Goal: Task Accomplishment & Management: Manage account settings

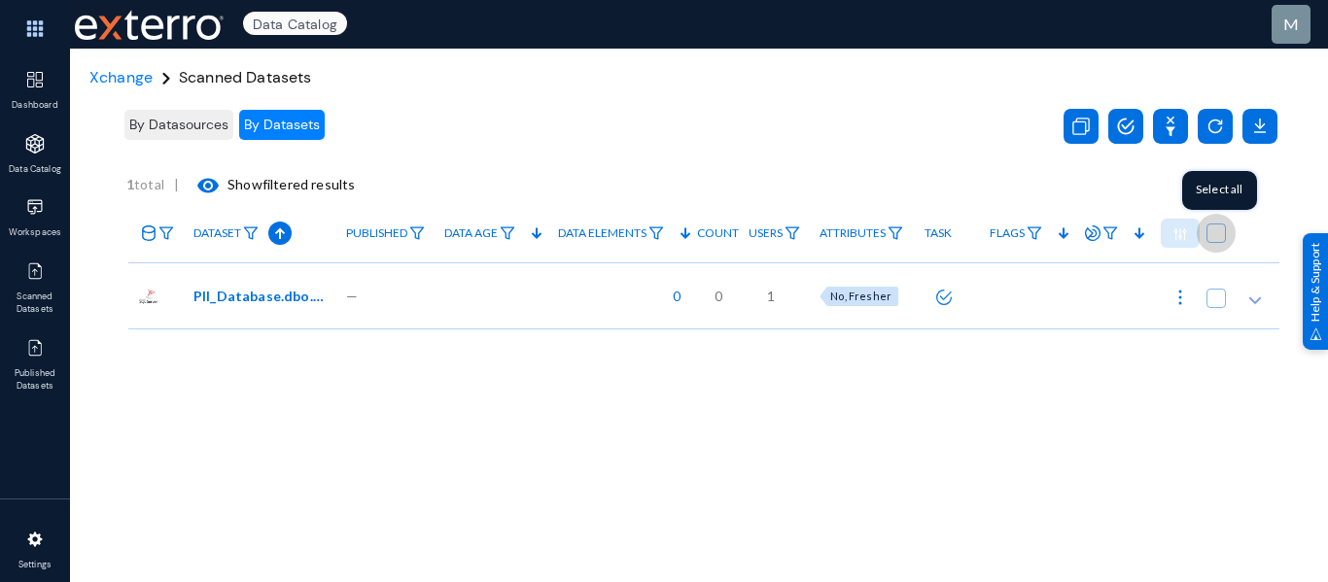
click at [1210, 229] on span at bounding box center [1215, 233] width 19 height 19
click at [1215, 242] on input "checkbox" at bounding box center [1216, 243] width 2 height 2
checkbox input "true"
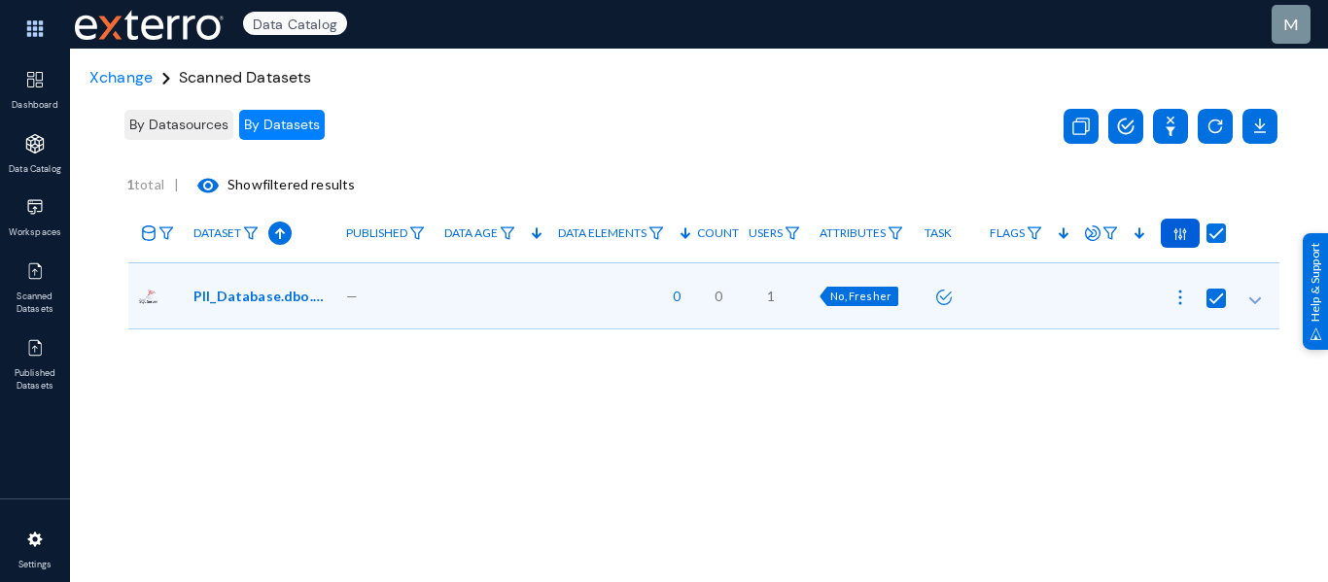
click at [1173, 236] on img at bounding box center [1180, 234] width 14 height 14
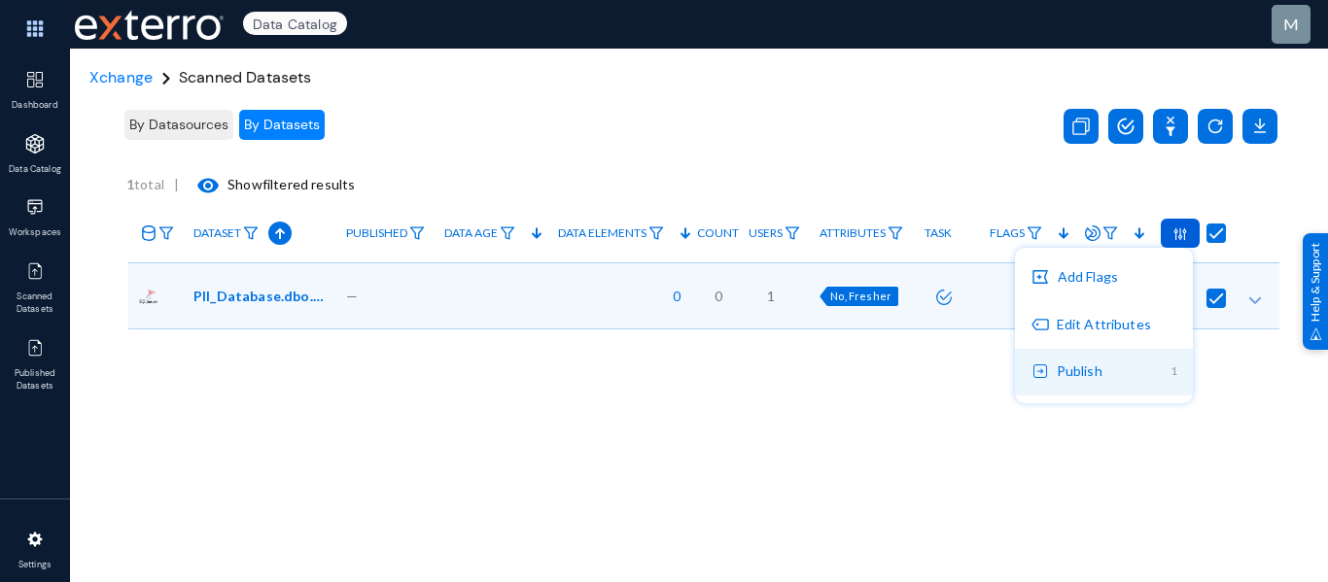
click at [1097, 381] on button "Publish 1" at bounding box center [1104, 372] width 178 height 47
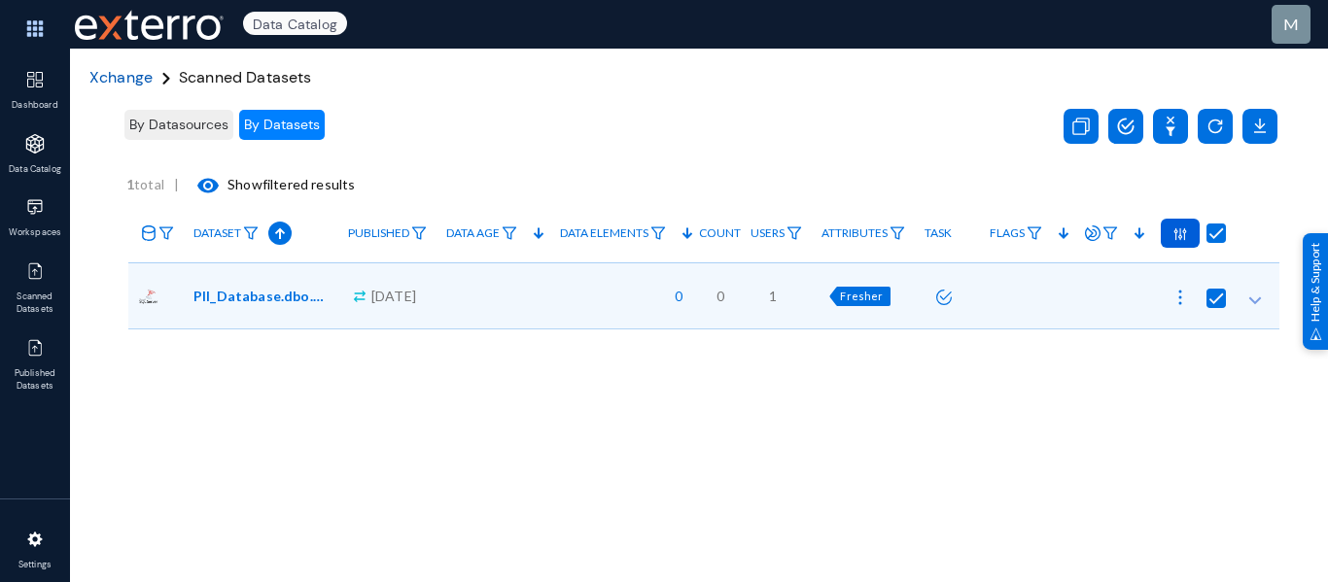
click at [128, 74] on span "Xchange" at bounding box center [120, 77] width 63 height 20
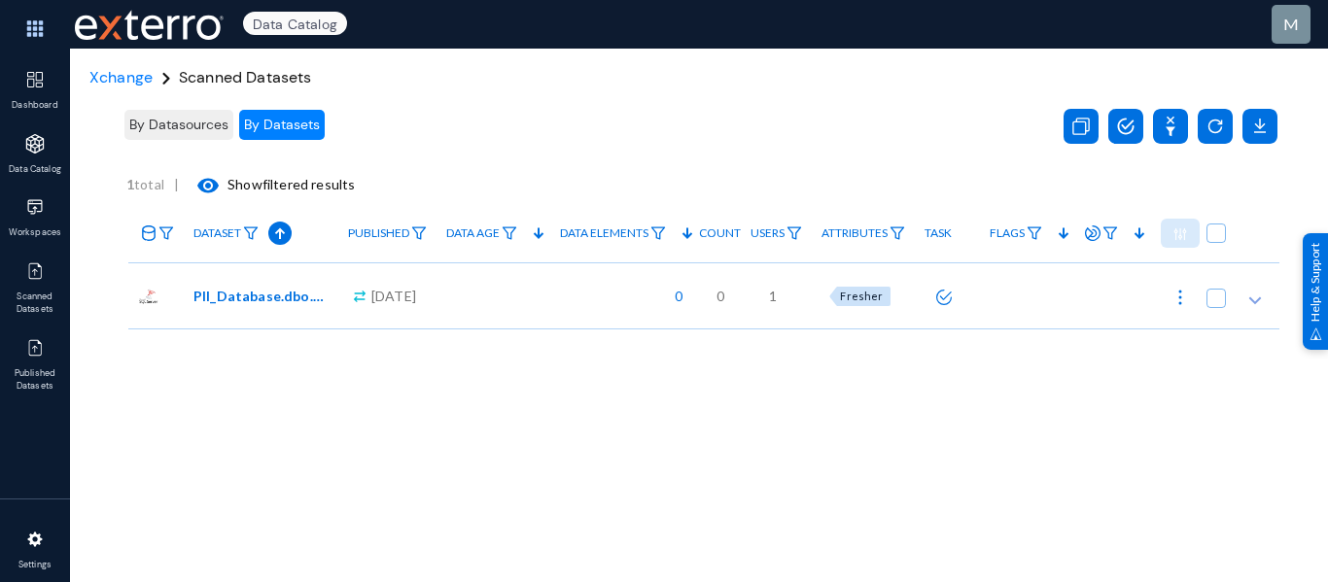
click at [173, 130] on span "By Datasources" at bounding box center [178, 124] width 99 height 17
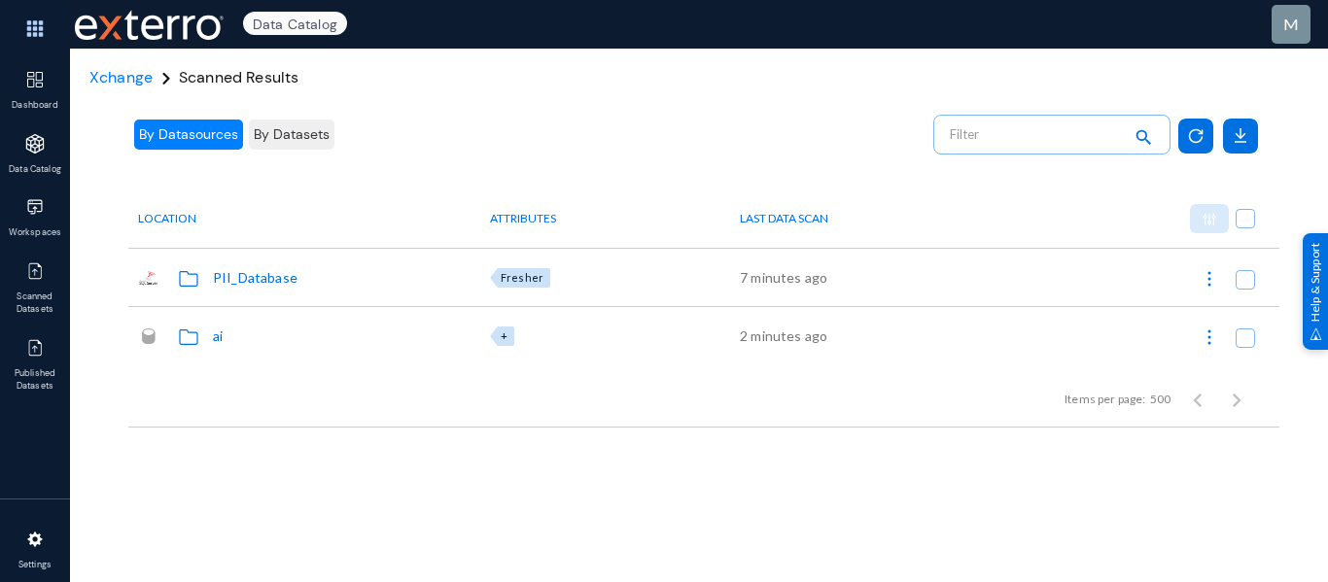
click at [214, 338] on div "ai" at bounding box center [218, 336] width 10 height 20
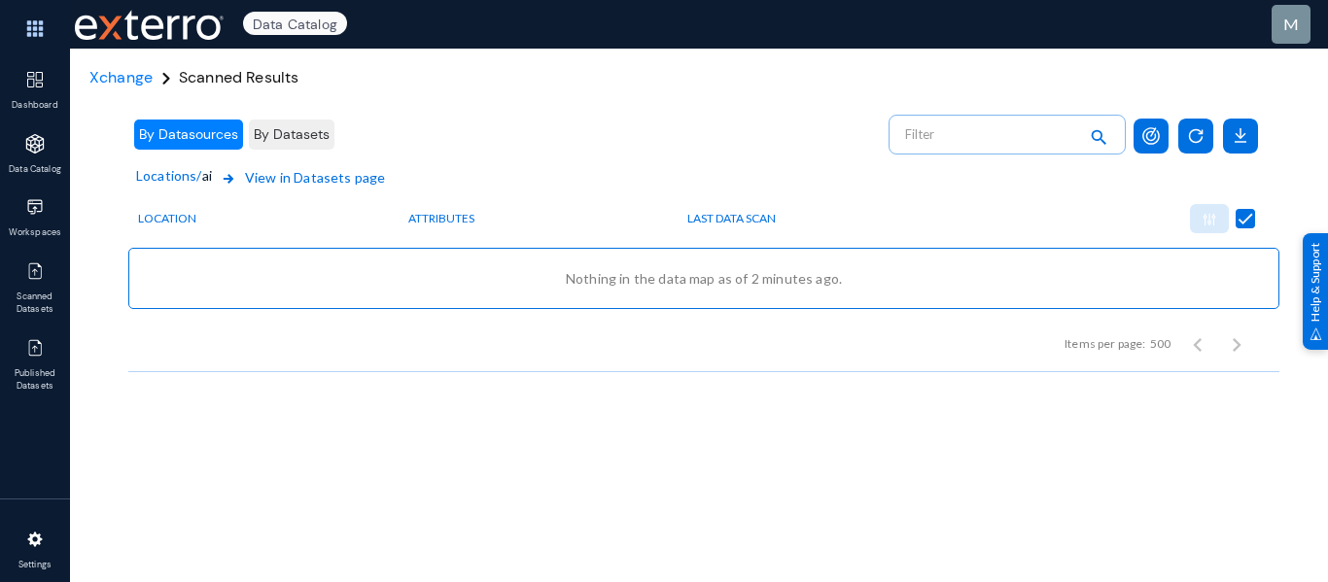
click at [171, 141] on span "By Datasources" at bounding box center [188, 133] width 99 height 17
checkbox input "false"
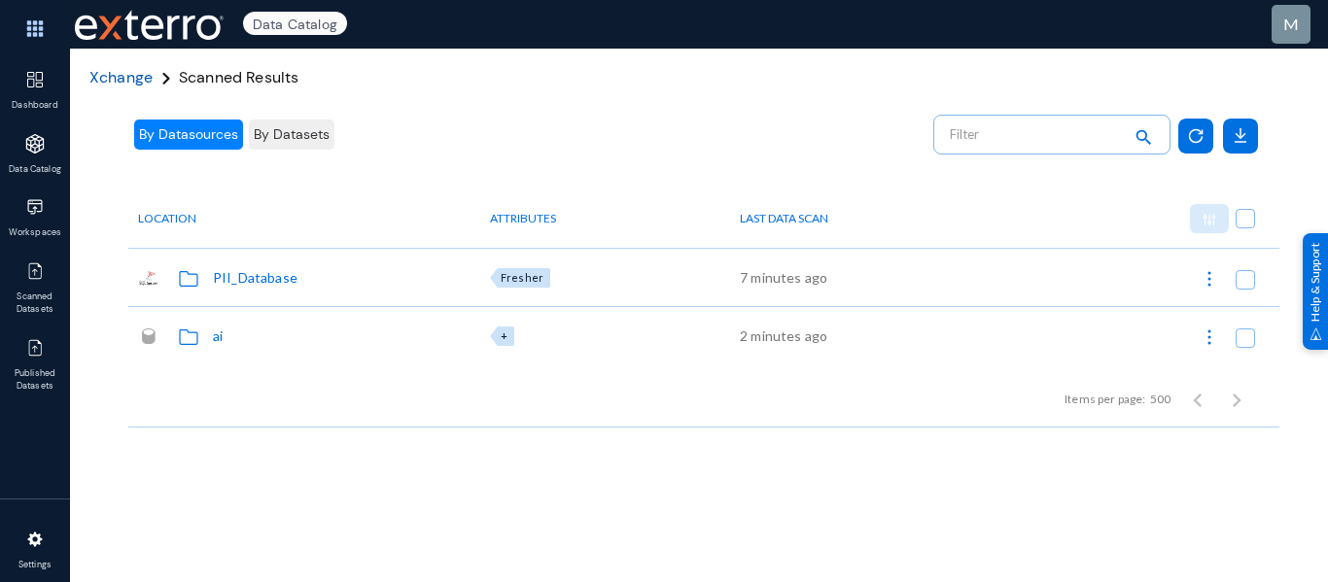
click at [133, 84] on span "Xchange" at bounding box center [120, 77] width 63 height 20
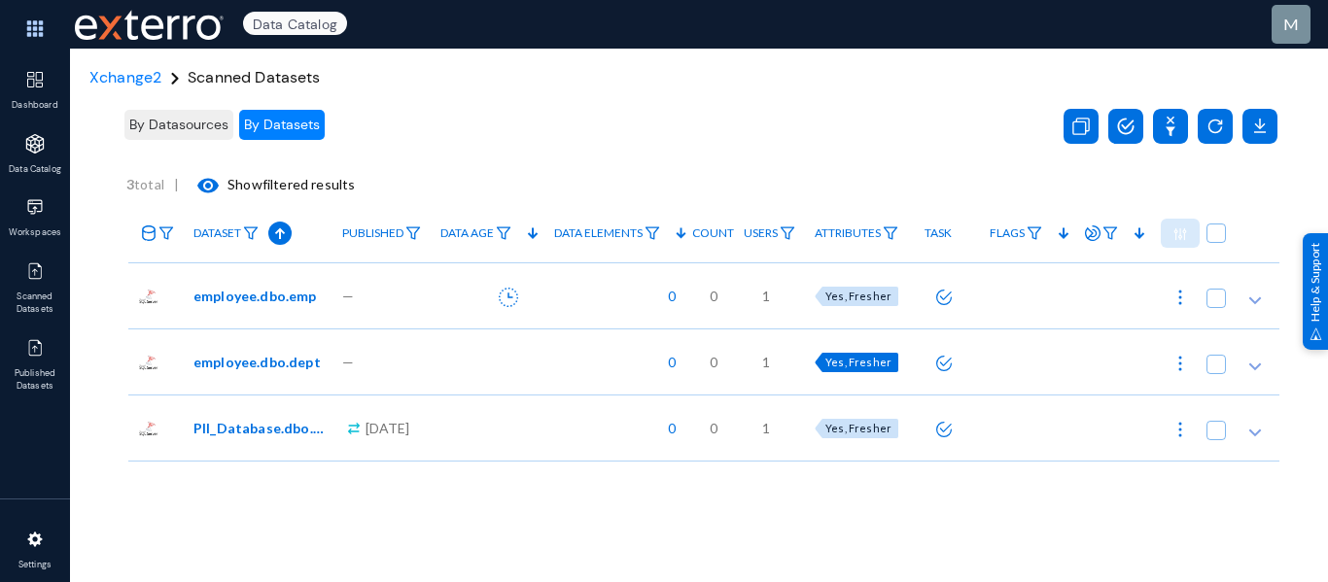
click at [870, 359] on span "Yes, Fresher" at bounding box center [858, 362] width 66 height 13
checkbox input "true"
radio input "true"
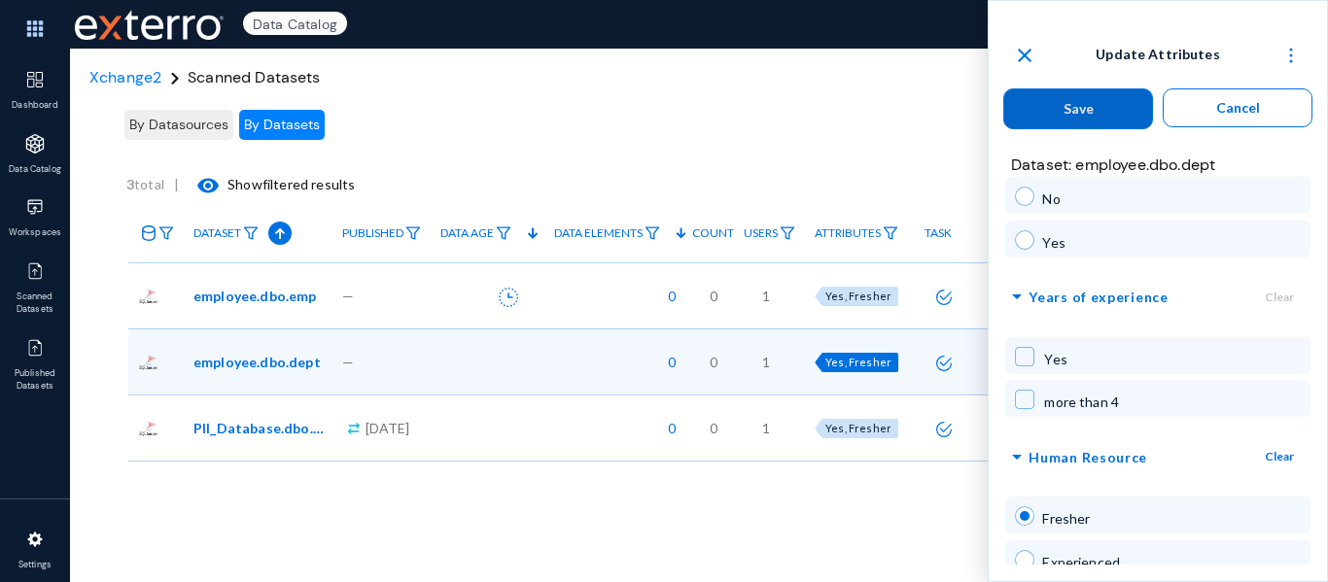
scroll to position [254, 0]
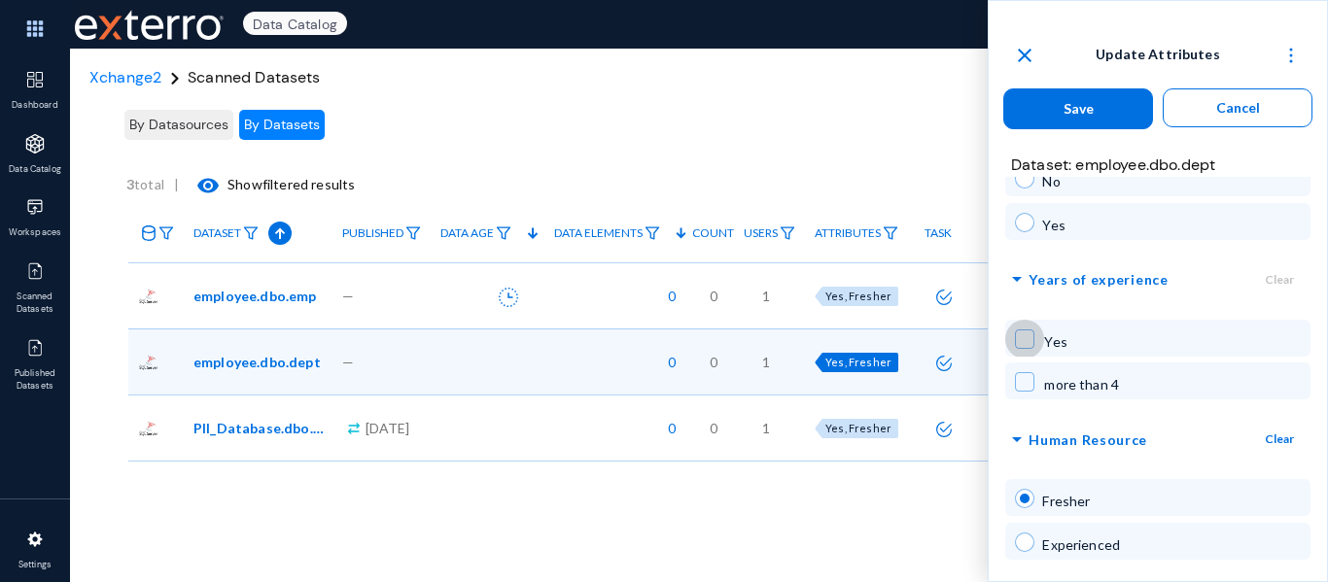
click at [1025, 337] on span at bounding box center [1024, 339] width 19 height 19
checkbox input "true"
click at [1029, 379] on span at bounding box center [1024, 381] width 19 height 19
checkbox input "true"
click at [1027, 352] on mat-checkbox at bounding box center [1024, 343] width 19 height 27
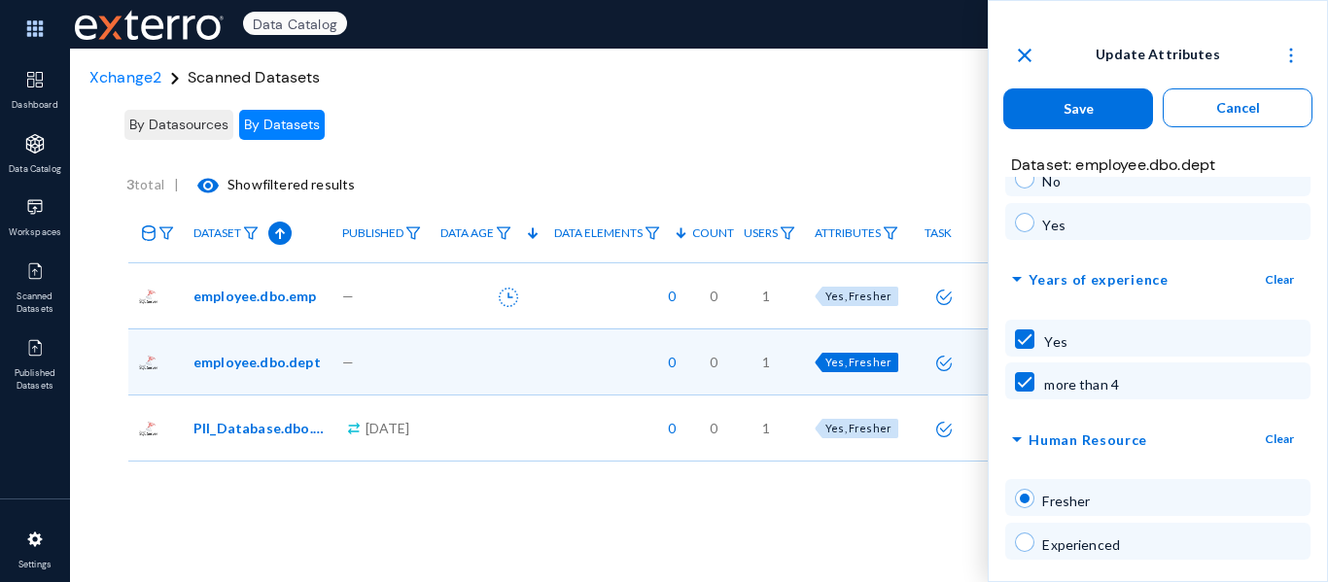
checkbox input "false"
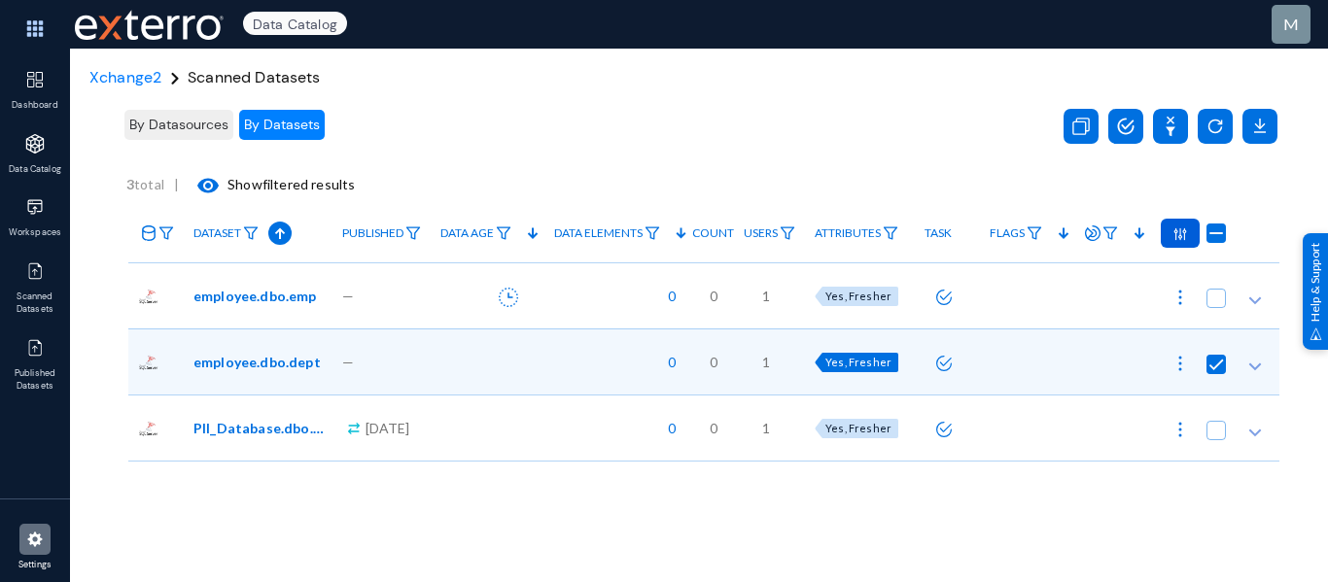
radio input "false"
checkbox input "false"
radio input "false"
click at [42, 540] on img at bounding box center [34, 539] width 19 height 19
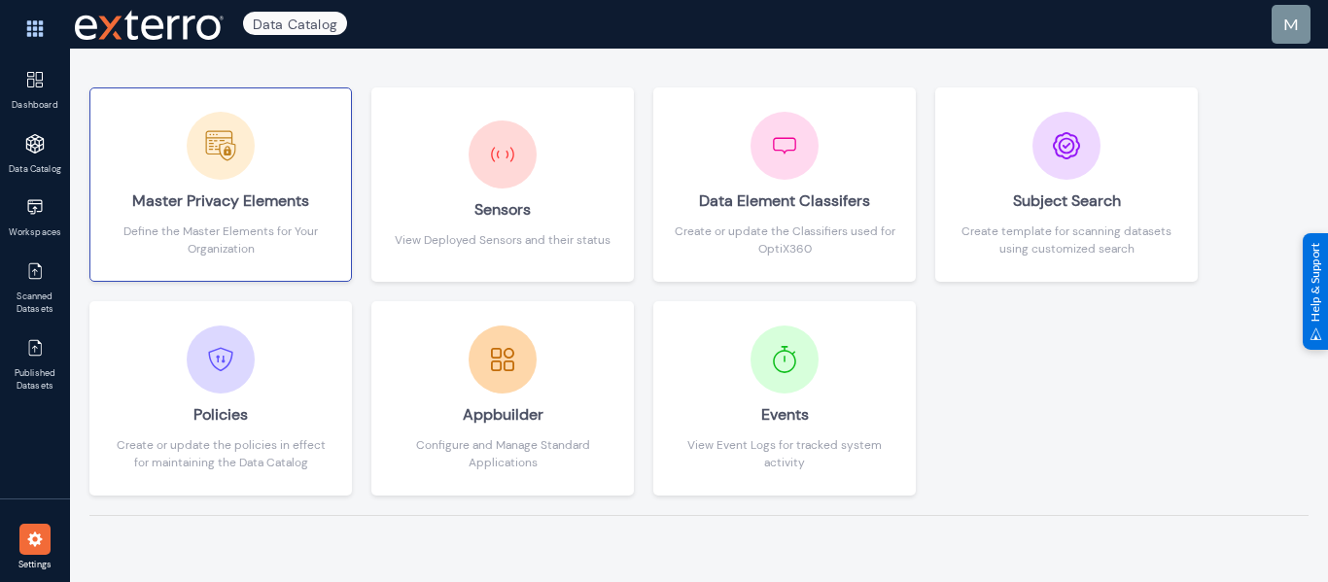
click at [210, 186] on div "Master Privacy Elements" at bounding box center [221, 201] width 222 height 43
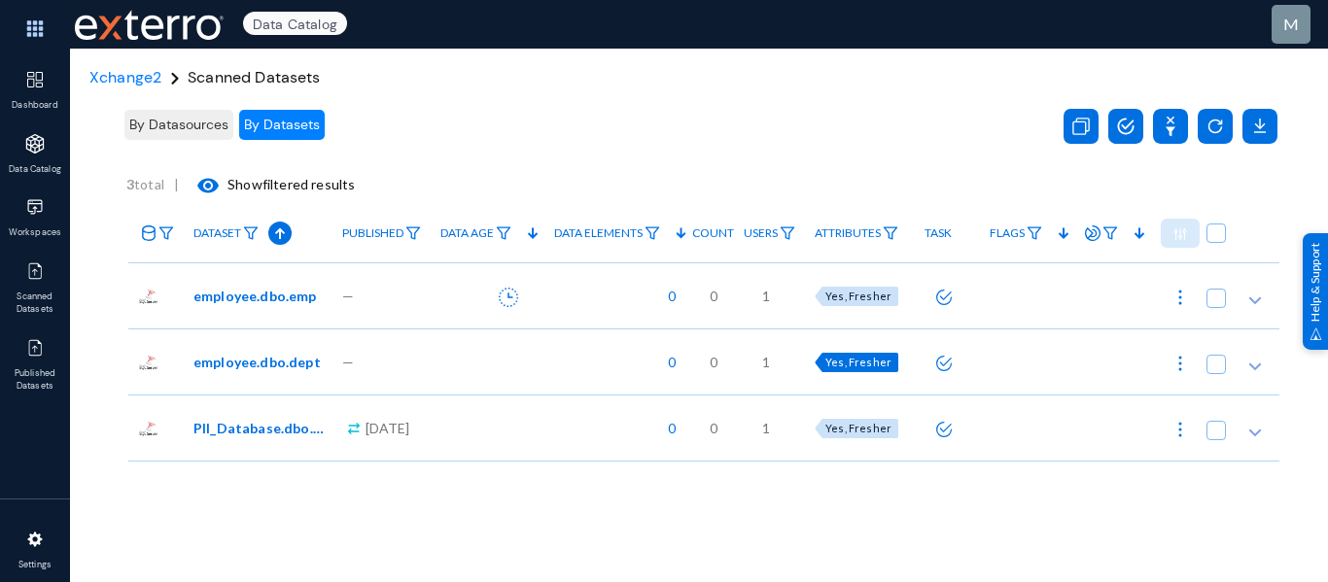
click at [846, 366] on span "Yes, Fresher" at bounding box center [858, 362] width 66 height 13
checkbox input "true"
radio input "true"
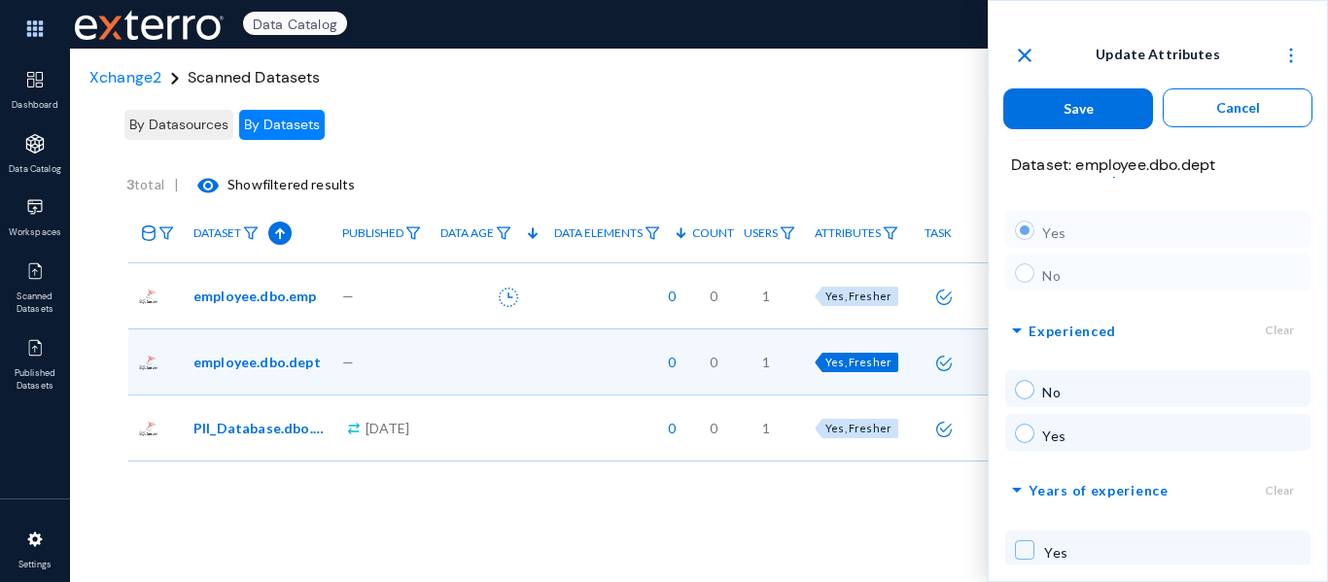
scroll to position [51, 0]
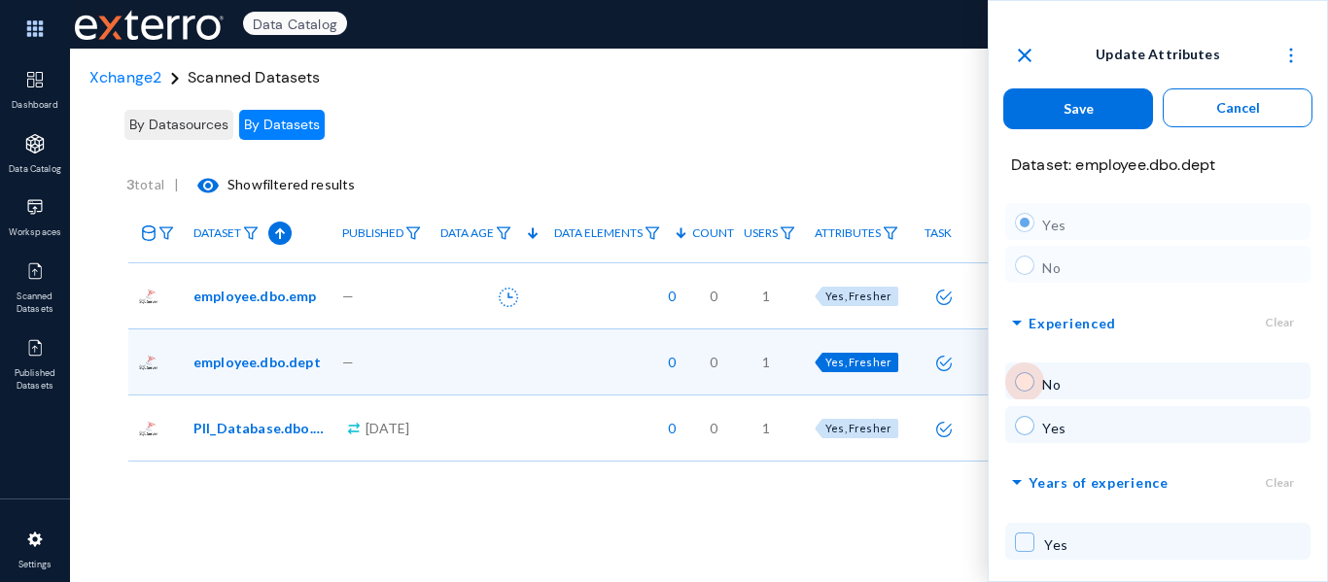
click at [1034, 382] on span at bounding box center [1024, 381] width 19 height 19
radio input "true"
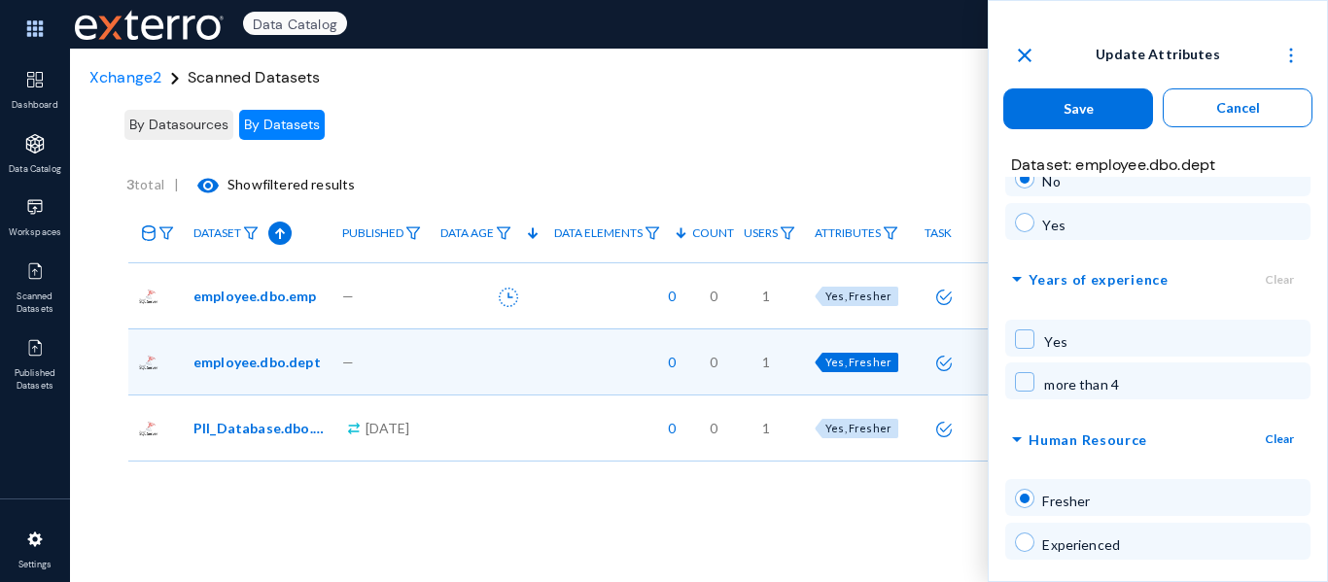
click at [1020, 335] on span at bounding box center [1024, 339] width 19 height 19
checkbox input "true"
click at [1022, 545] on span at bounding box center [1024, 542] width 19 height 19
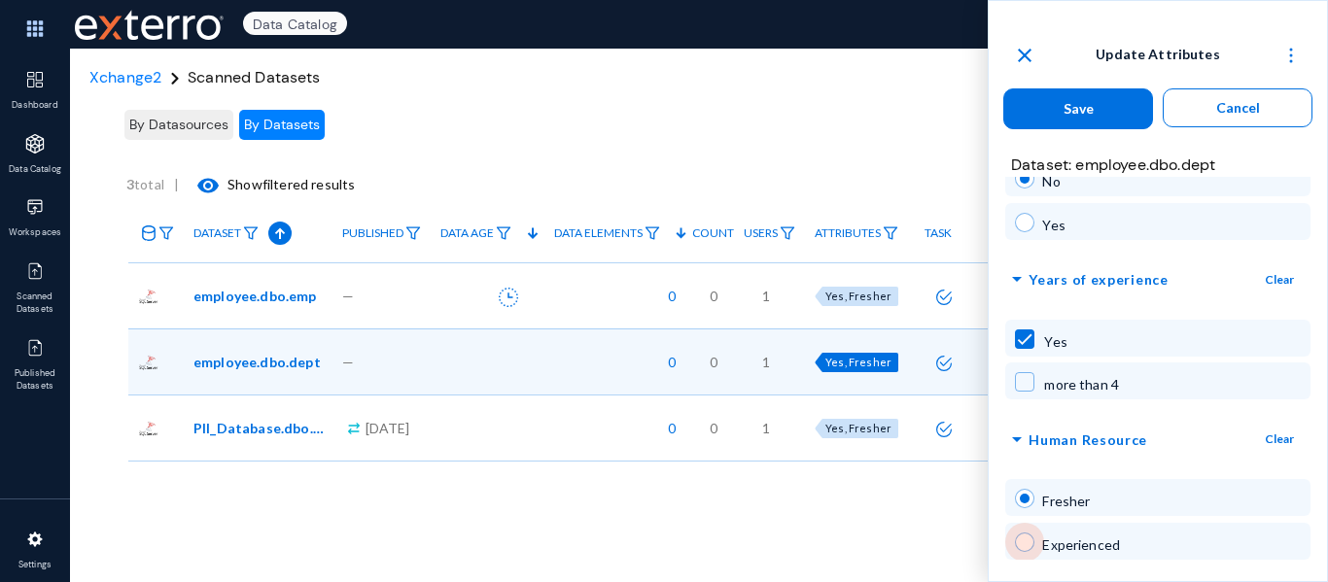
radio input "false"
radio input "true"
click at [1026, 543] on span at bounding box center [1025, 543] width 10 height 10
click at [1023, 502] on span at bounding box center [1024, 498] width 19 height 19
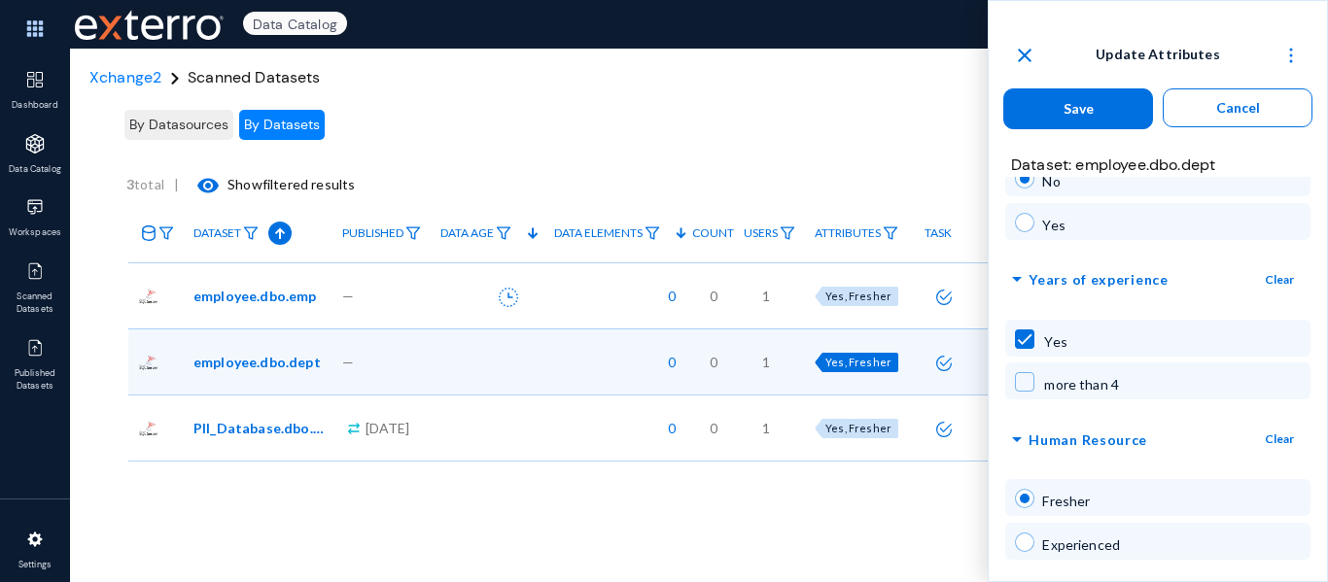
click at [1023, 502] on span at bounding box center [1025, 499] width 10 height 10
click at [1022, 547] on span at bounding box center [1024, 542] width 19 height 19
radio input "false"
radio input "true"
click at [1027, 506] on span at bounding box center [1024, 498] width 19 height 19
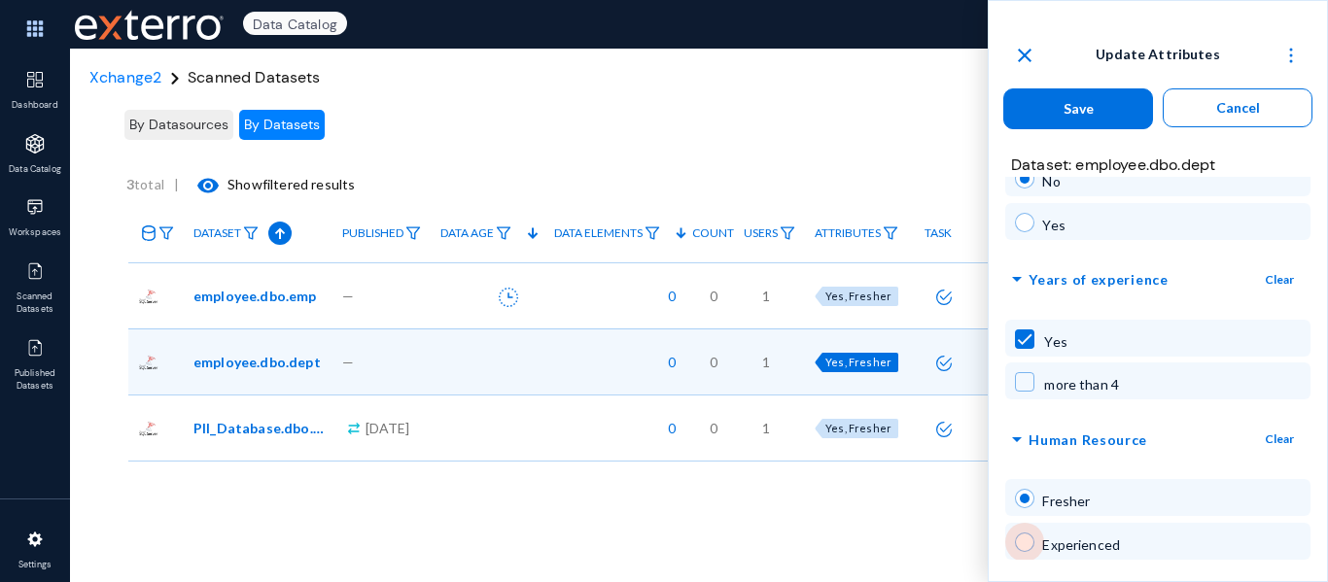
click at [1027, 534] on span at bounding box center [1024, 542] width 19 height 19
radio input "false"
radio input "true"
click at [1027, 534] on span at bounding box center [1024, 542] width 19 height 19
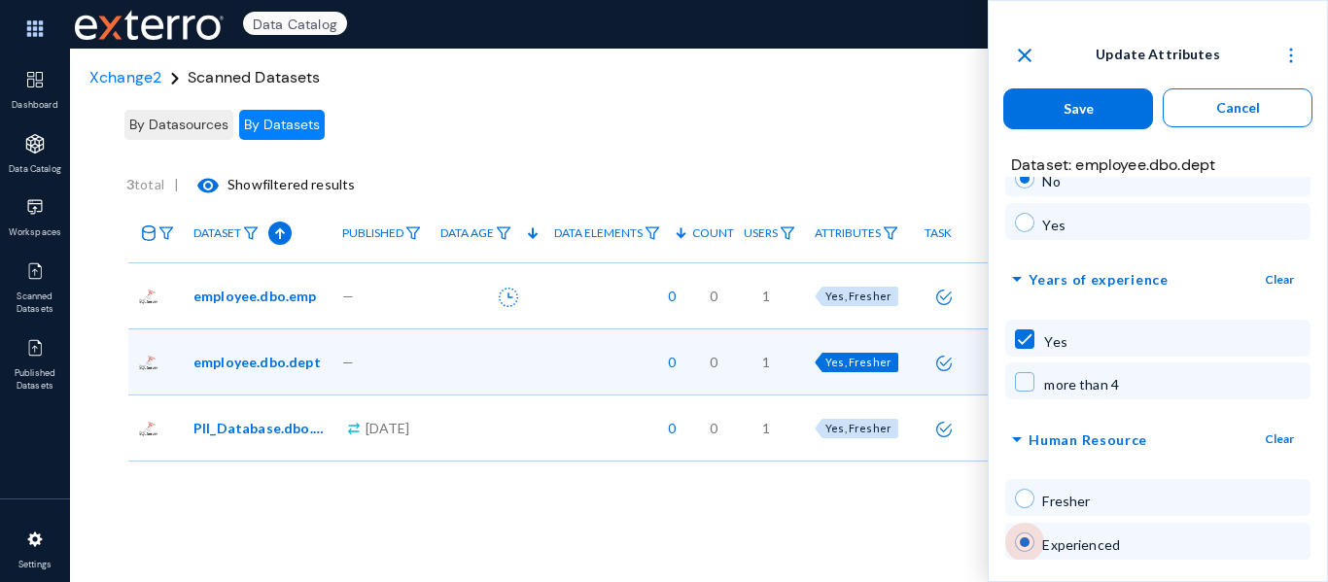
click at [1027, 534] on span at bounding box center [1024, 542] width 19 height 19
click at [1018, 495] on span at bounding box center [1024, 498] width 19 height 19
click at [1019, 538] on span at bounding box center [1024, 542] width 19 height 19
radio input "false"
radio input "true"
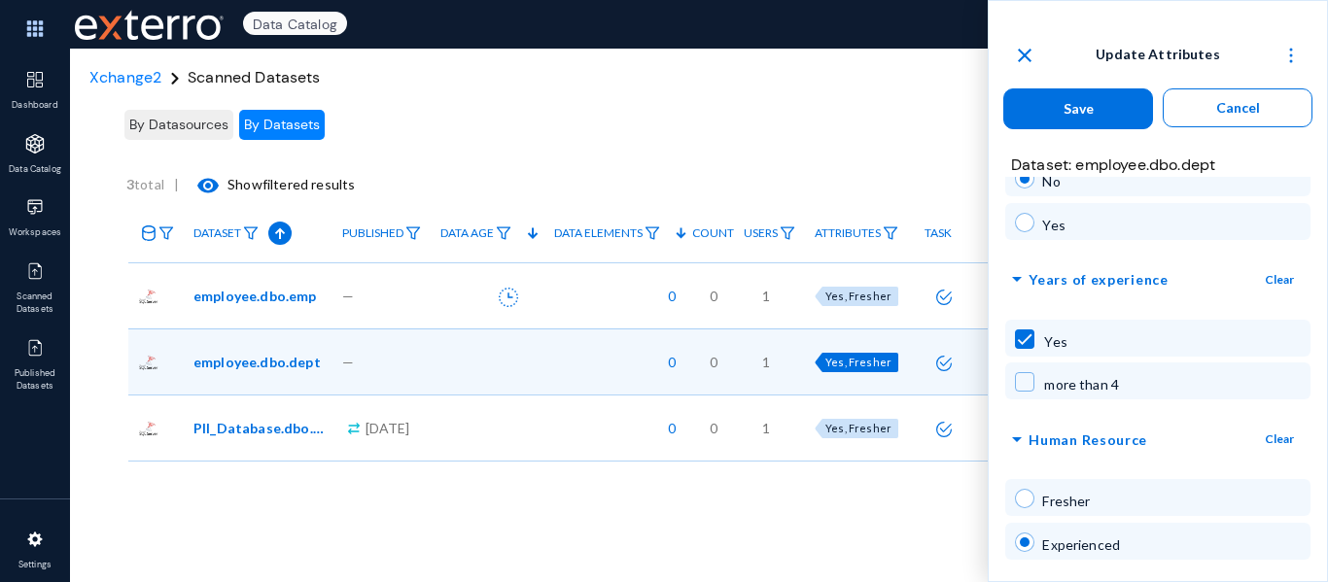
scroll to position [0, 0]
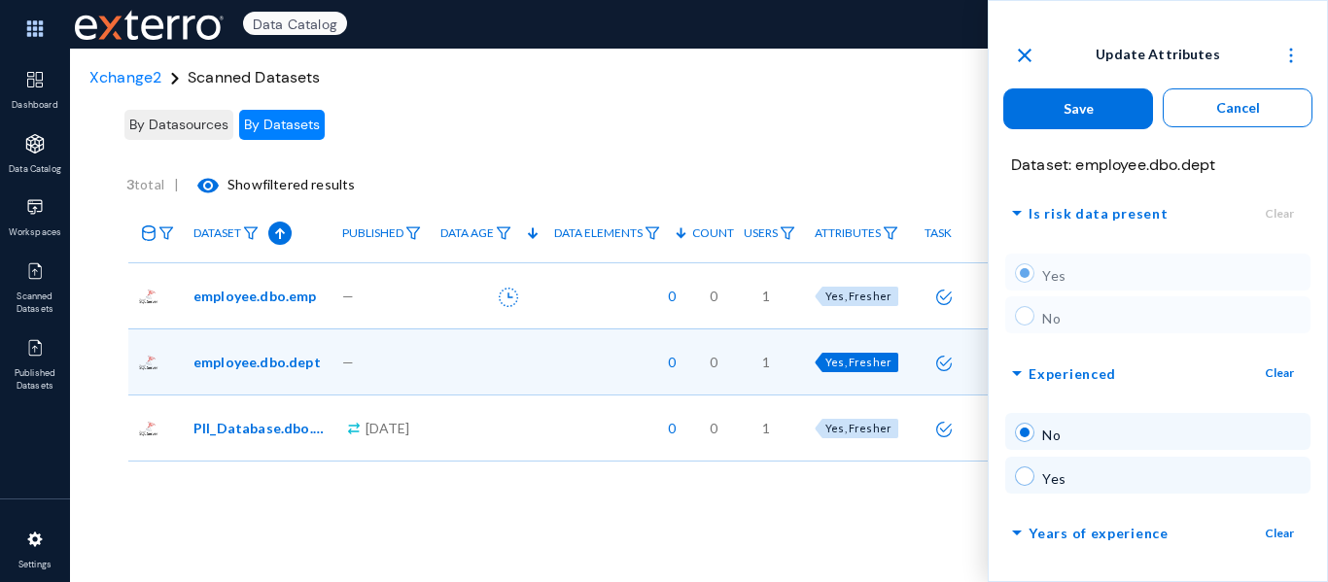
click at [1028, 477] on span at bounding box center [1024, 476] width 19 height 19
radio input "false"
radio input "true"
click at [1023, 432] on span at bounding box center [1024, 432] width 19 height 19
radio input "true"
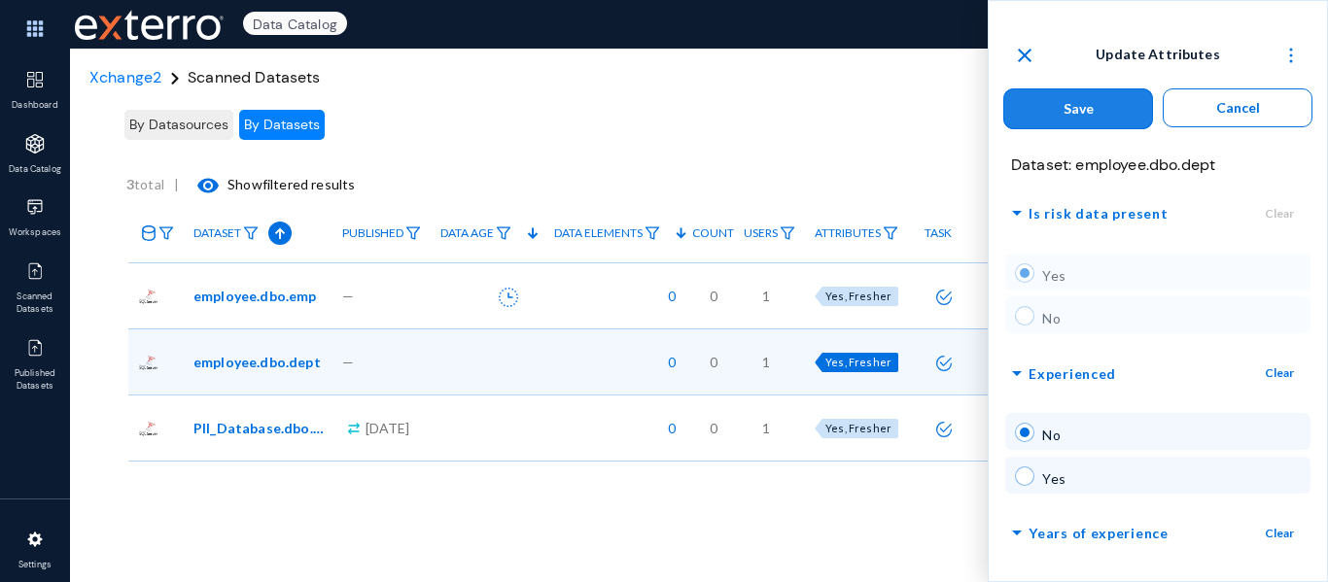
click at [1079, 105] on span "Save" at bounding box center [1078, 108] width 30 height 17
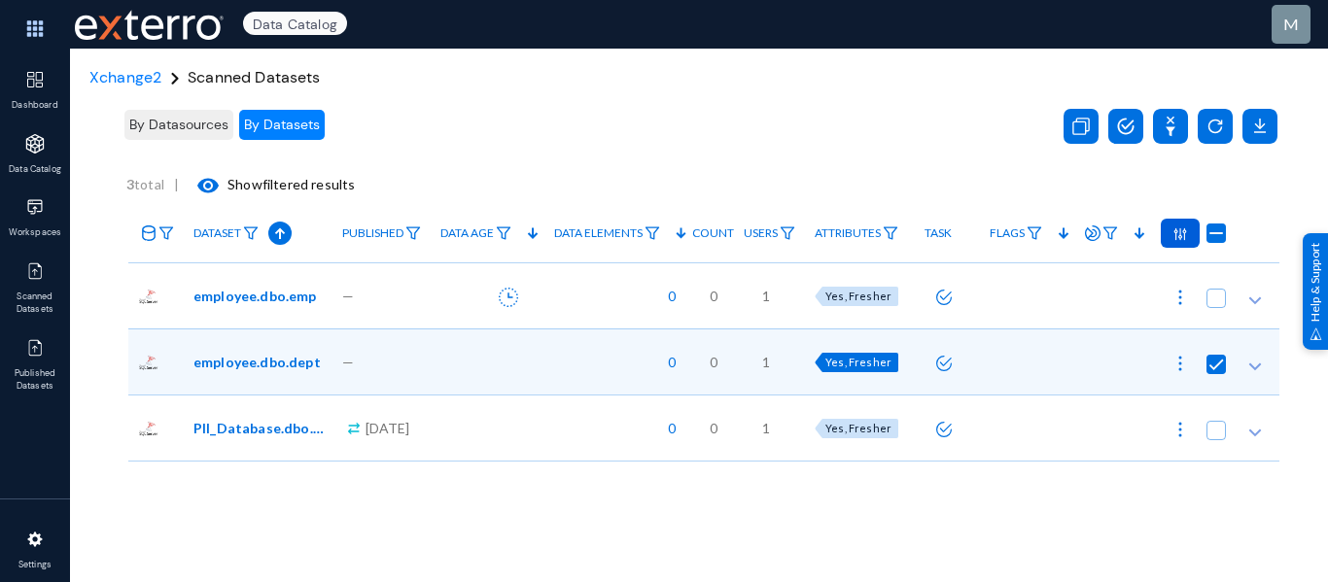
radio input "false"
checkbox input "false"
radio input "false"
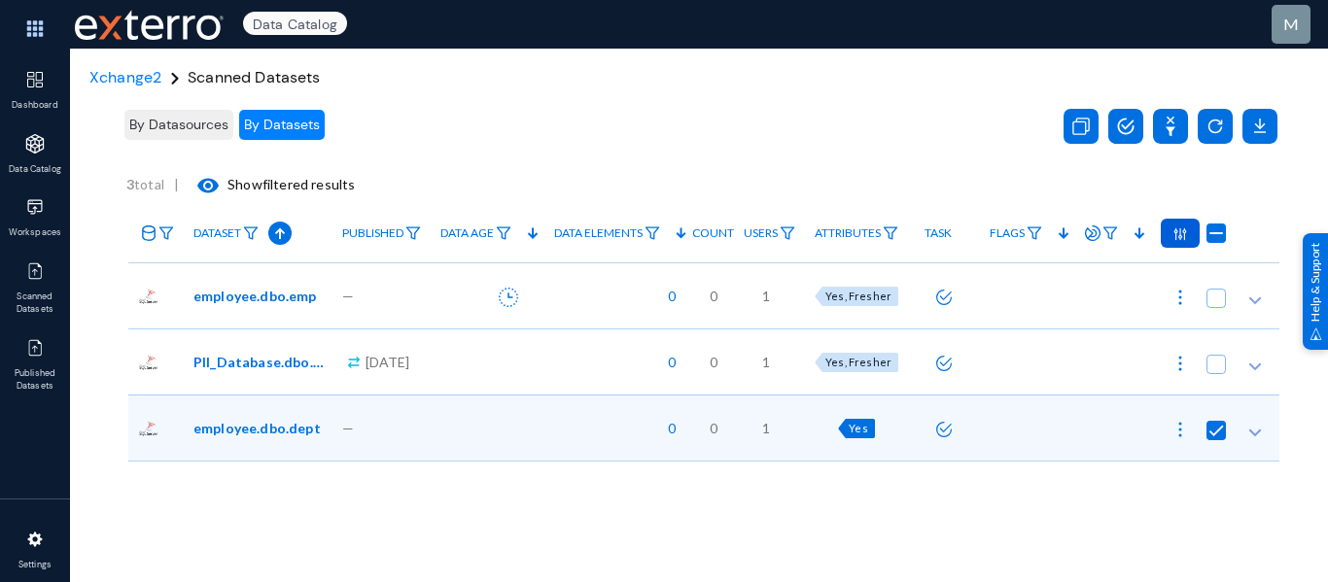
click at [1173, 236] on img at bounding box center [1180, 234] width 14 height 14
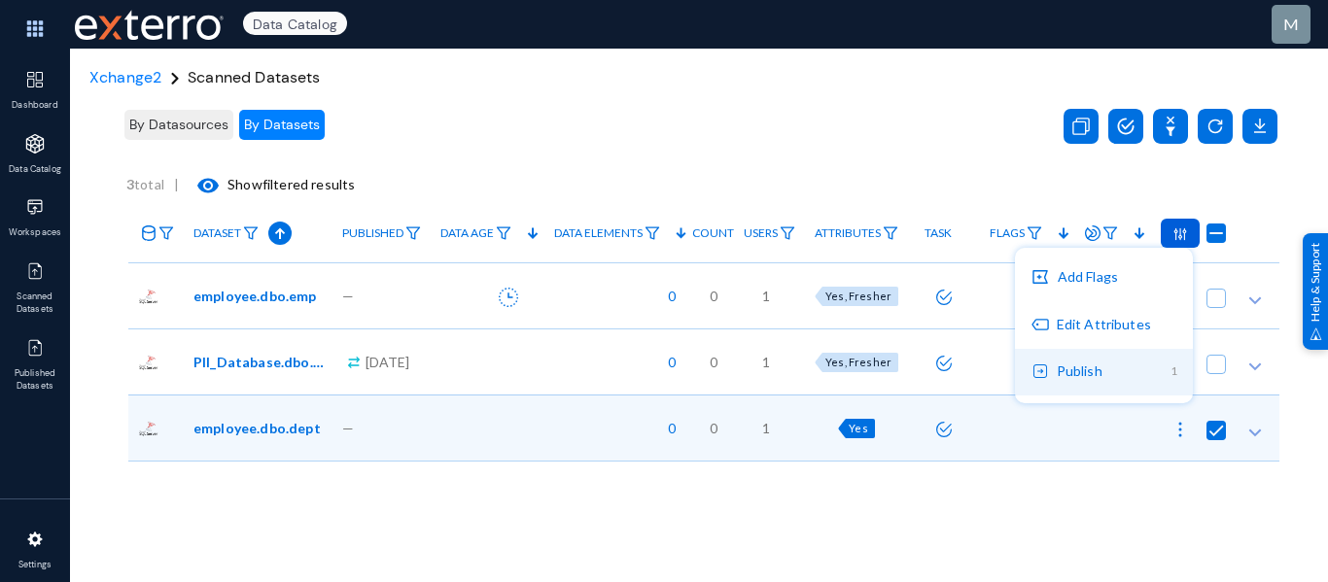
click at [1106, 364] on button "Publish 1" at bounding box center [1104, 372] width 178 height 47
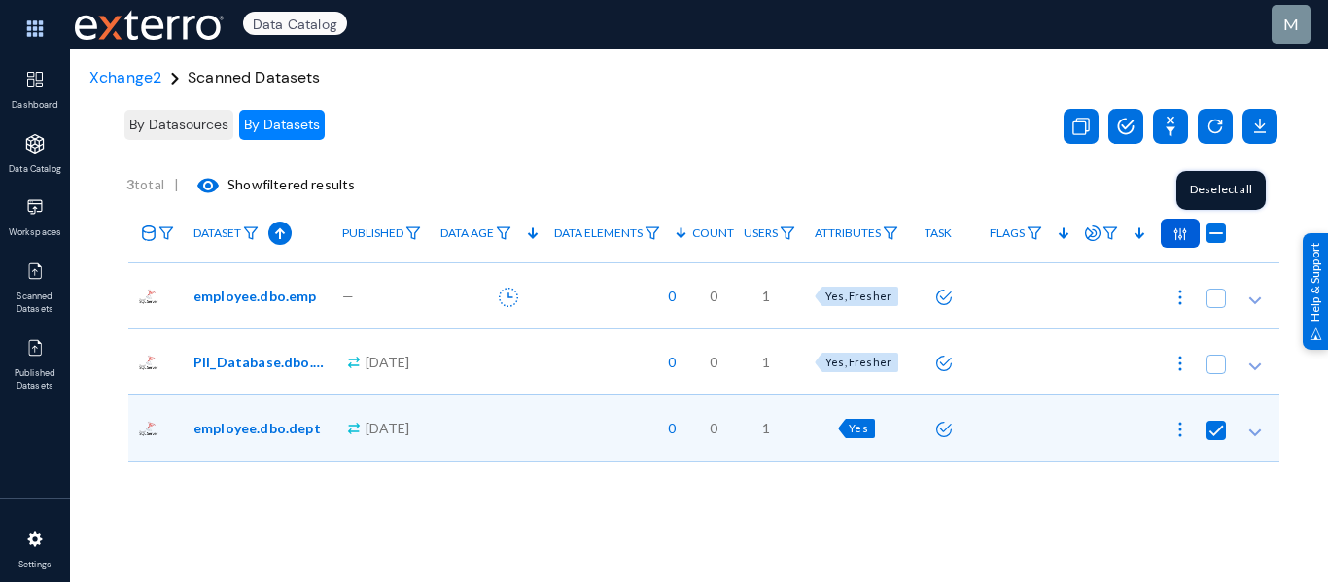
click at [1211, 233] on span at bounding box center [1215, 233] width 19 height 19
click at [1215, 242] on input "checkbox" at bounding box center [1216, 243] width 2 height 2
checkbox input "false"
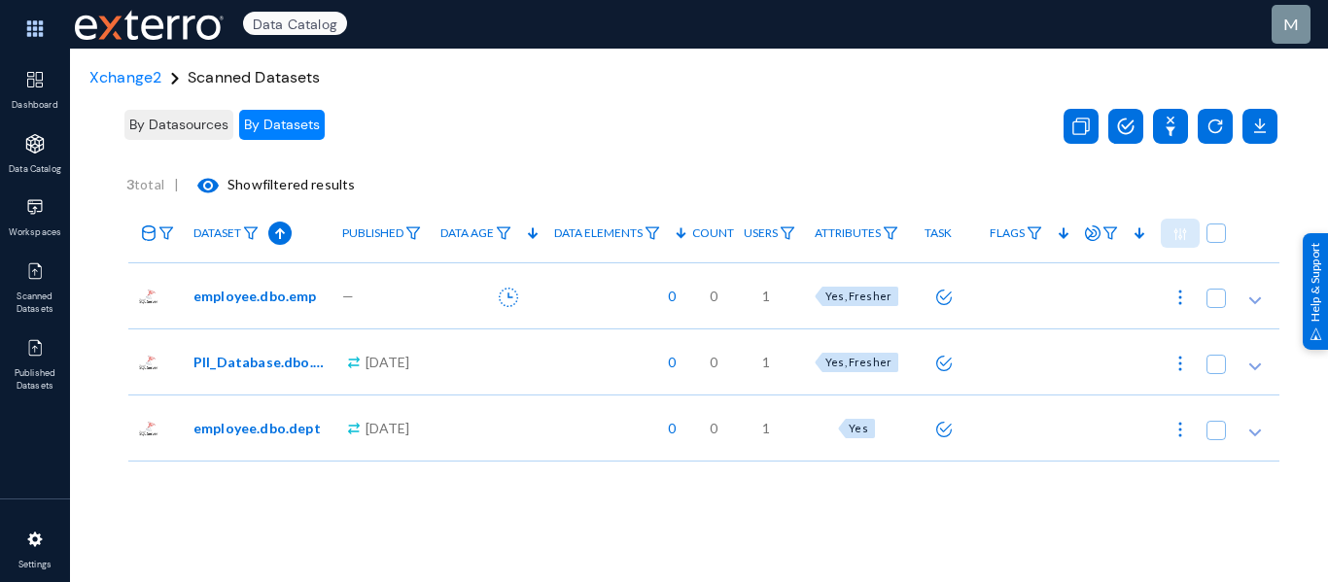
click at [1211, 233] on span at bounding box center [1215, 233] width 19 height 19
click at [1215, 242] on input "checkbox" at bounding box center [1216, 243] width 2 height 2
checkbox input "true"
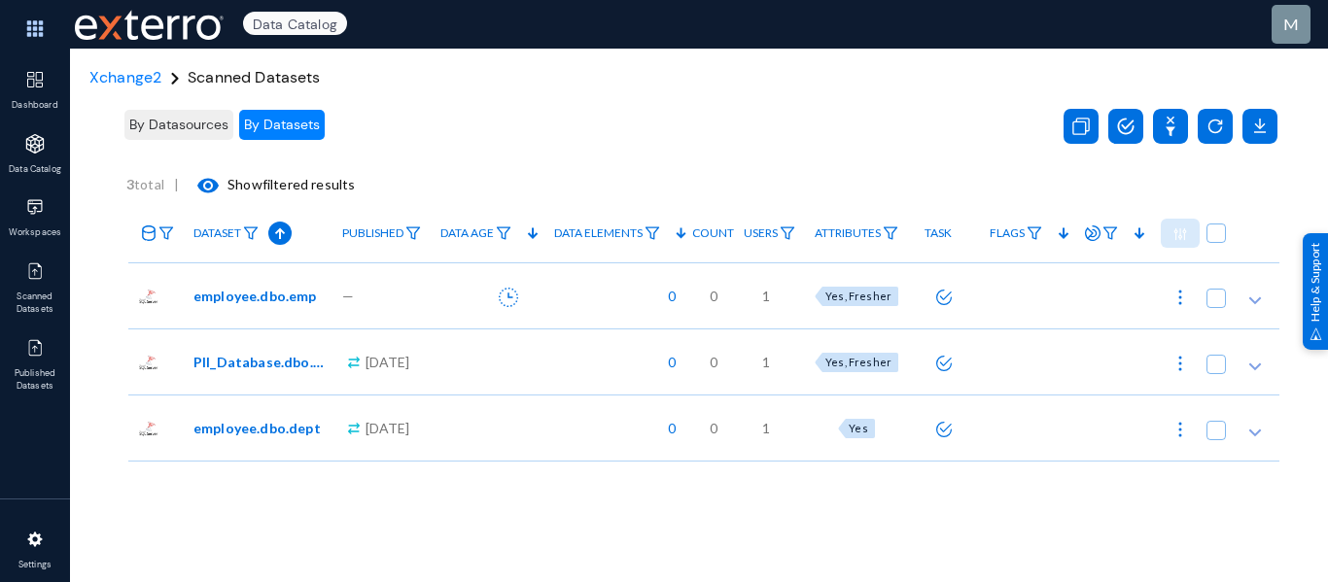
checkbox input "true"
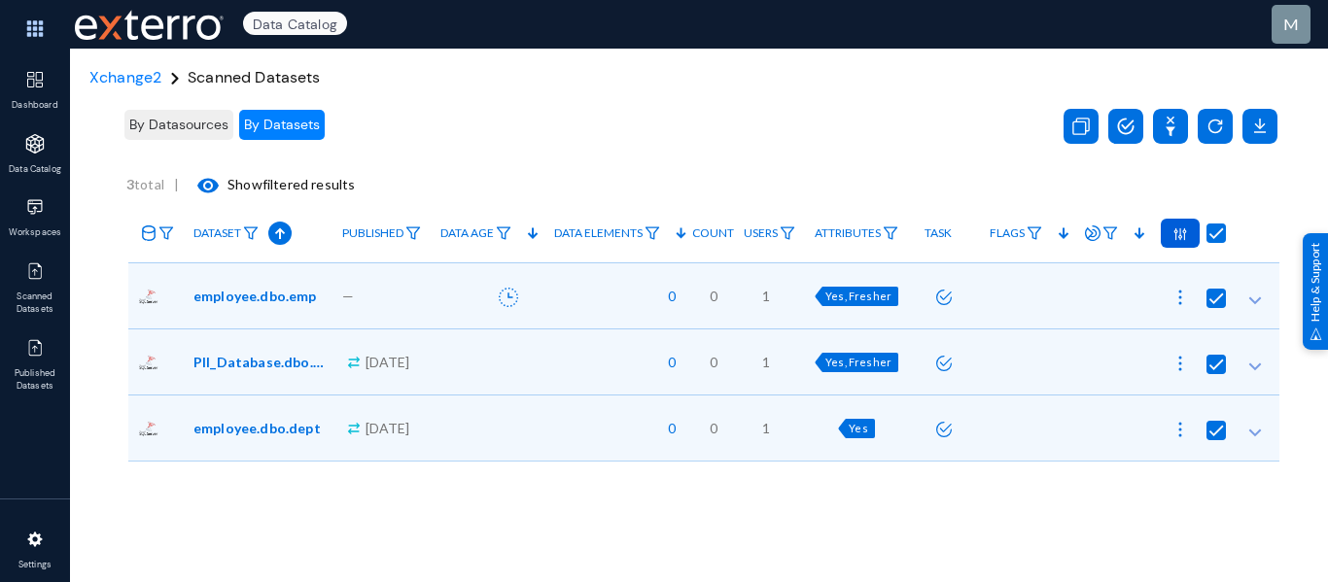
click at [1181, 235] on div at bounding box center [1180, 233] width 39 height 29
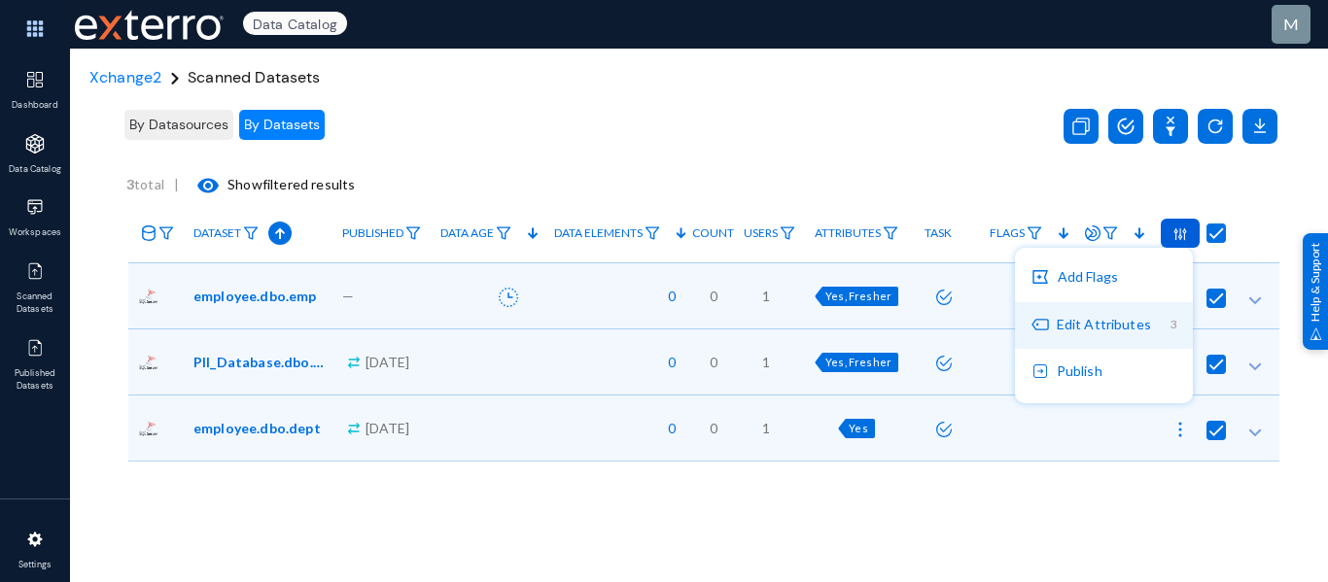
click at [1110, 331] on button "Edit Attributes 3" at bounding box center [1104, 325] width 178 height 47
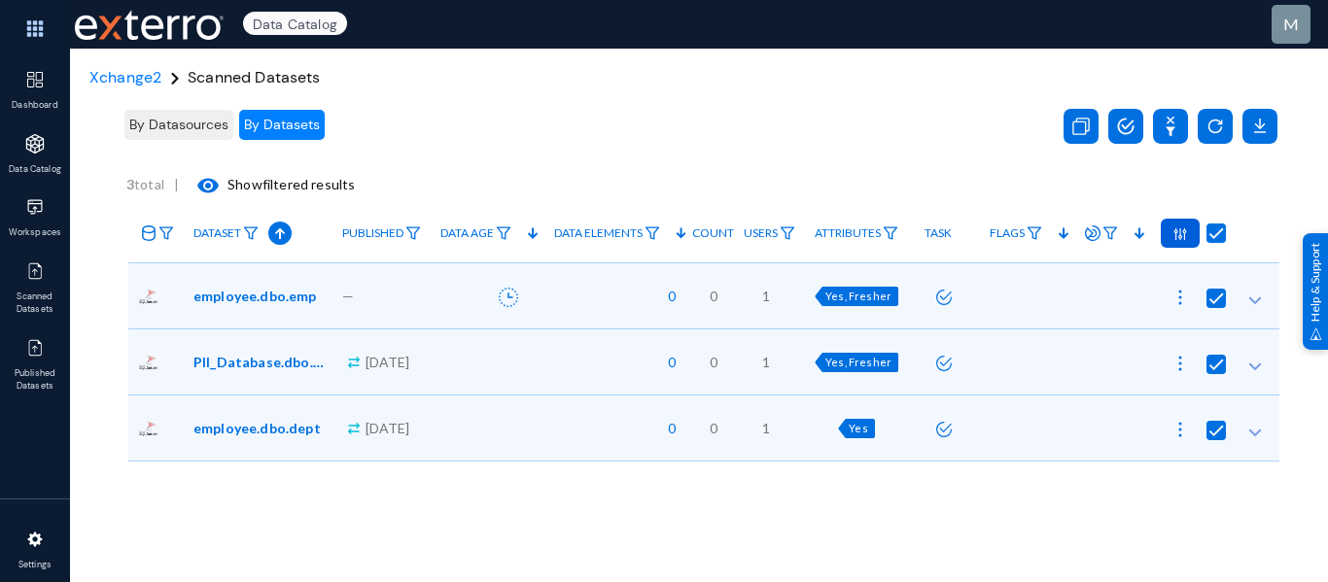
radio input "true"
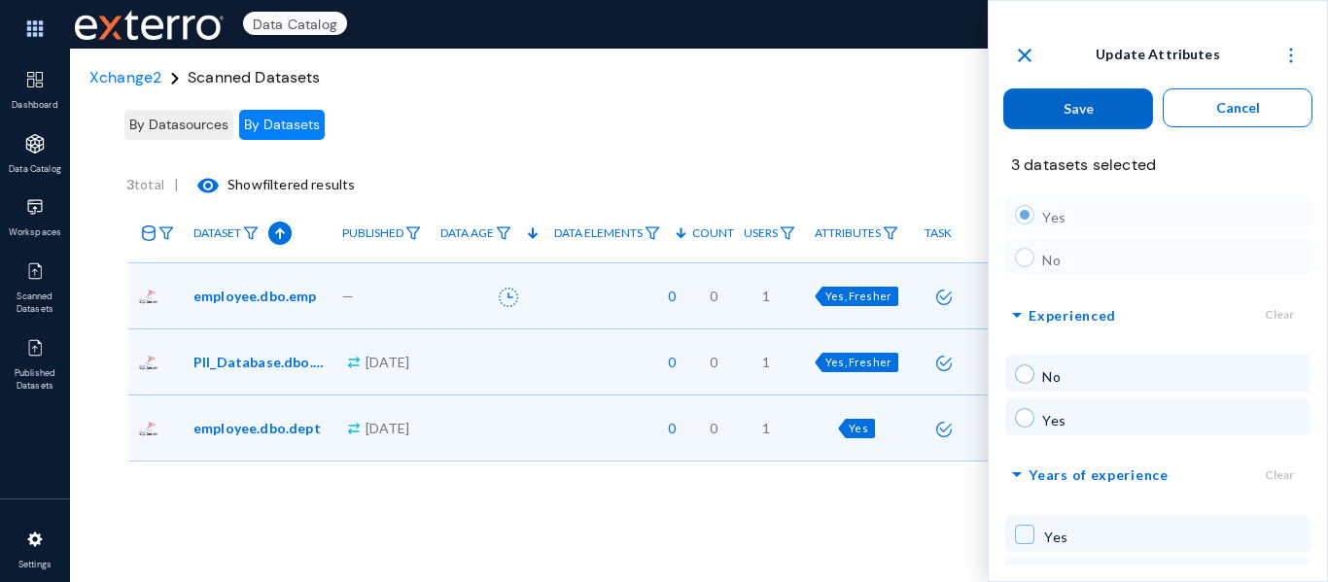
scroll to position [60, 0]
click at [1027, 416] on span at bounding box center [1024, 415] width 19 height 19
radio input "true"
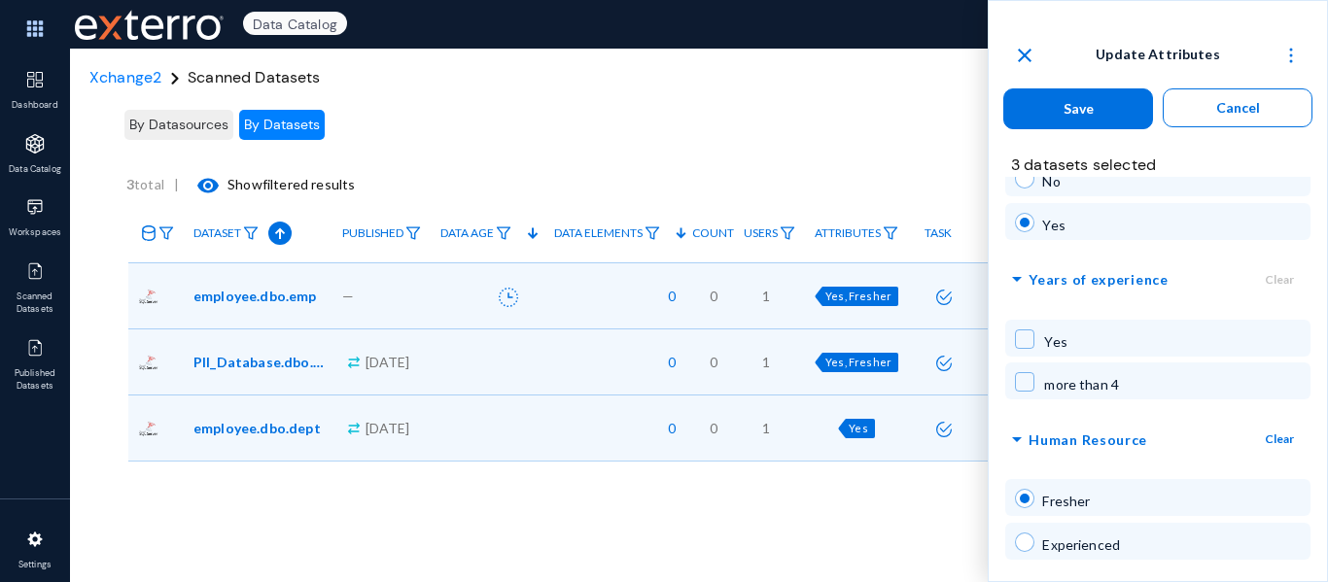
click at [1028, 375] on span at bounding box center [1024, 381] width 19 height 19
checkbox input "true"
click at [1027, 543] on span at bounding box center [1024, 542] width 19 height 19
radio input "false"
radio input "true"
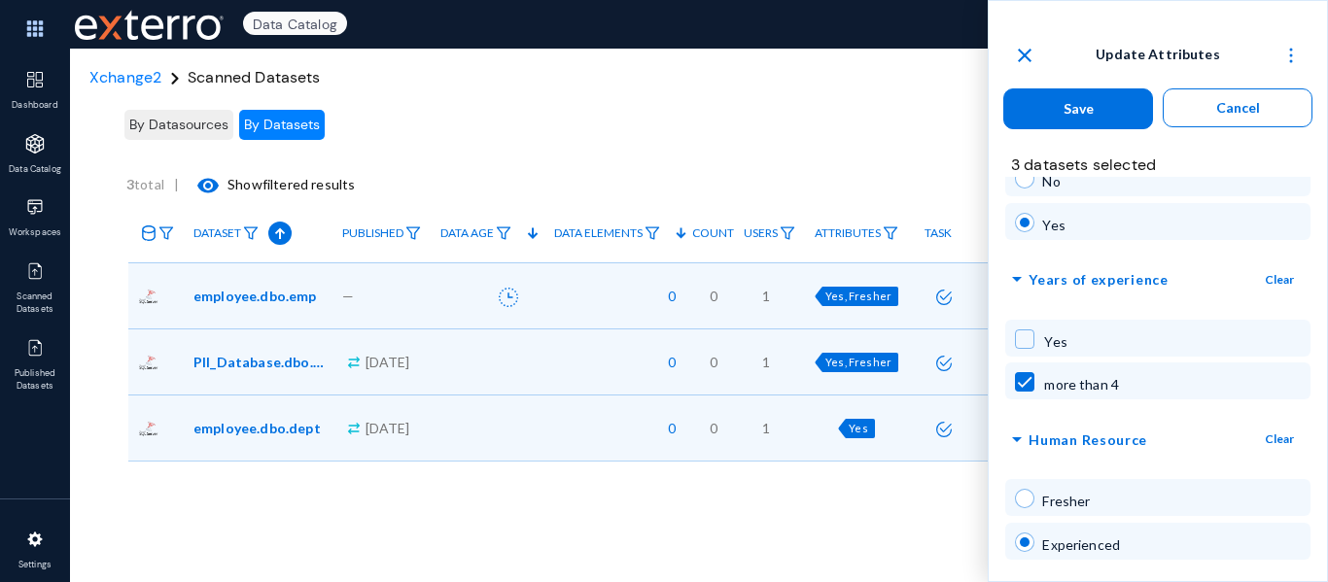
scroll to position [0, 0]
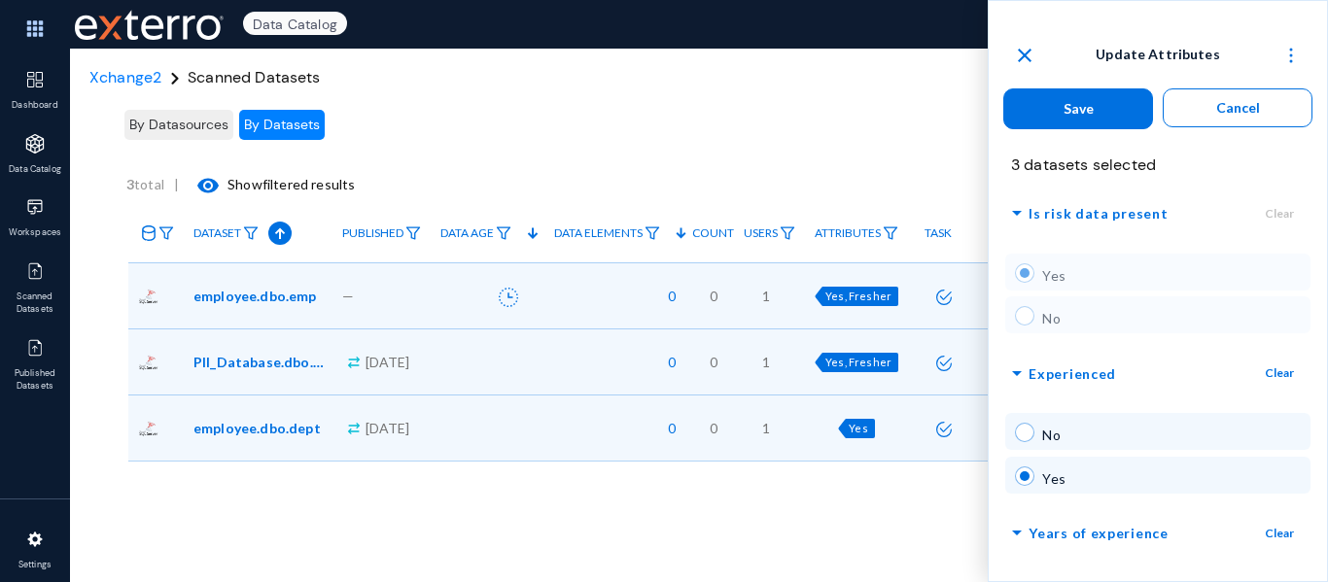
click at [1063, 112] on span "Save" at bounding box center [1078, 108] width 30 height 17
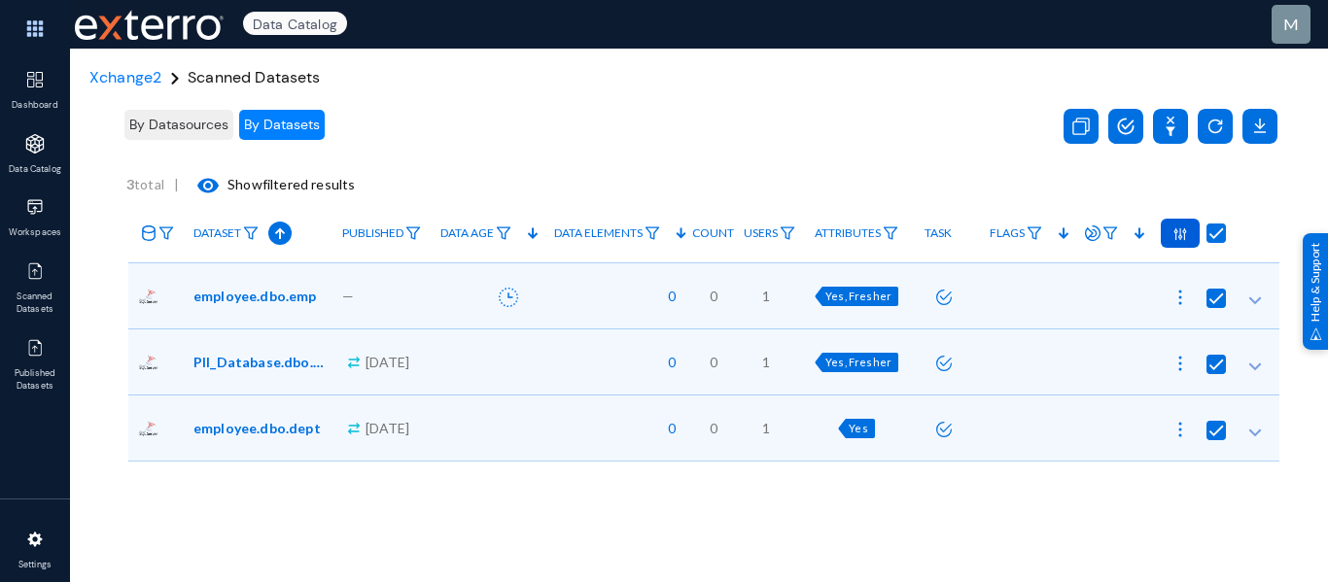
radio input "false"
checkbox input "false"
radio input "false"
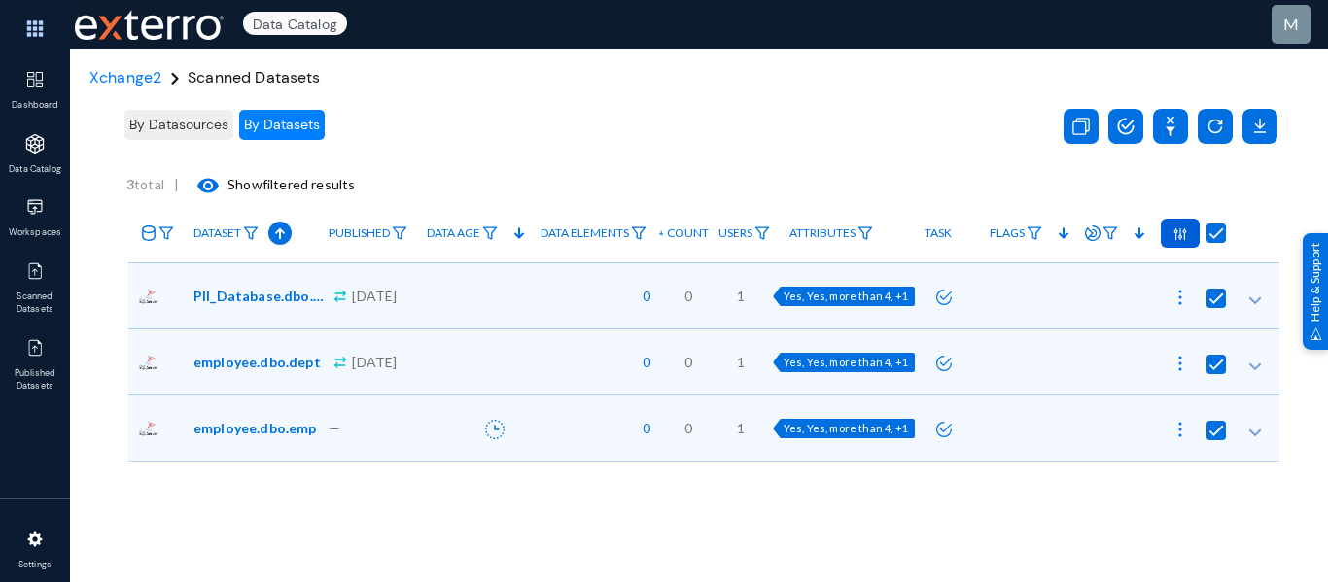
click at [1175, 236] on img at bounding box center [1180, 234] width 14 height 14
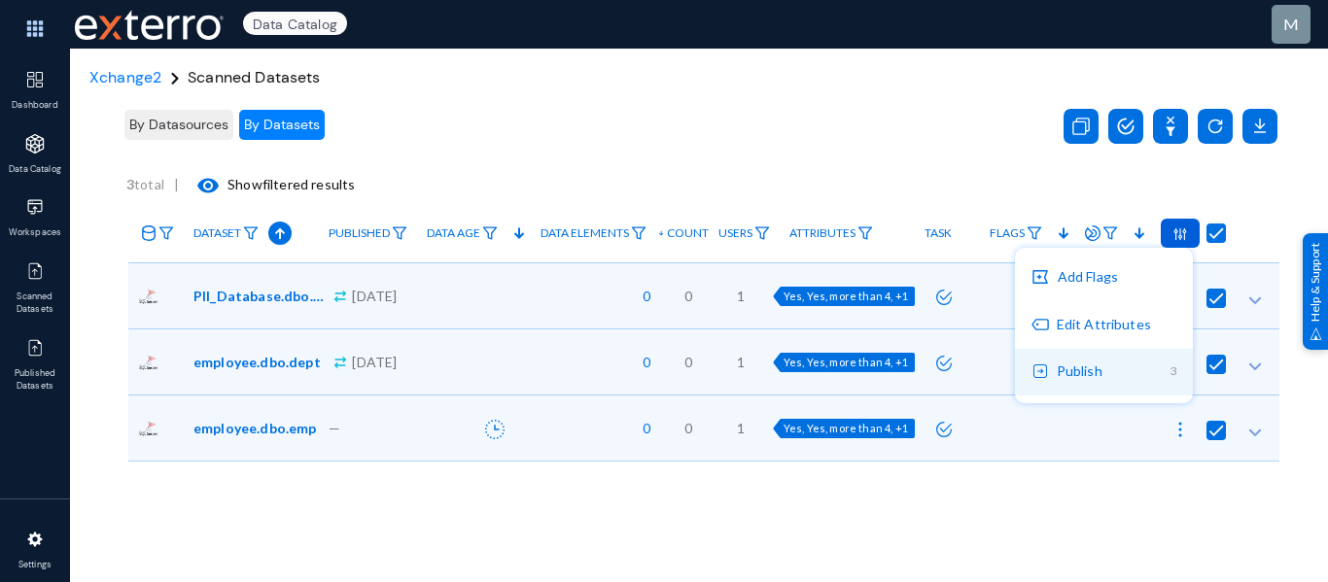
click at [1121, 377] on button "Publish 3" at bounding box center [1104, 372] width 178 height 47
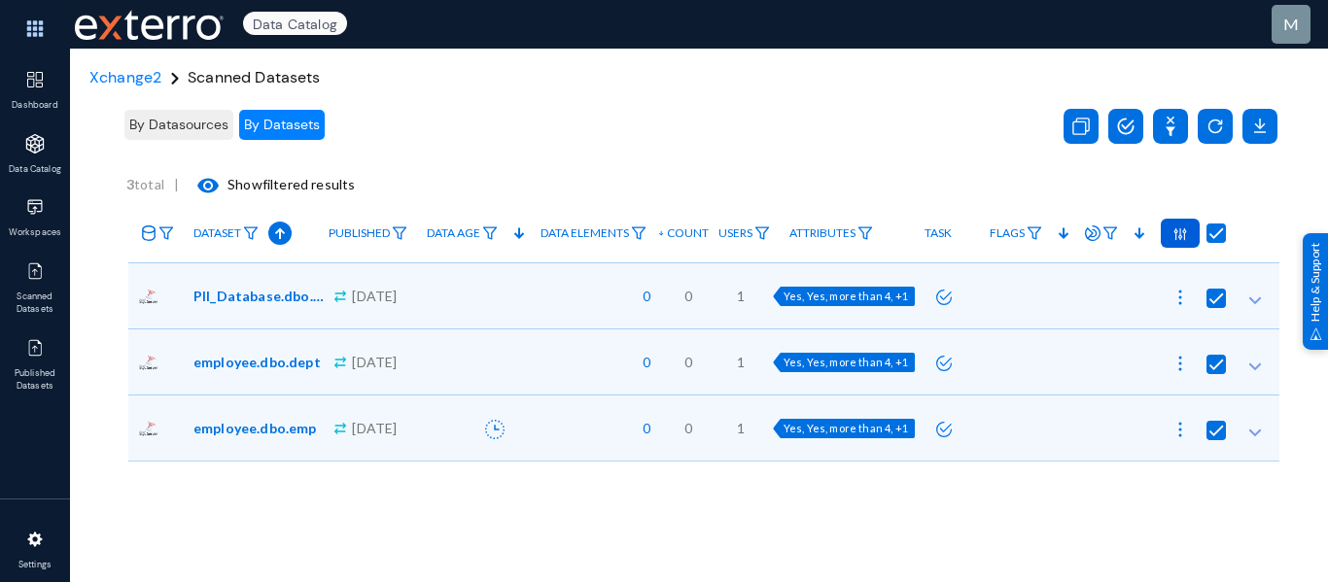
click at [1179, 229] on img at bounding box center [1180, 234] width 14 height 14
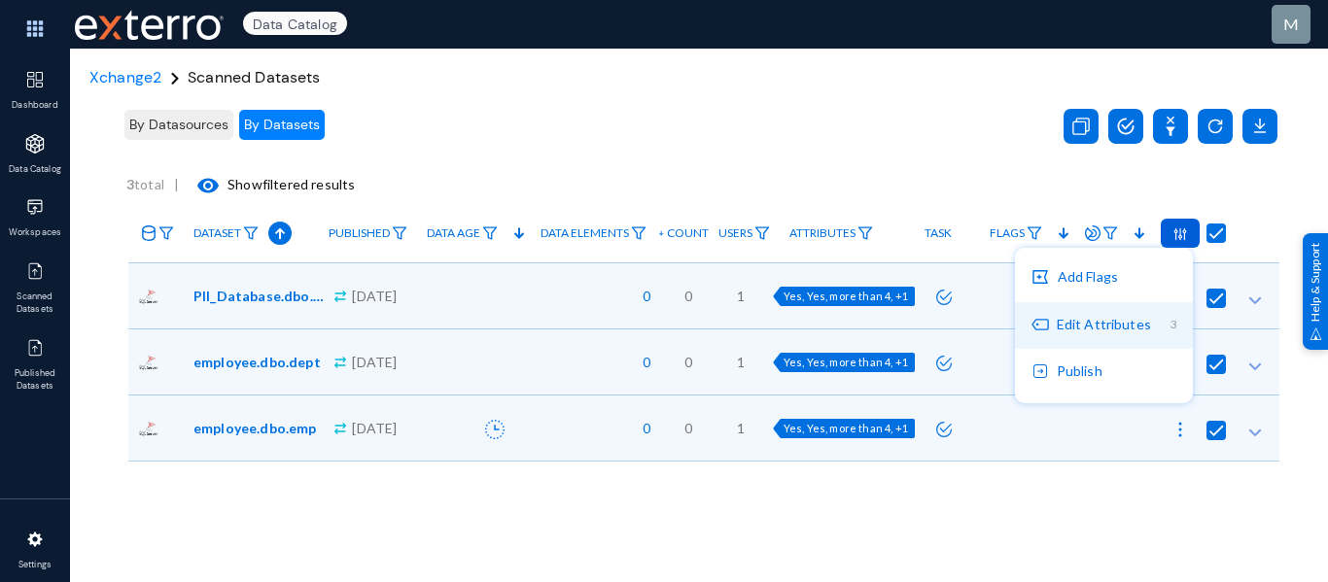
click at [1133, 336] on button "Edit Attributes 3" at bounding box center [1104, 325] width 178 height 47
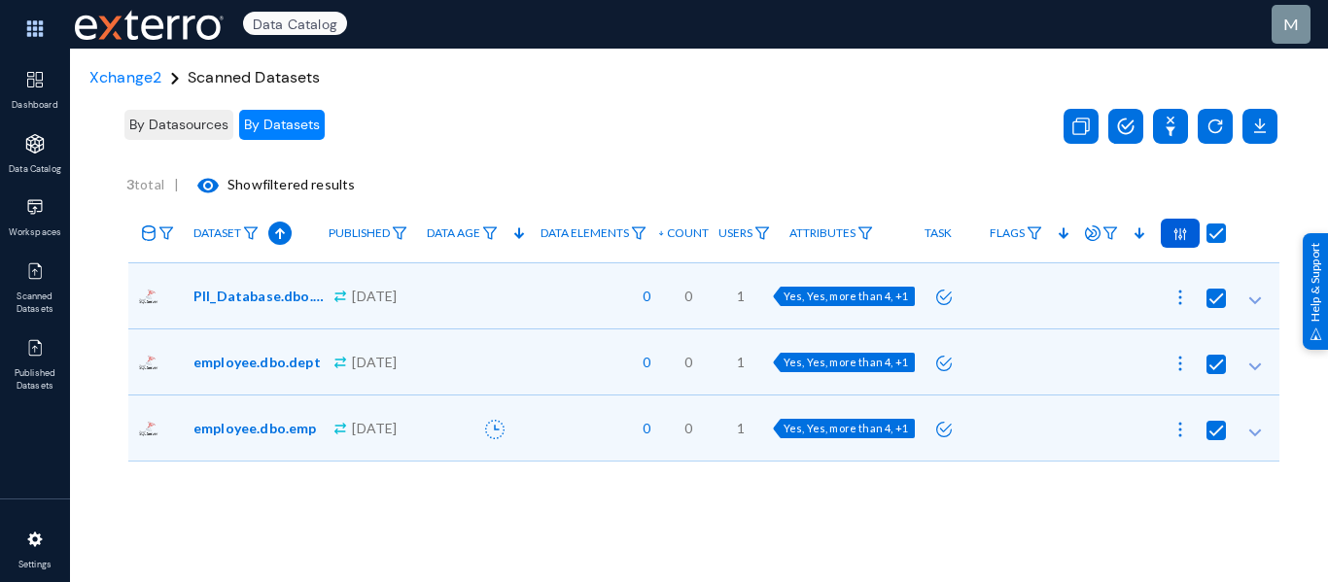
radio input "true"
checkbox input "true"
radio input "true"
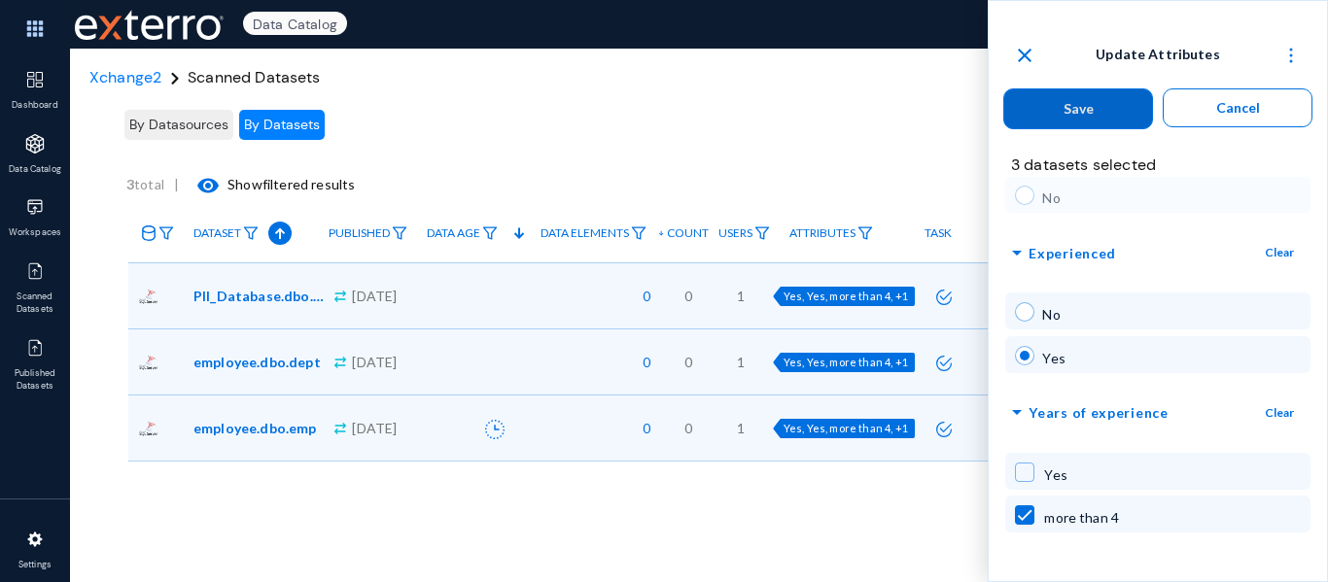
scroll to position [120, 0]
click at [1183, 433] on div "arrow_drop_down Years of experience Clear Yes more than 4" at bounding box center [1158, 467] width 338 height 141
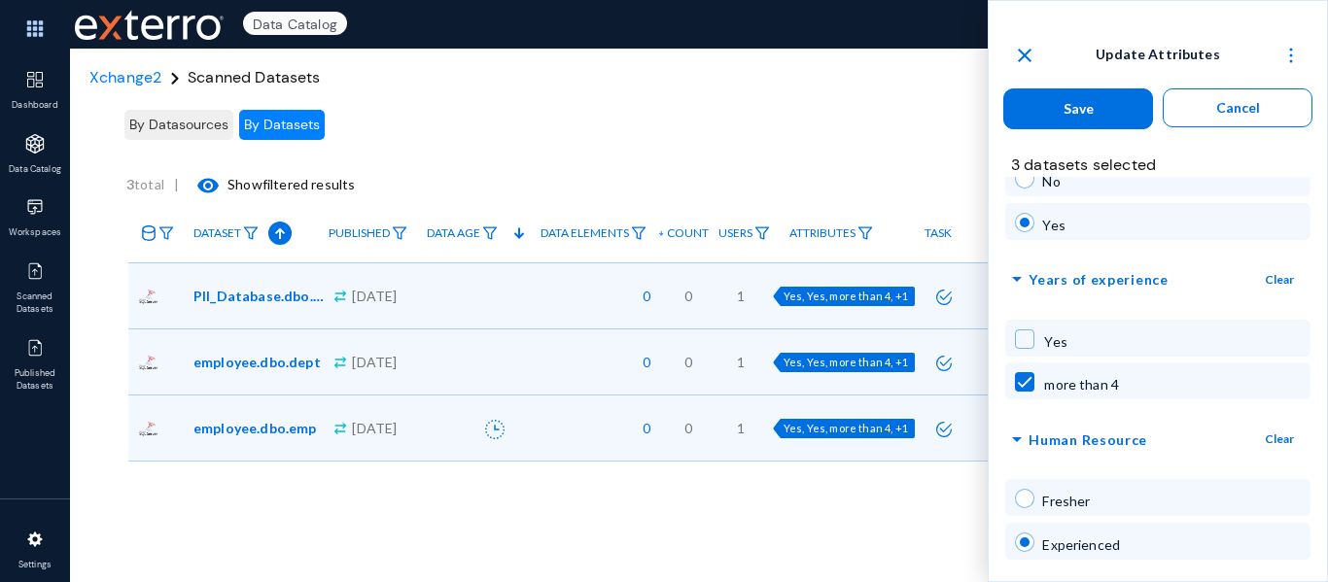
click at [1067, 100] on button "Save" at bounding box center [1078, 108] width 150 height 41
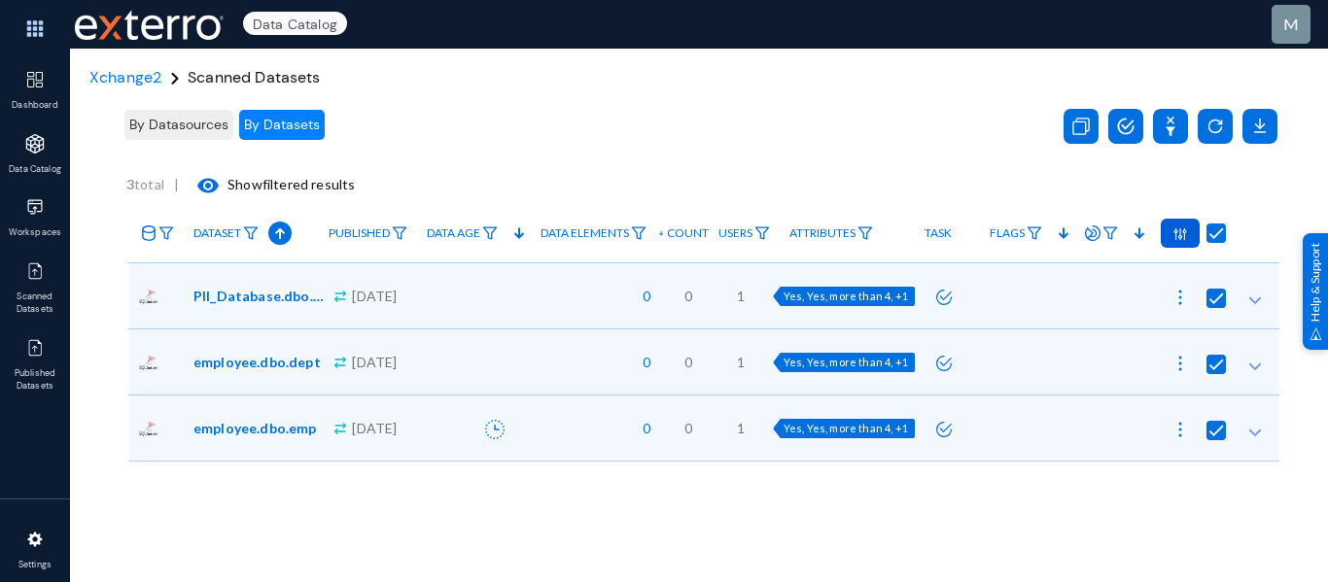
radio input "false"
checkbox input "false"
radio input "false"
click at [1173, 237] on img at bounding box center [1180, 234] width 14 height 14
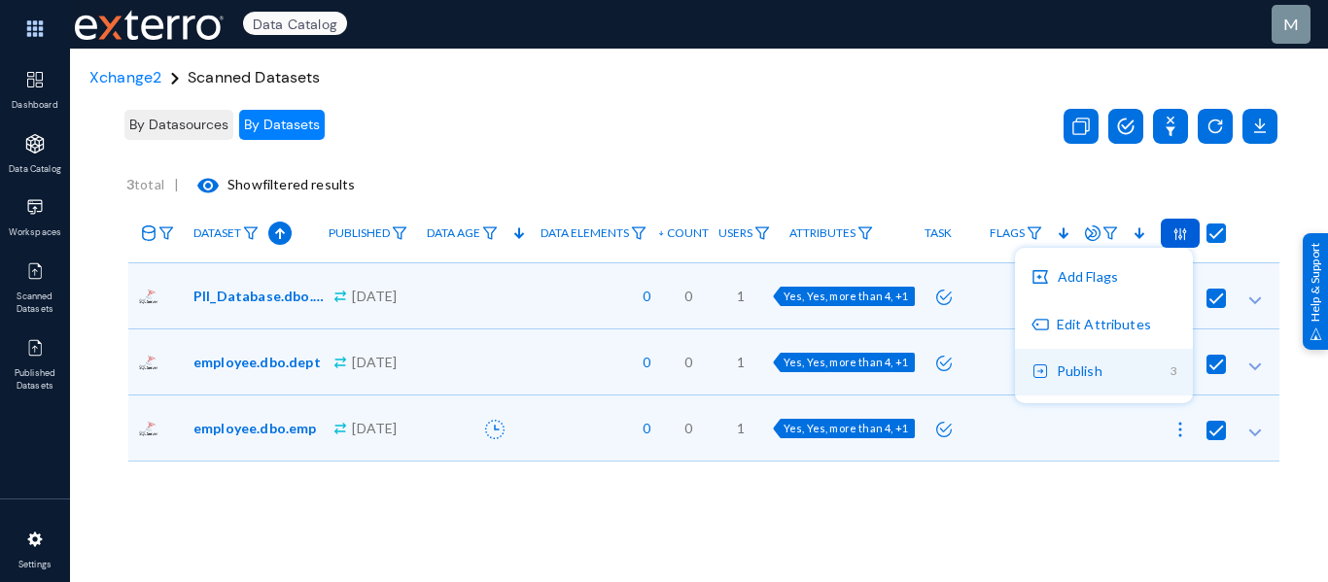
click at [1125, 373] on button "Publish 3" at bounding box center [1104, 372] width 178 height 47
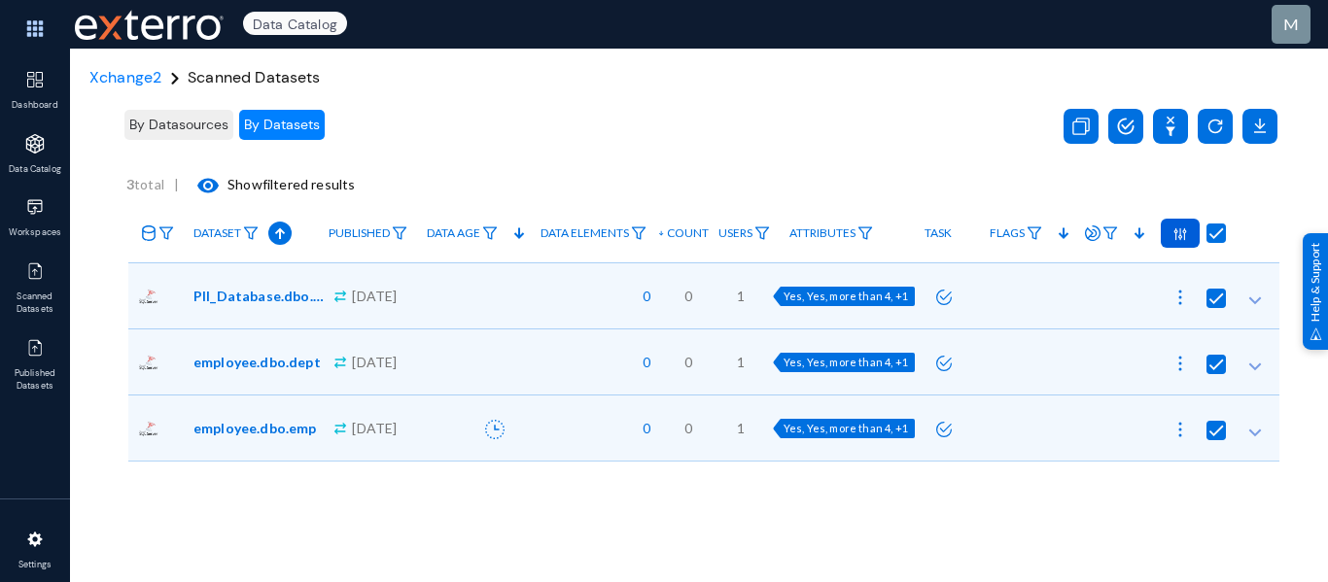
click at [1173, 231] on img at bounding box center [1180, 234] width 14 height 14
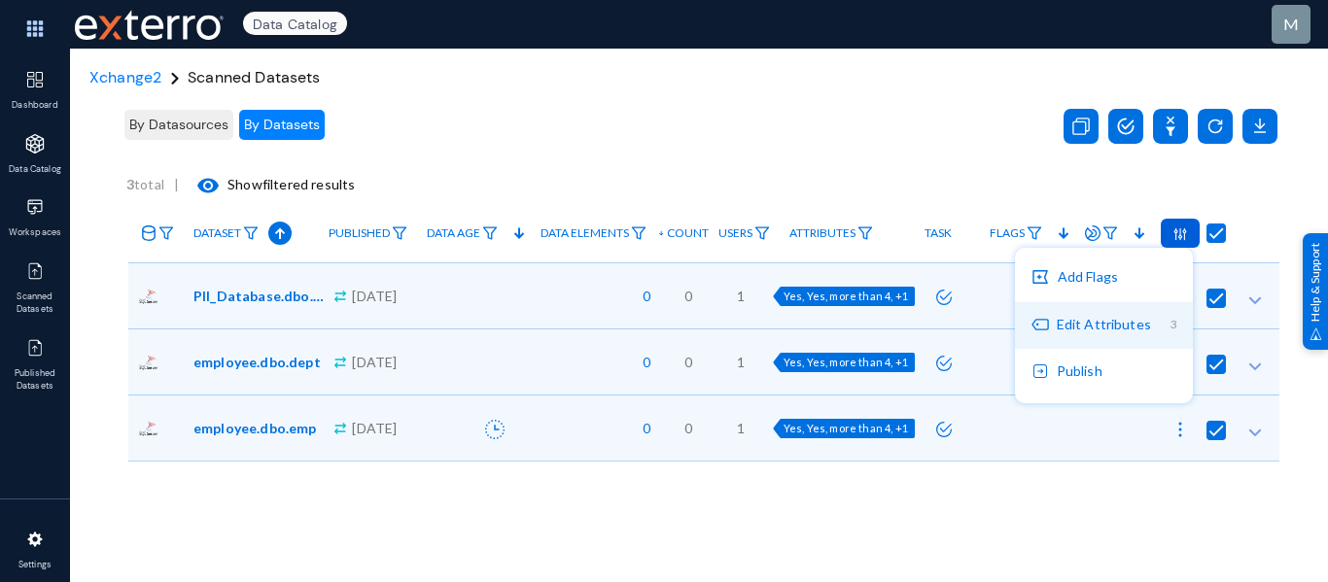
click at [1080, 315] on button "Edit Attributes 3" at bounding box center [1104, 325] width 178 height 47
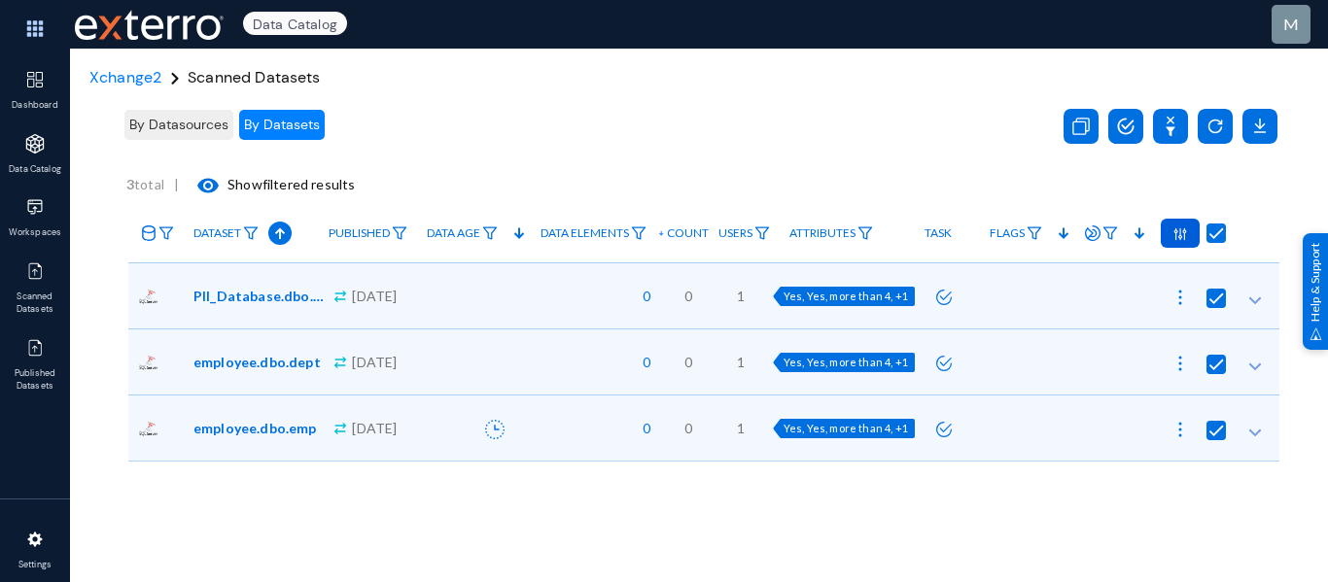
radio input "true"
checkbox input "true"
radio input "true"
radio input "false"
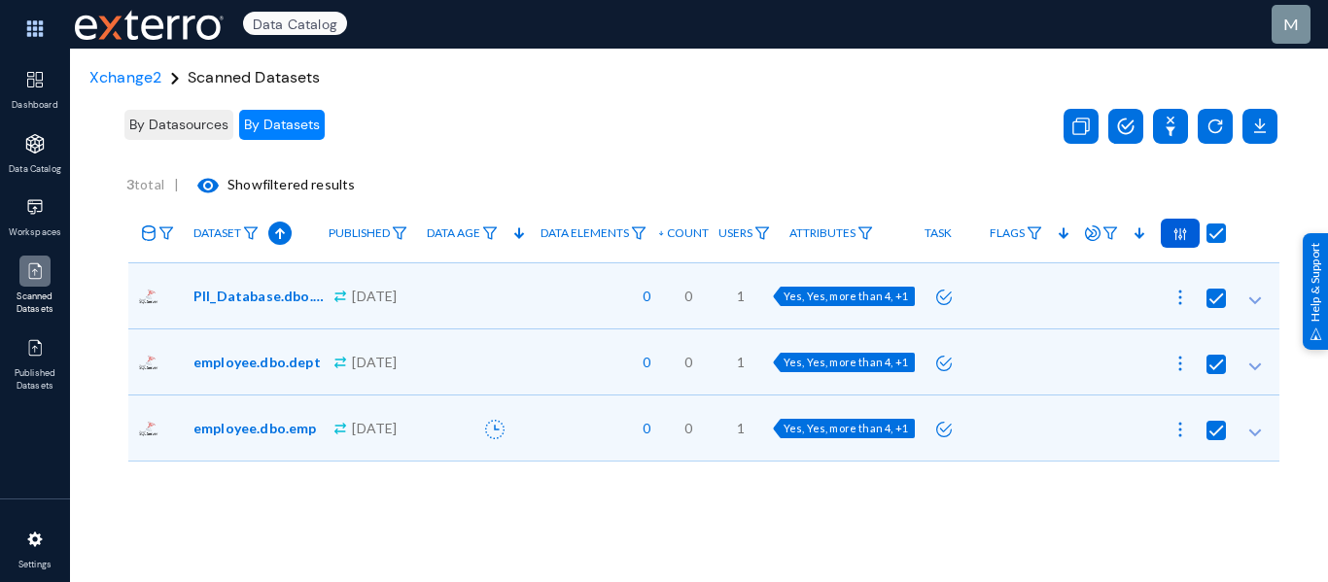
radio input "false"
checkbox input "false"
radio input "false"
click at [28, 263] on img at bounding box center [34, 270] width 19 height 19
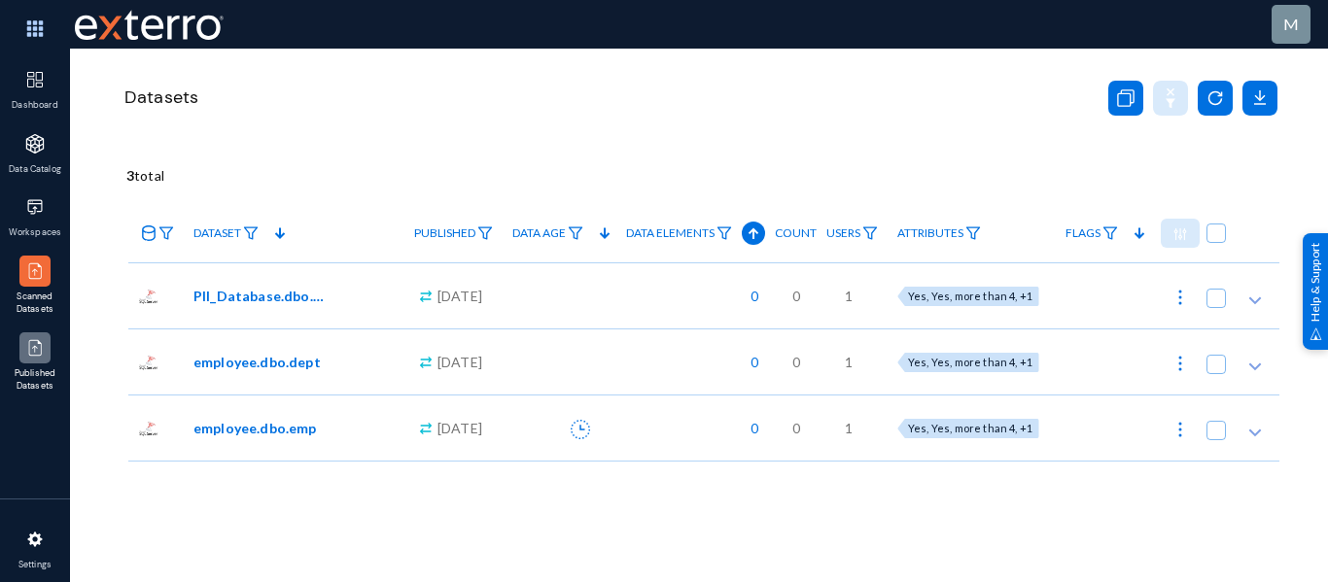
click at [32, 339] on img at bounding box center [34, 347] width 19 height 19
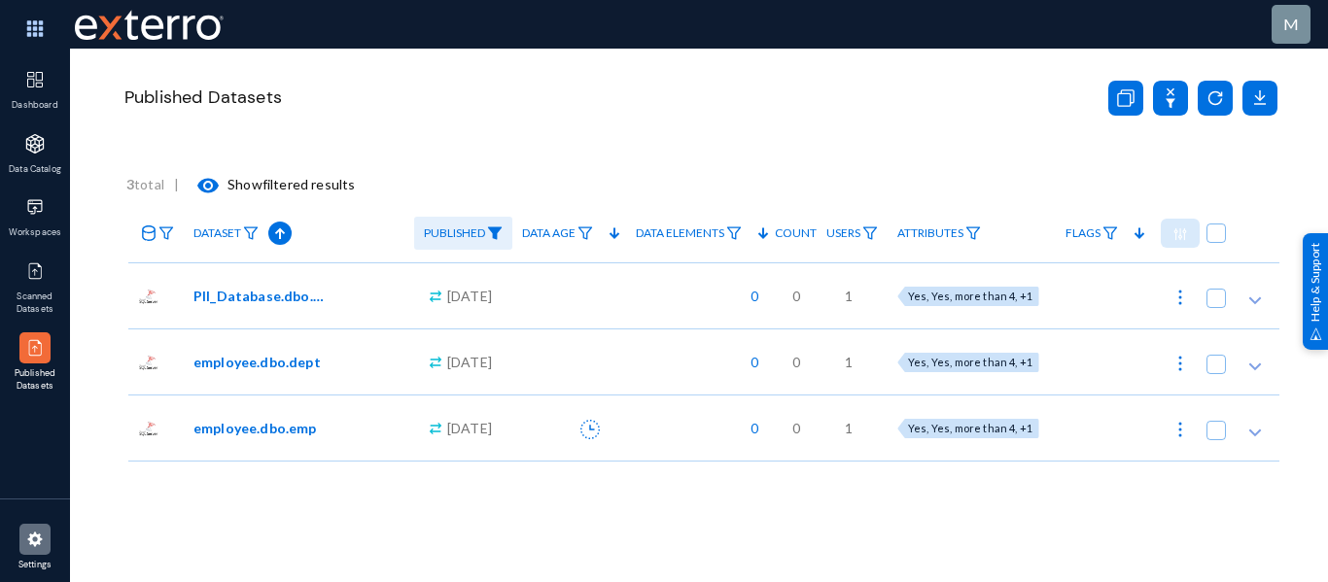
click at [23, 551] on div at bounding box center [34, 539] width 31 height 31
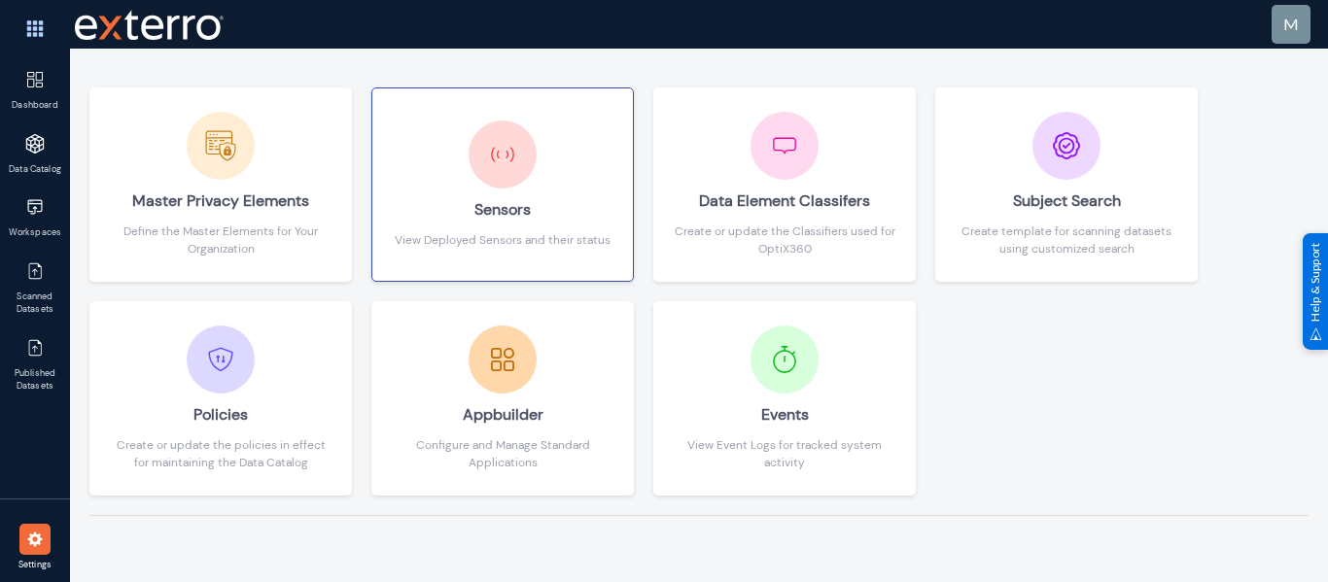
click at [515, 143] on img at bounding box center [502, 154] width 49 height 49
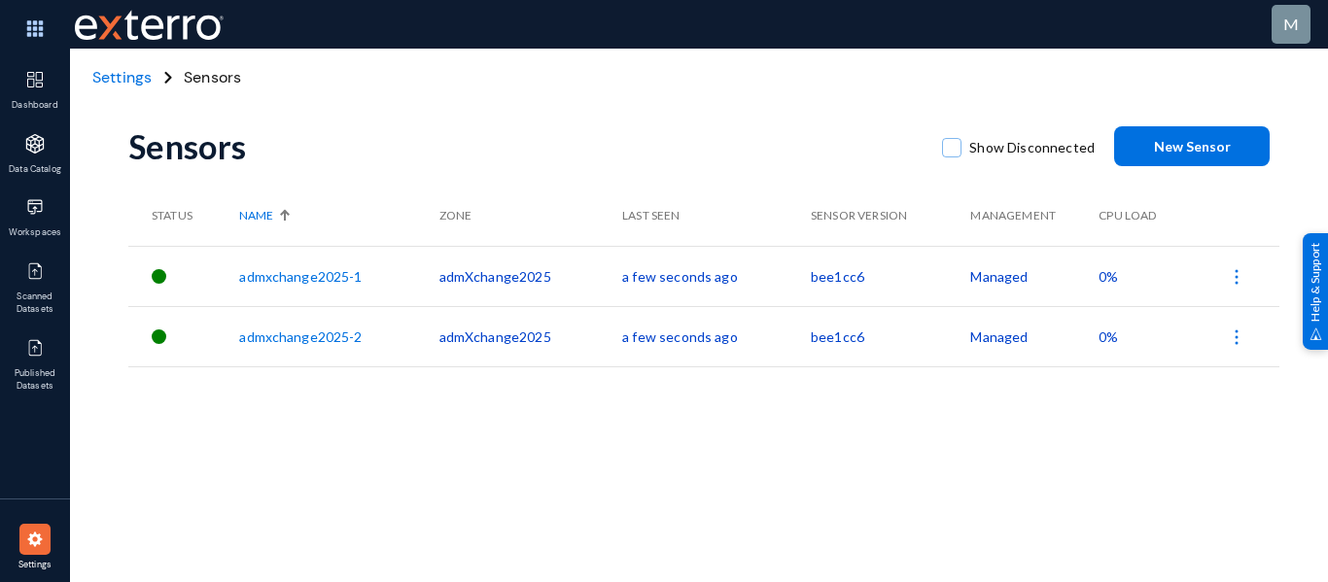
click at [127, 75] on span "Settings" at bounding box center [121, 77] width 59 height 20
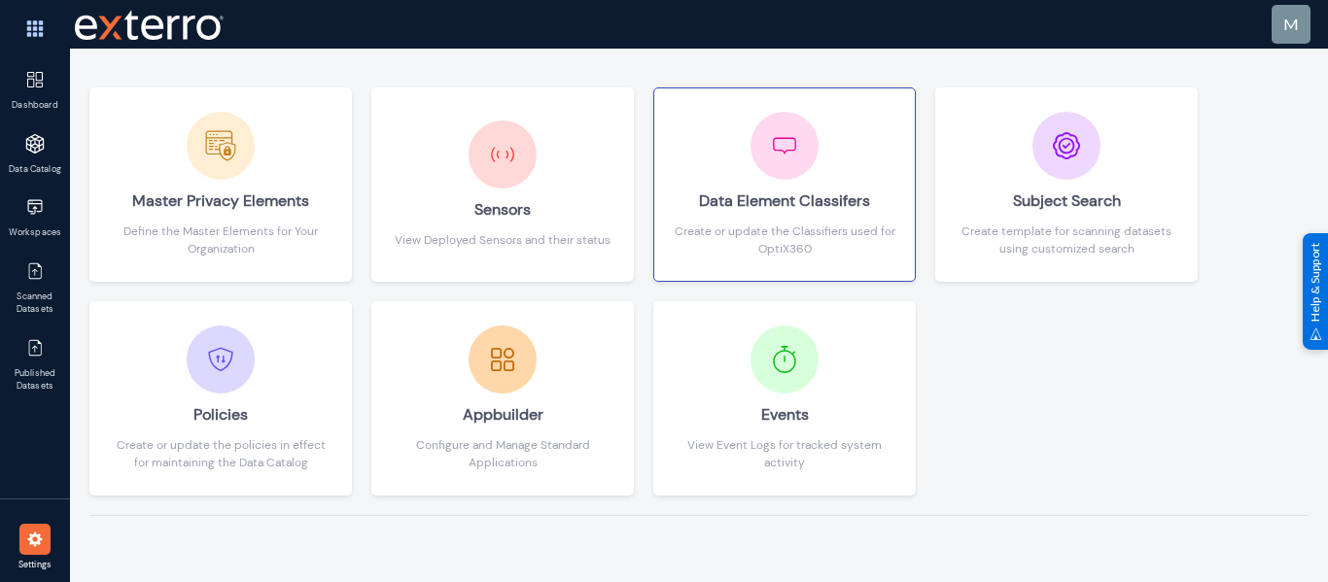
click at [831, 212] on div "Data Element Classifers" at bounding box center [785, 201] width 222 height 43
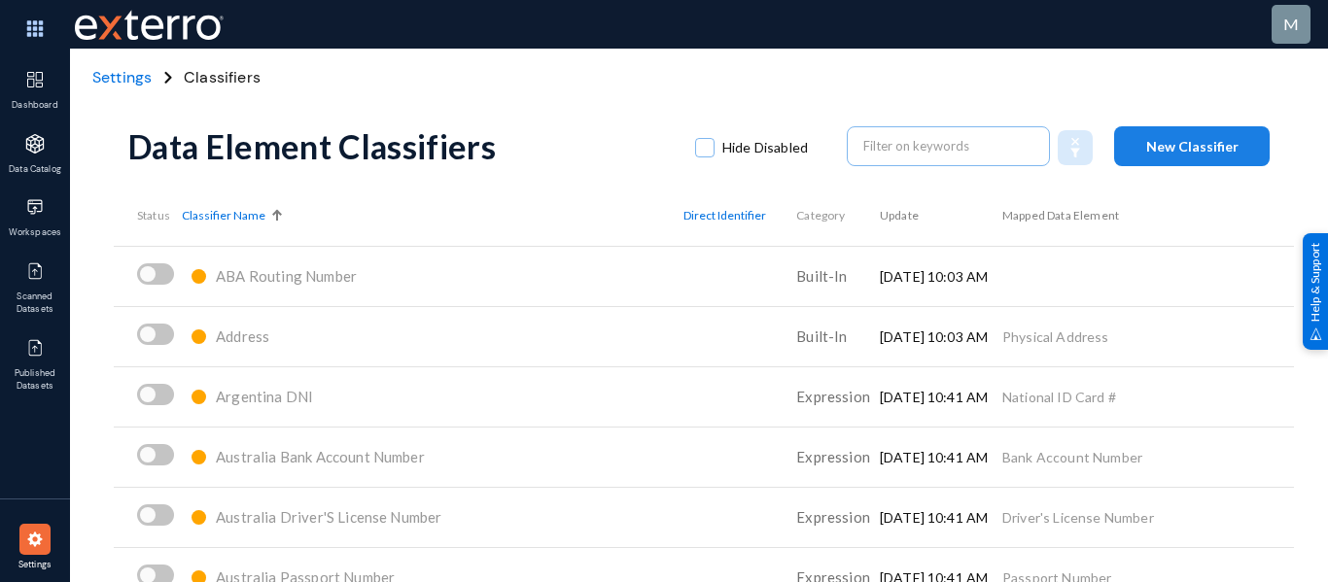
click at [1186, 149] on span "New Classifier" at bounding box center [1192, 146] width 92 height 17
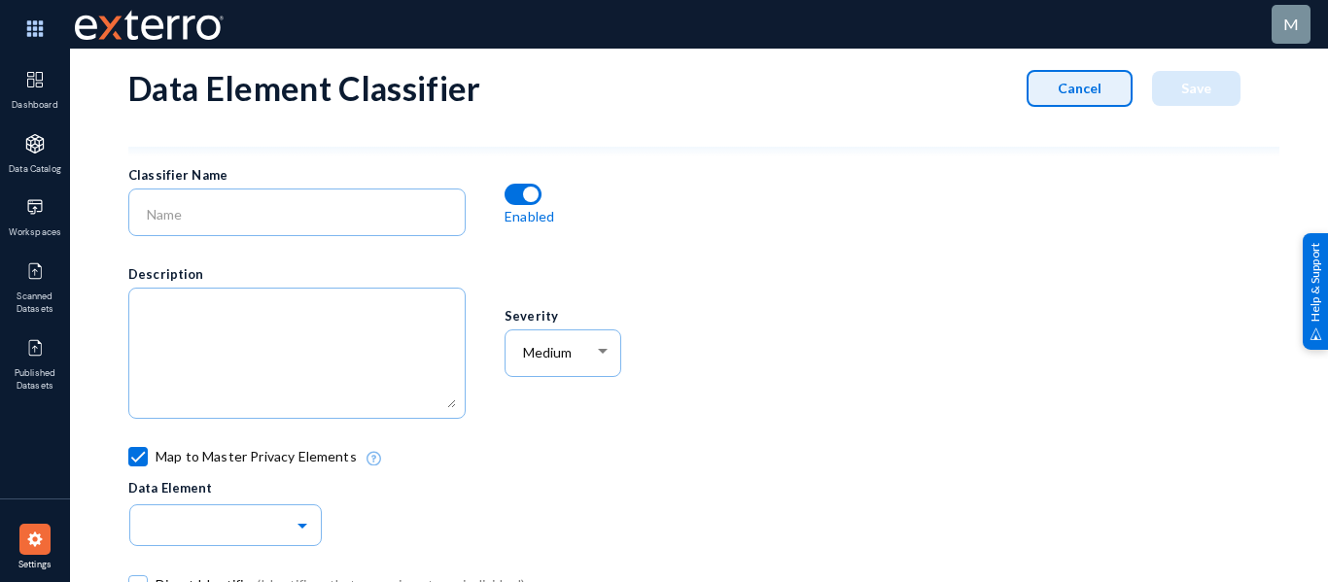
click at [1058, 81] on span "Cancel" at bounding box center [1080, 88] width 44 height 17
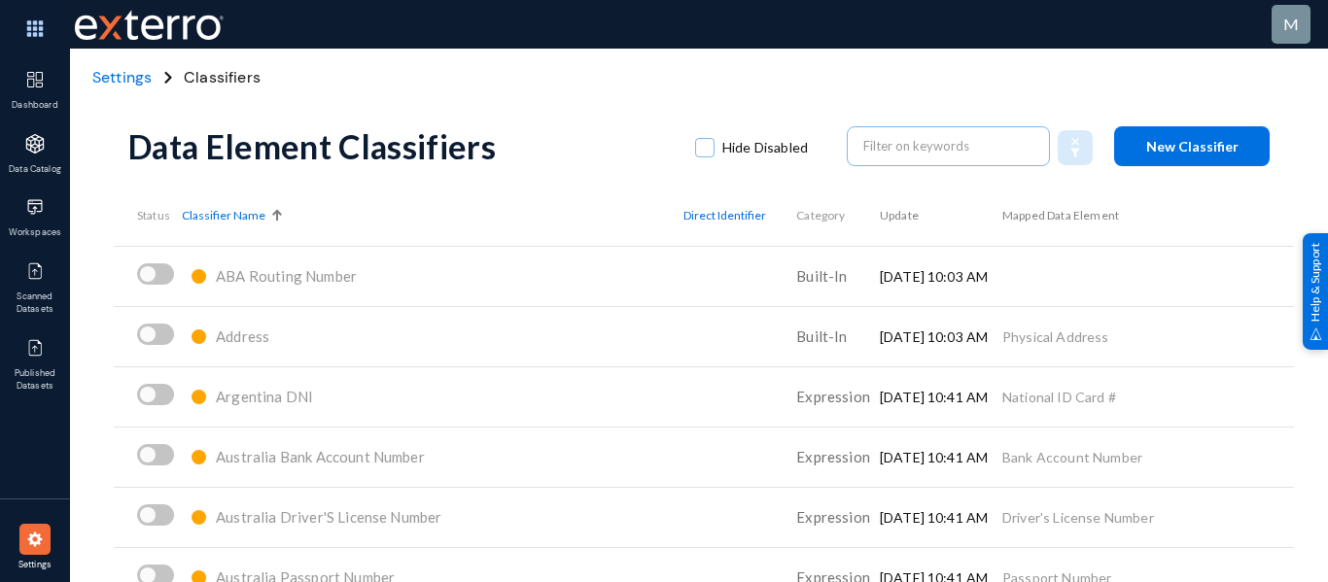
click at [37, 551] on div at bounding box center [34, 539] width 31 height 31
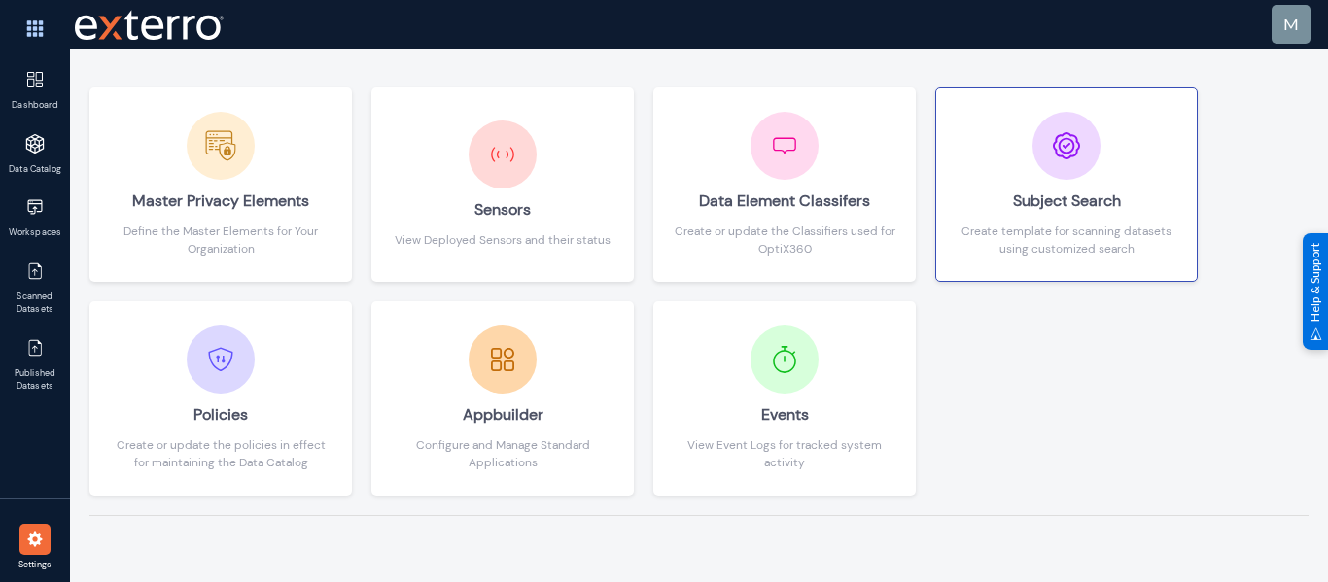
click at [1105, 169] on div "Subject Search Create template for scanning datasets using customized search" at bounding box center [1067, 185] width 222 height 146
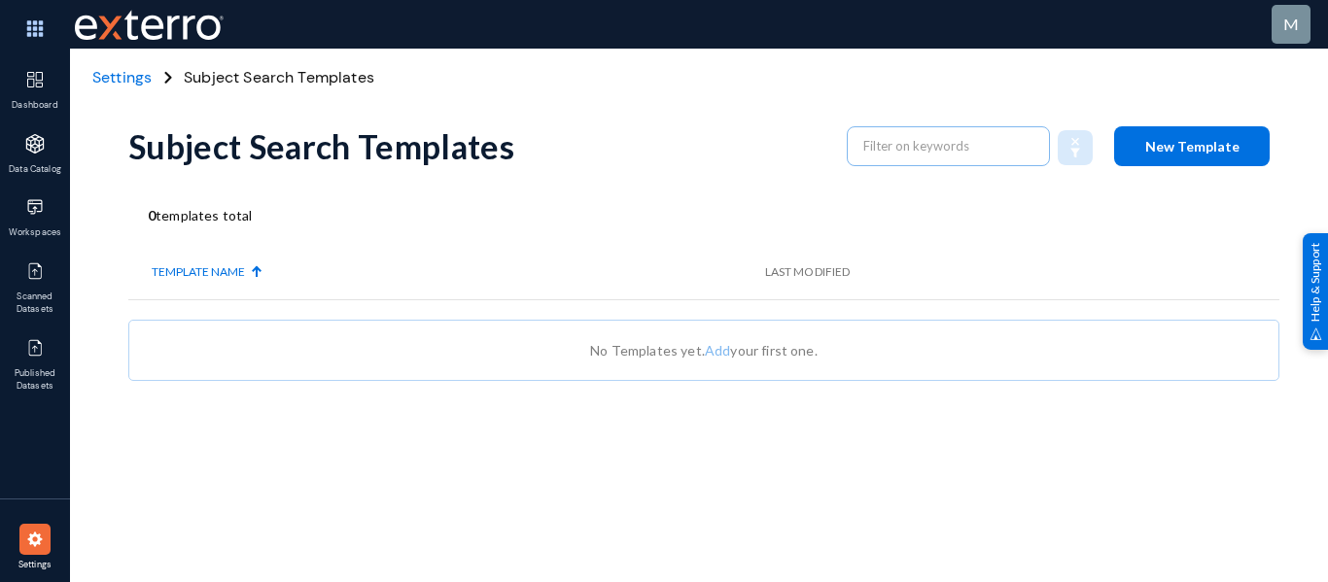
click at [129, 73] on span "Settings" at bounding box center [121, 77] width 59 height 20
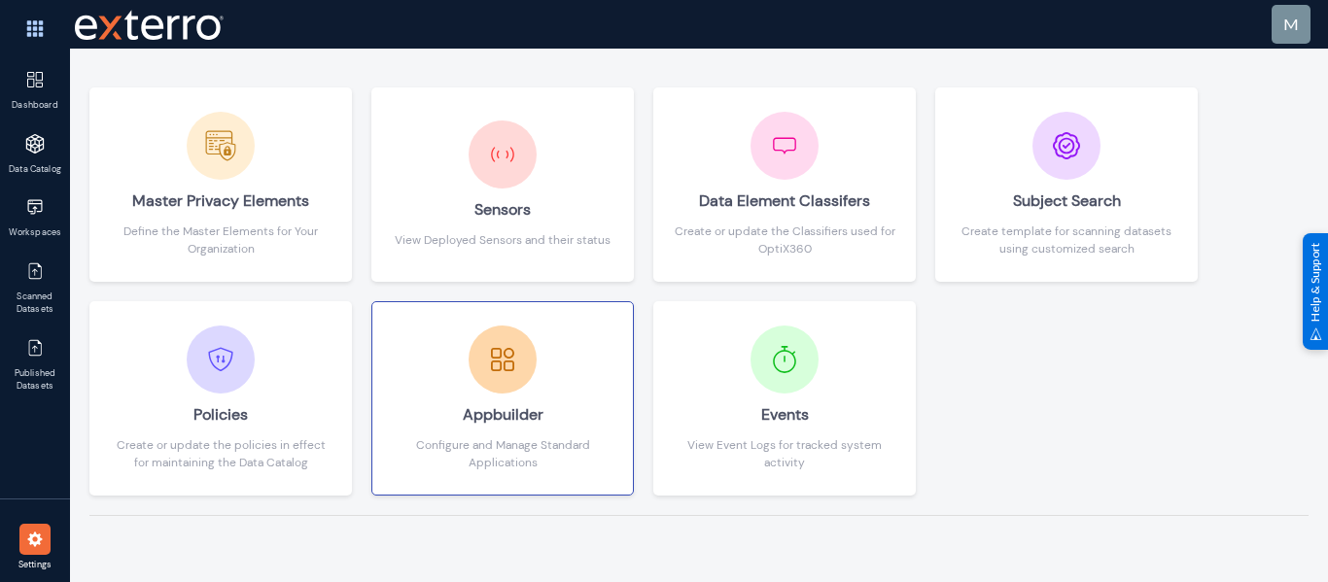
click at [451, 408] on div "Appbuilder" at bounding box center [503, 415] width 222 height 43
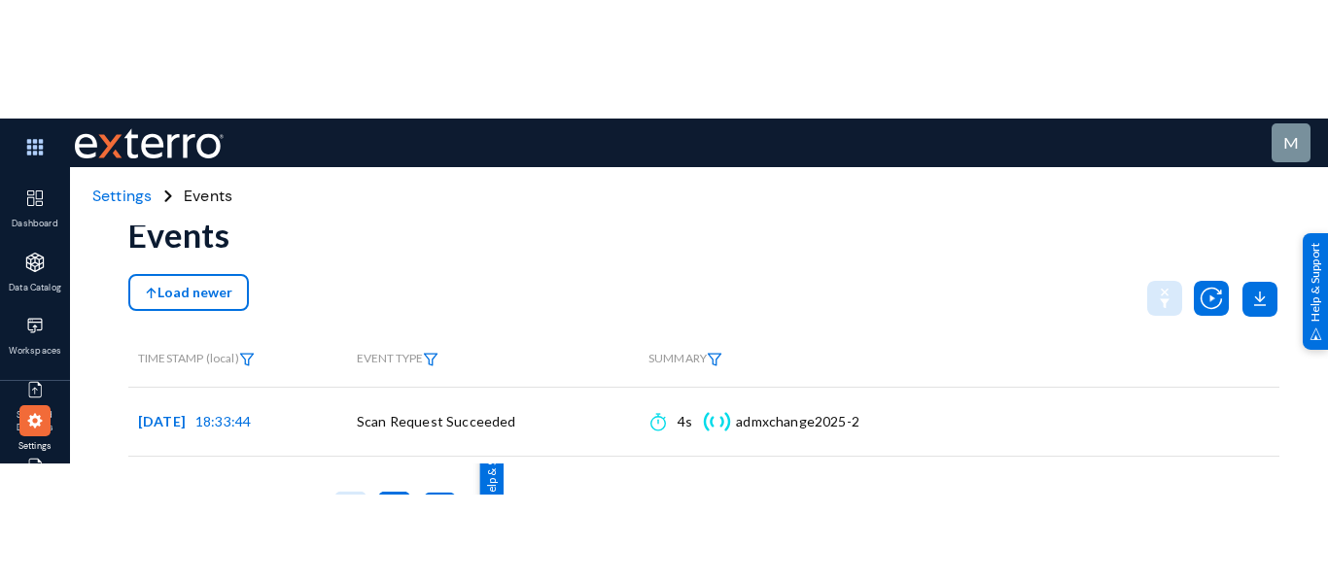
scroll to position [32, 0]
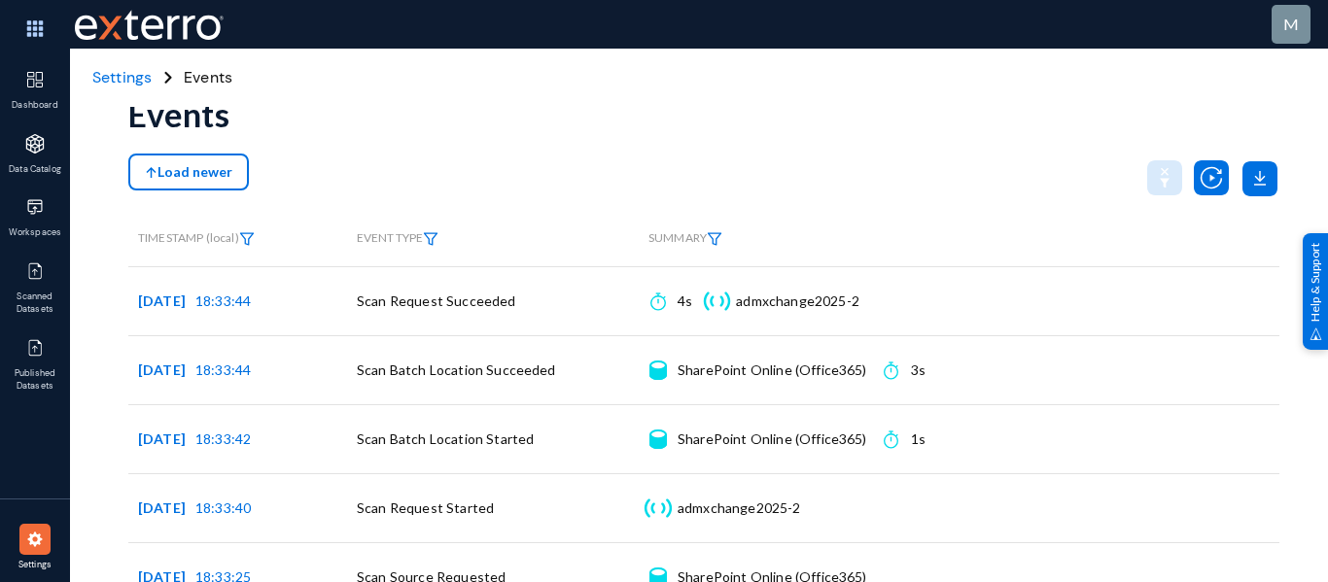
click at [629, 73] on div "Settings Events" at bounding box center [699, 78] width 1258 height 58
click at [25, 204] on img at bounding box center [34, 206] width 19 height 19
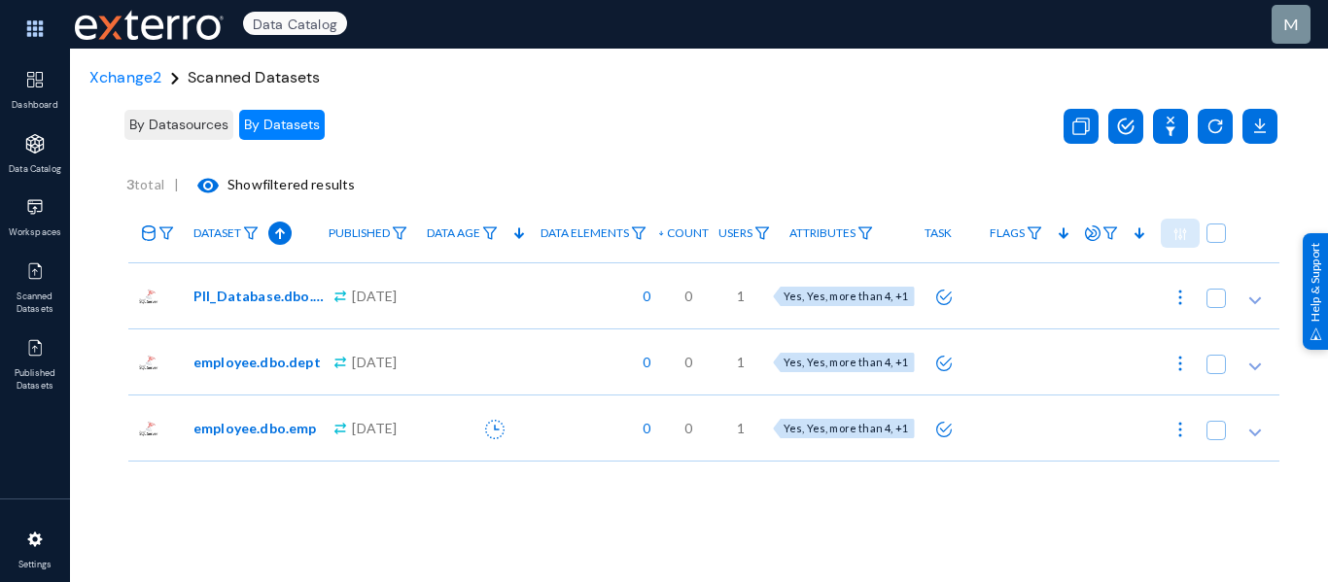
click at [449, 415] on div at bounding box center [474, 428] width 114 height 66
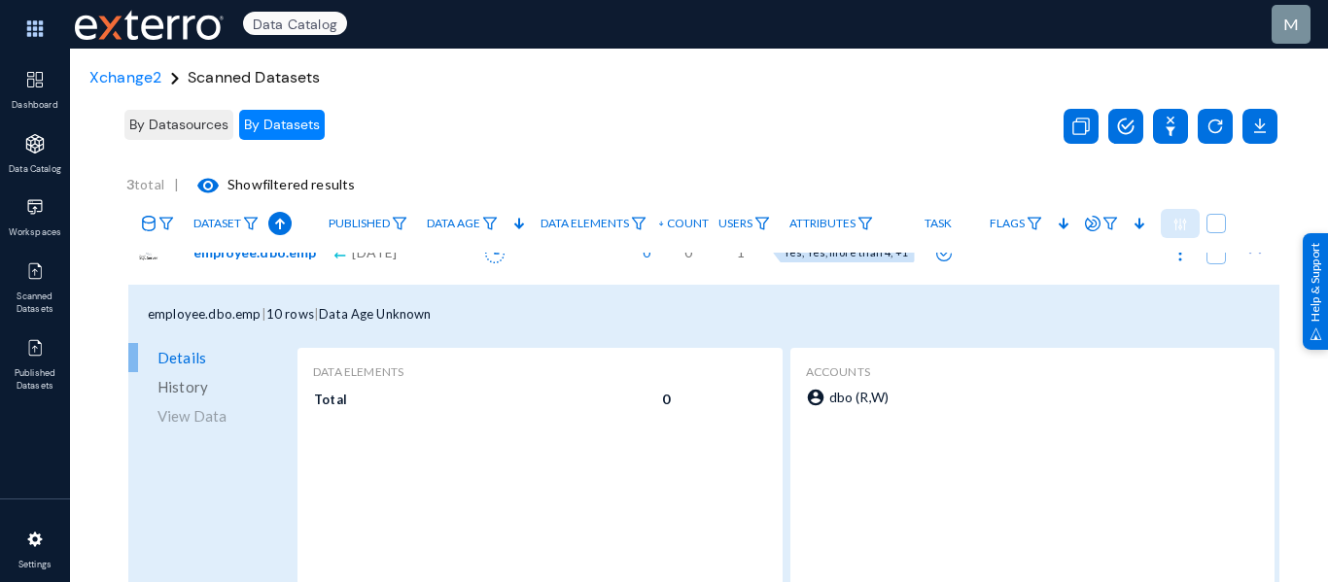
scroll to position [200, 0]
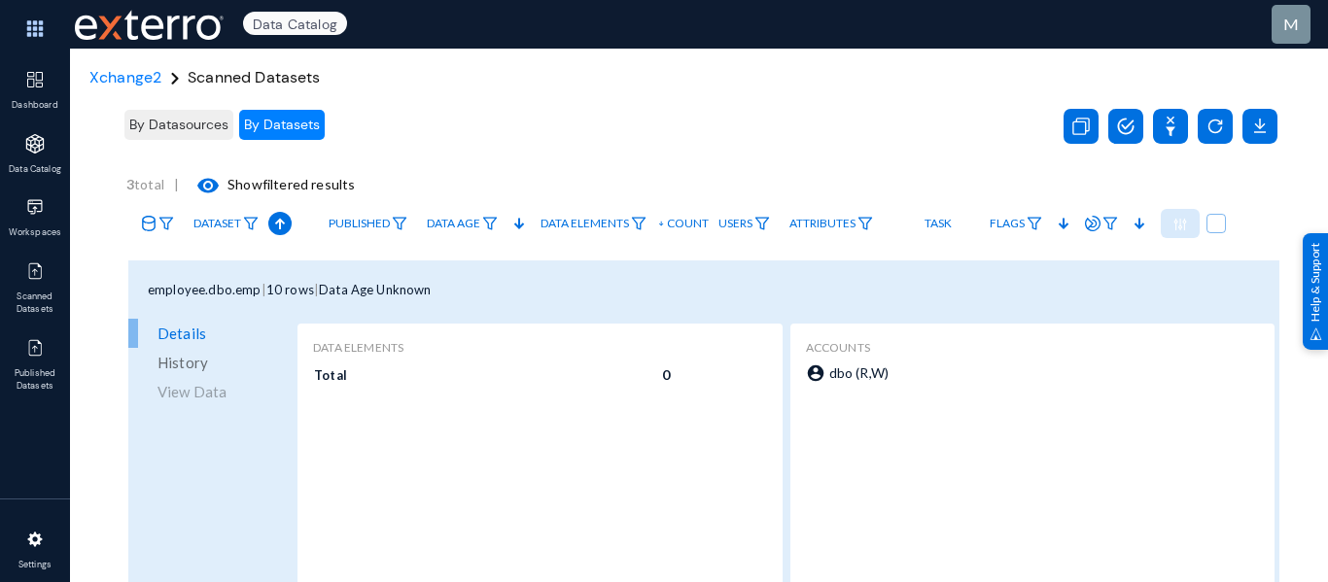
click at [209, 390] on div "Details History View Data" at bounding box center [210, 362] width 164 height 87
click at [135, 387] on div "Details History View Data" at bounding box center [210, 362] width 164 height 87
click at [185, 386] on div "Details History View Data" at bounding box center [210, 362] width 164 height 87
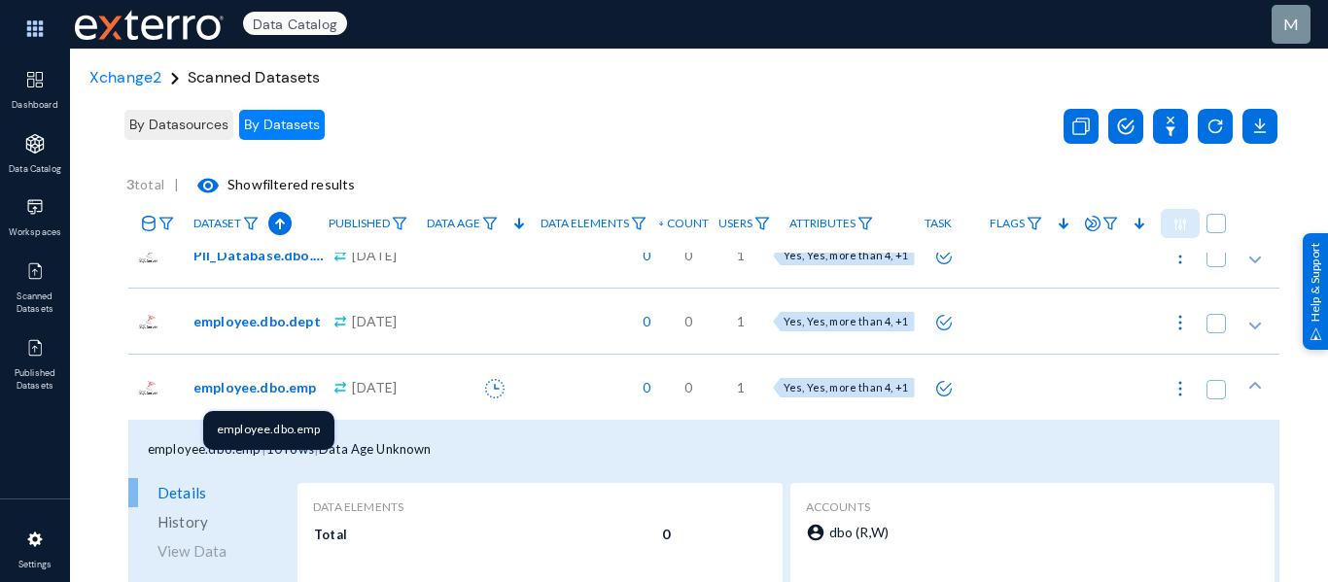
scroll to position [45, 0]
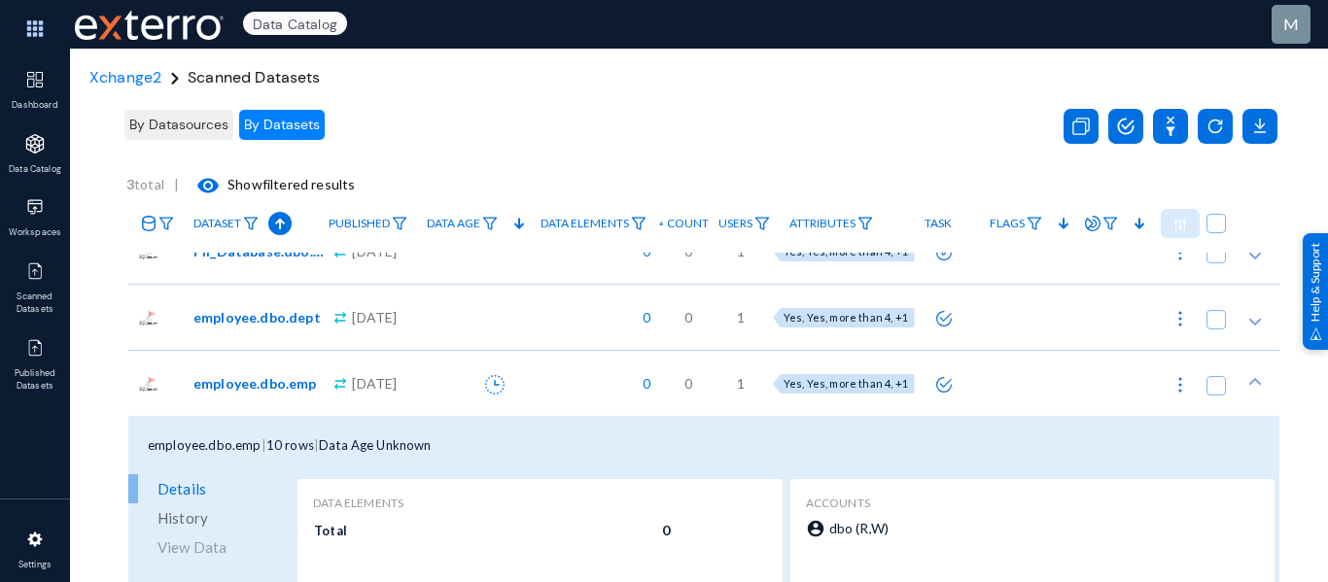
click at [206, 543] on div "Details History View Data" at bounding box center [210, 517] width 164 height 87
click at [478, 327] on div at bounding box center [474, 317] width 114 height 66
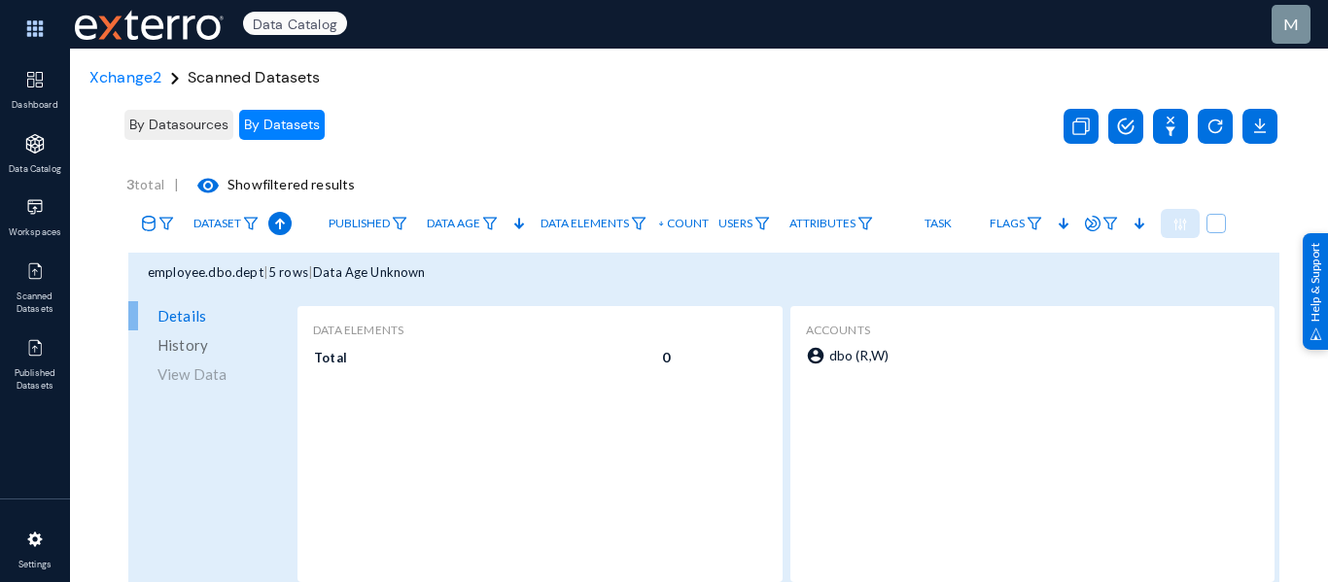
scroll to position [156, 0]
click at [184, 369] on div "Details History View Data" at bounding box center [210, 340] width 164 height 87
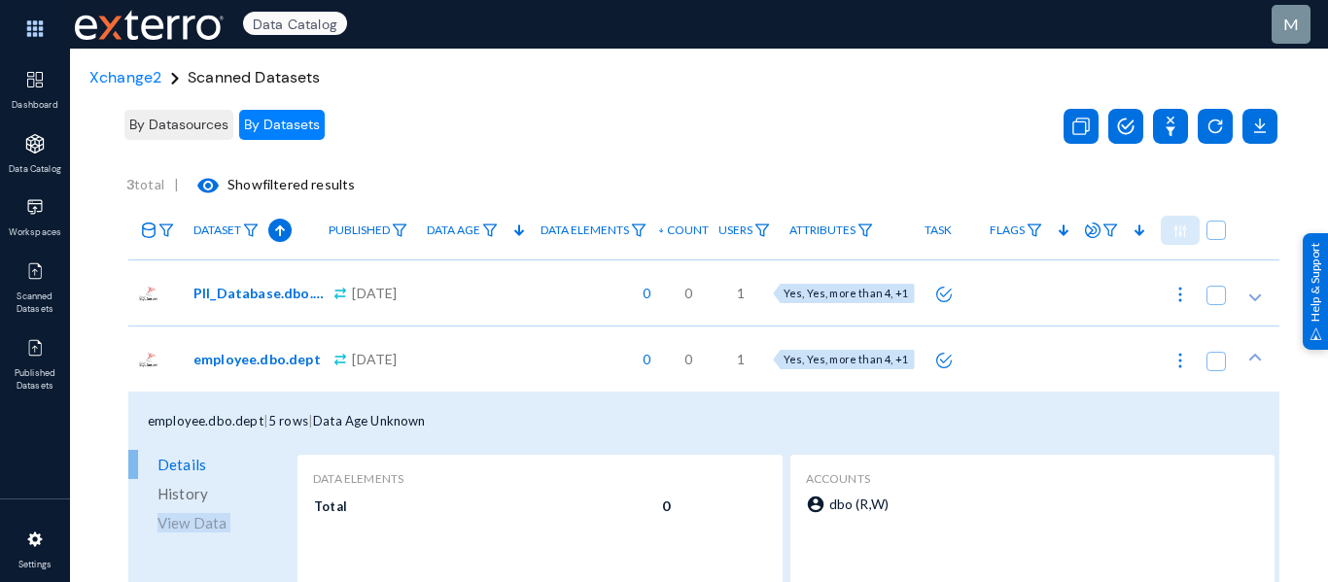
scroll to position [0, 0]
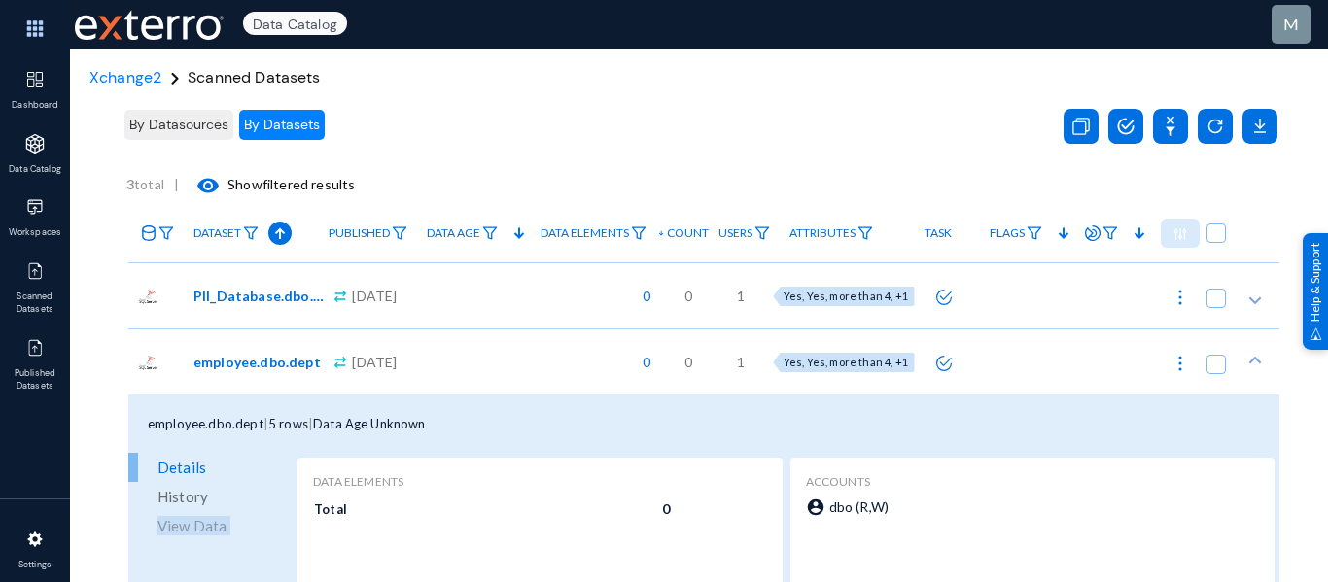
click at [454, 327] on div at bounding box center [474, 295] width 114 height 66
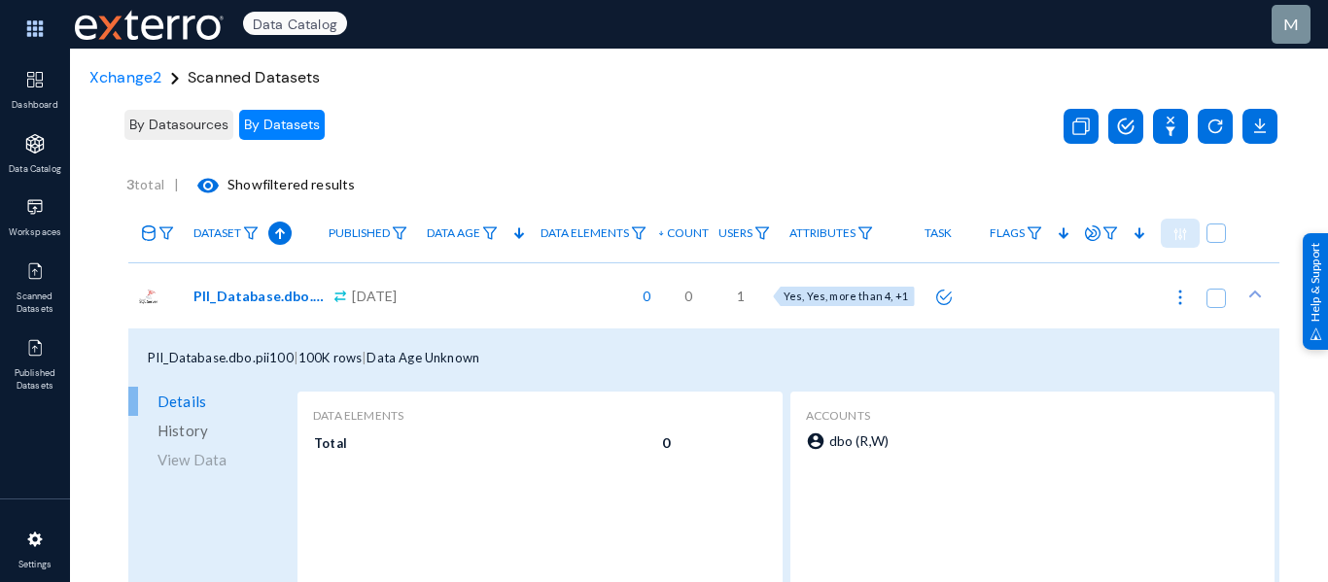
click at [147, 478] on div "Details History View Data" at bounding box center [210, 533] width 164 height 292
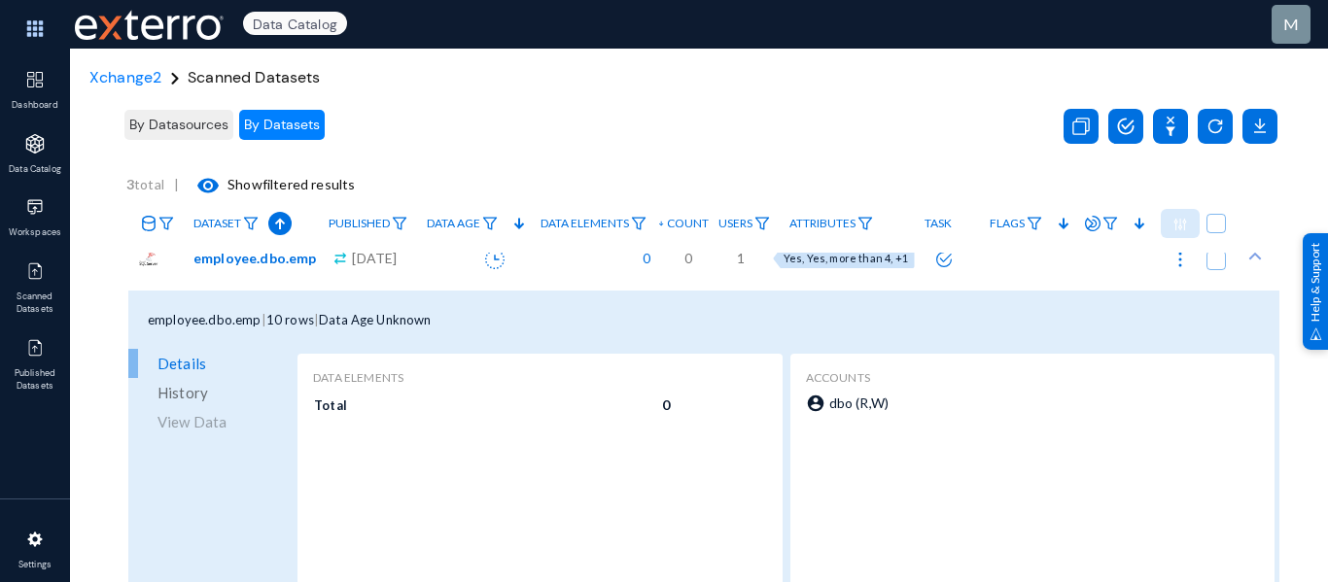
scroll to position [929, 0]
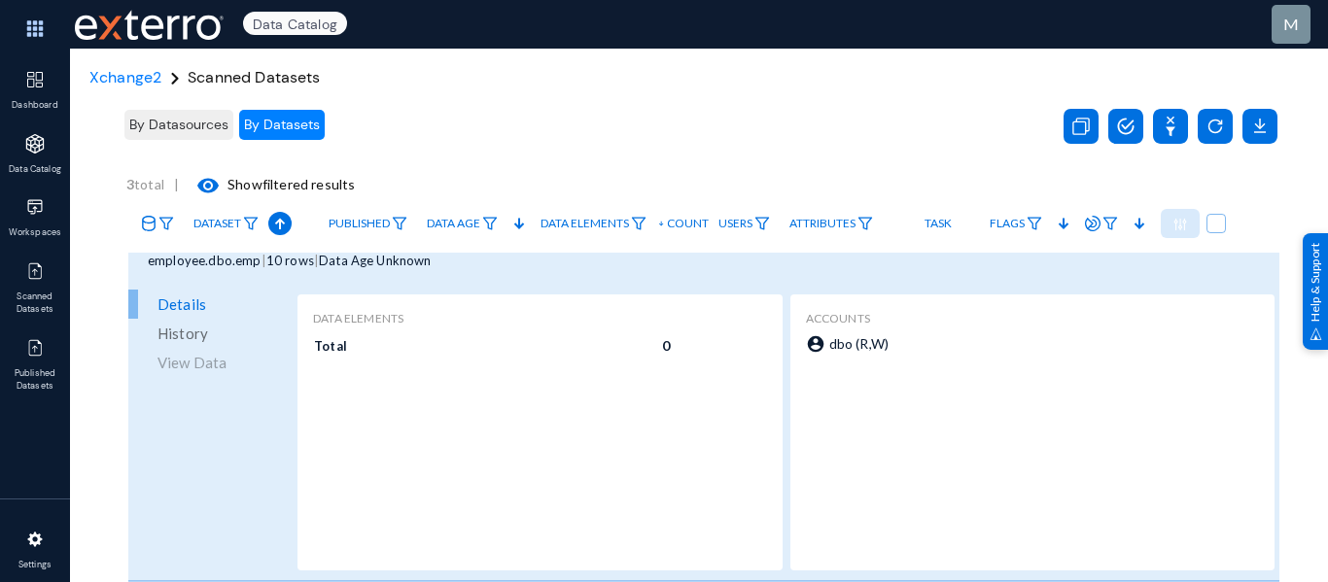
click at [200, 357] on div "Details History View Data" at bounding box center [210, 333] width 164 height 87
click at [189, 331] on span "History" at bounding box center [182, 333] width 51 height 29
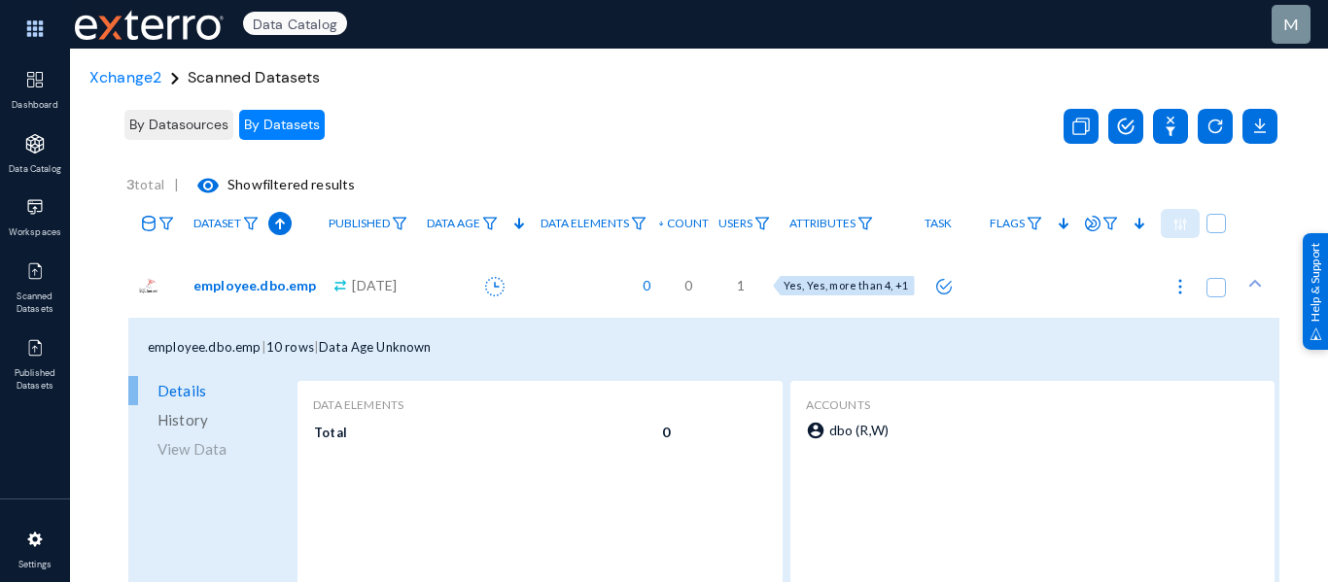
click at [177, 384] on span "Details" at bounding box center [181, 390] width 49 height 29
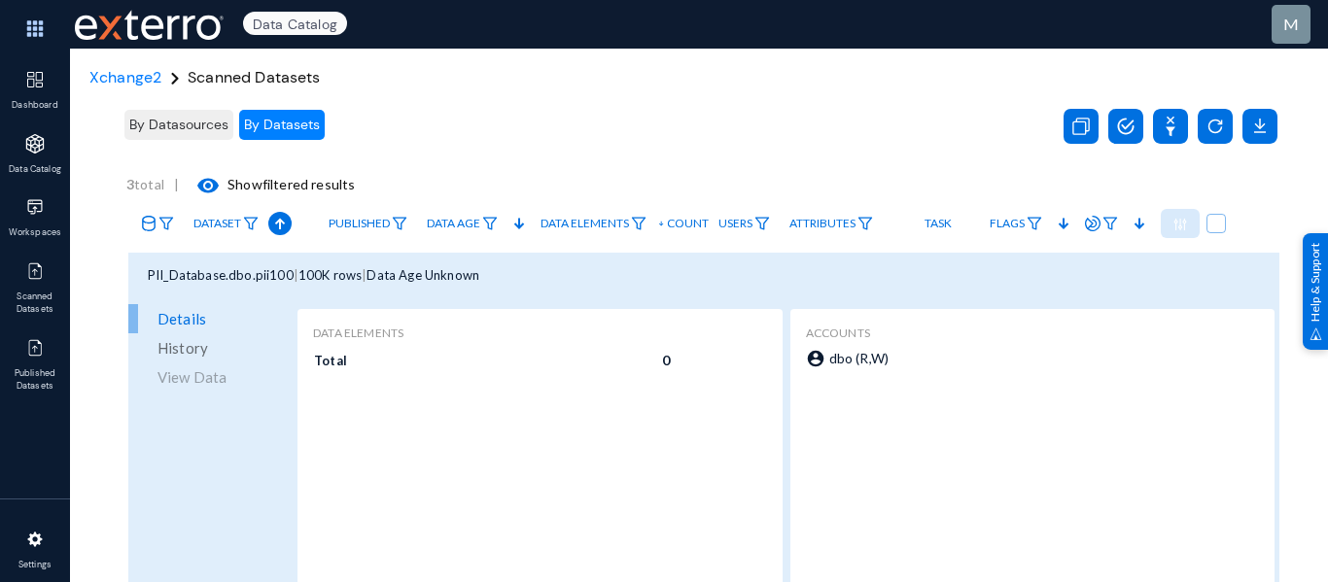
scroll to position [0, 0]
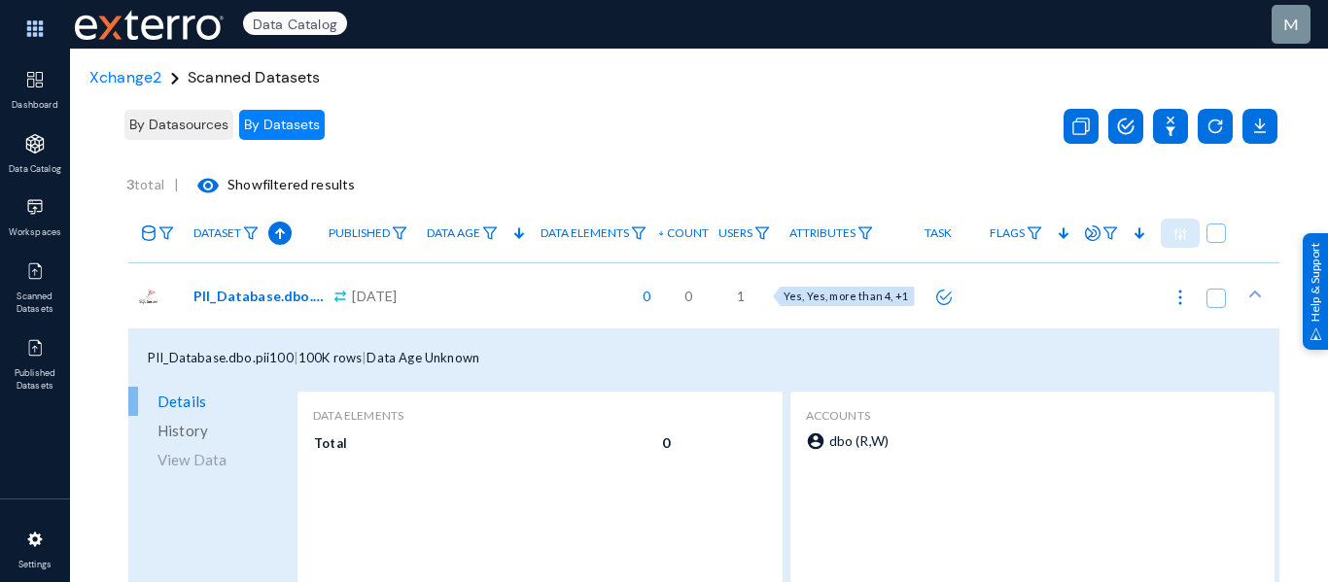
click at [440, 292] on div at bounding box center [474, 295] width 114 height 66
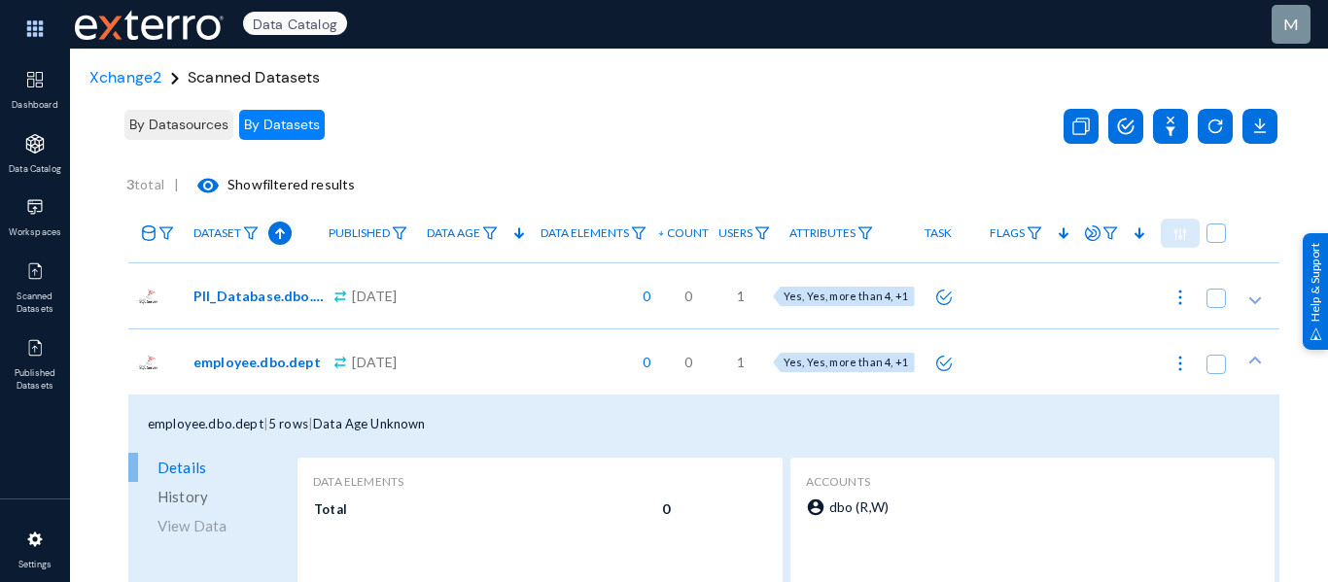
click at [440, 292] on div at bounding box center [474, 295] width 114 height 66
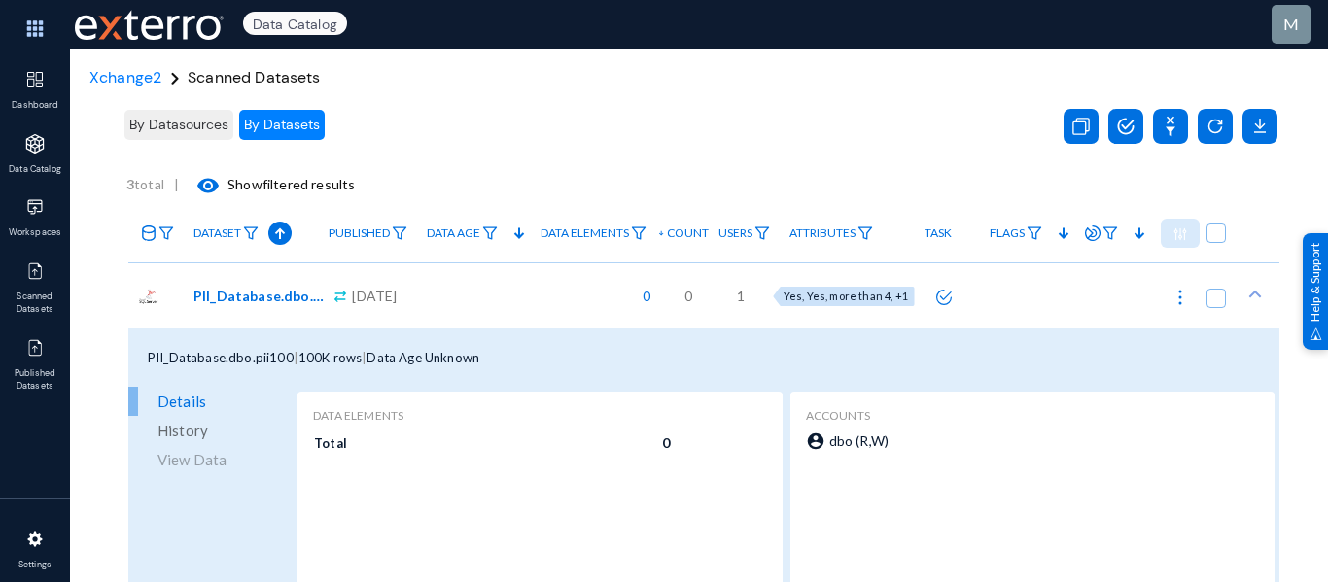
click at [203, 448] on div "Details History View Data" at bounding box center [210, 430] width 164 height 87
click at [207, 456] on div "Details History View Data" at bounding box center [210, 430] width 164 height 87
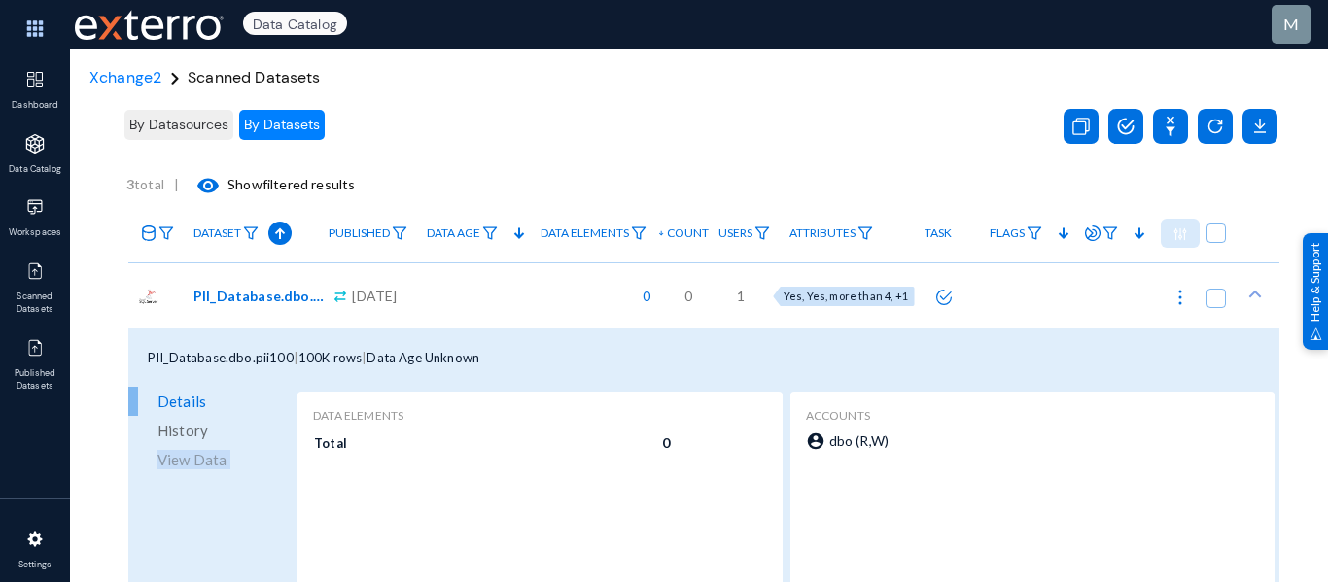
click at [207, 456] on div "Details History View Data" at bounding box center [210, 430] width 164 height 87
click at [280, 480] on div "Details History View Data" at bounding box center [210, 533] width 164 height 292
click at [182, 429] on span "History" at bounding box center [182, 430] width 51 height 29
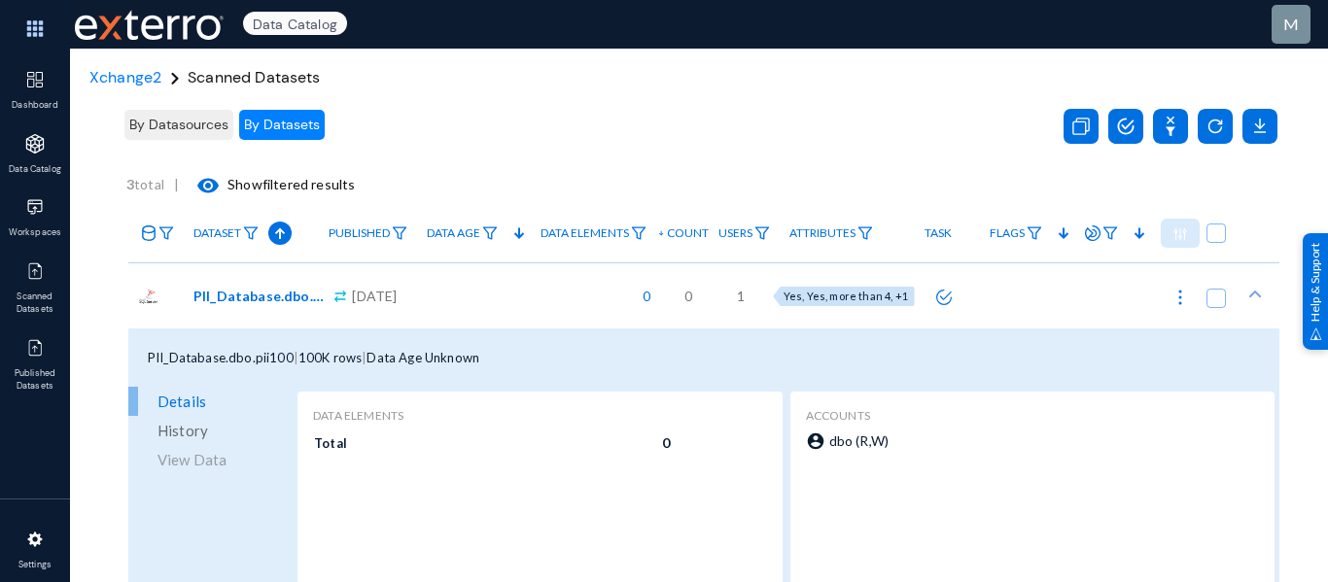
click at [188, 403] on span "Details" at bounding box center [181, 401] width 49 height 29
click at [213, 468] on div "Details History View Data" at bounding box center [210, 430] width 164 height 87
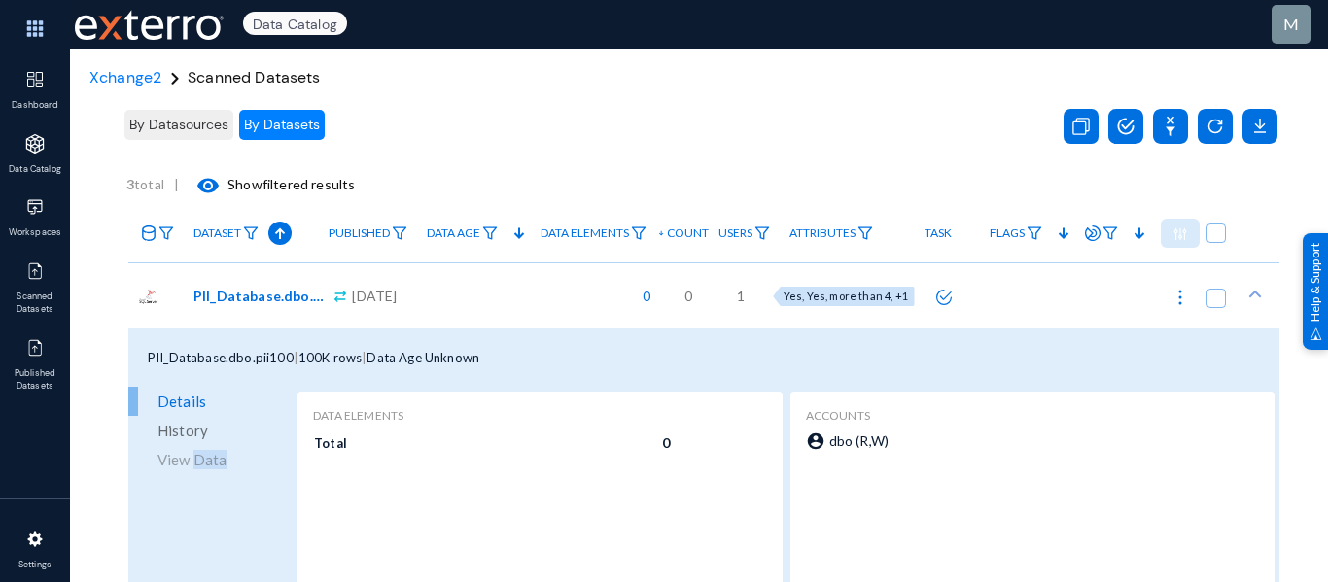
click at [213, 468] on div "Details History View Data" at bounding box center [210, 430] width 164 height 87
click at [481, 477] on div "Data Elements Total 0" at bounding box center [539, 529] width 453 height 245
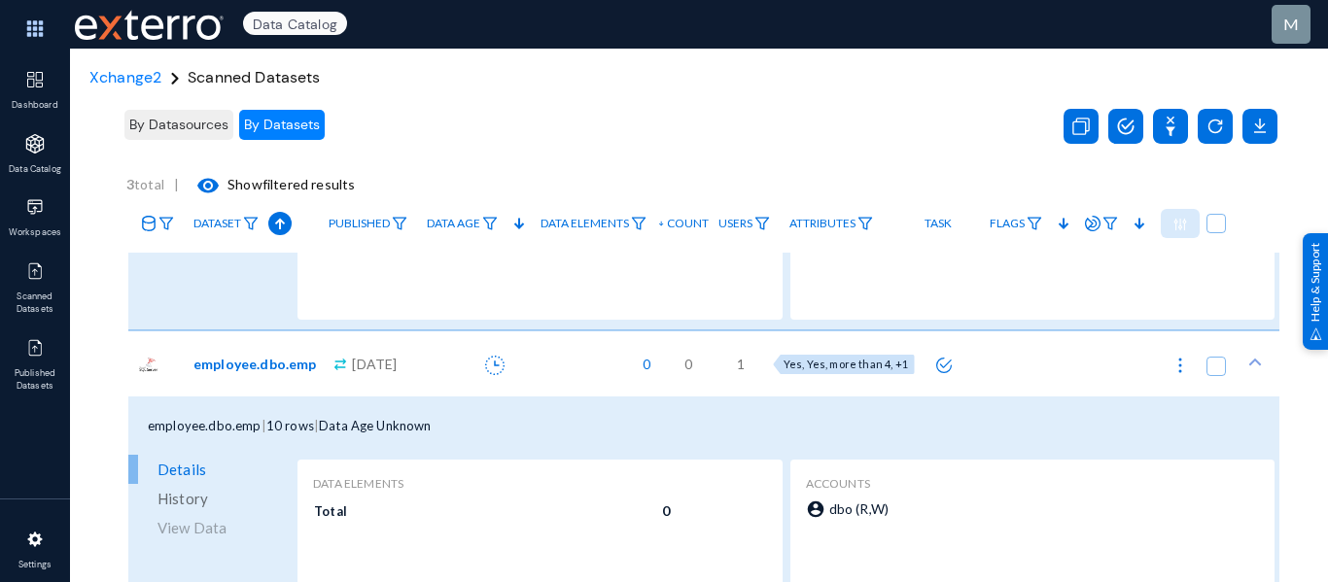
scroll to position [929, 0]
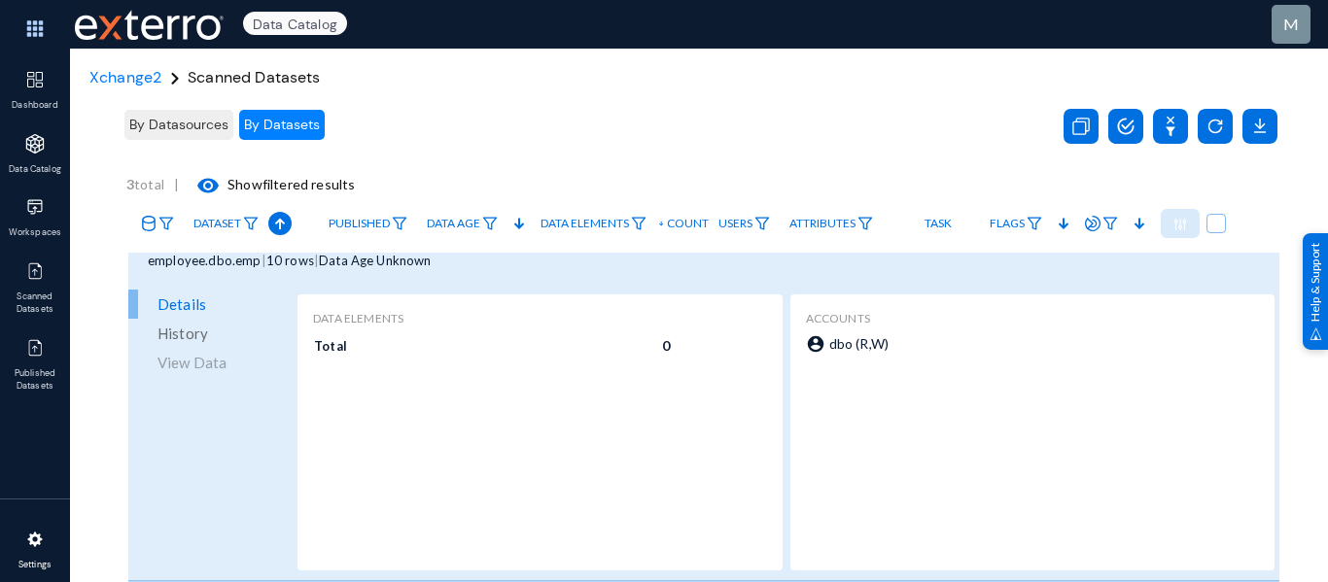
click at [36, 563] on span "Settings" at bounding box center [35, 566] width 63 height 14
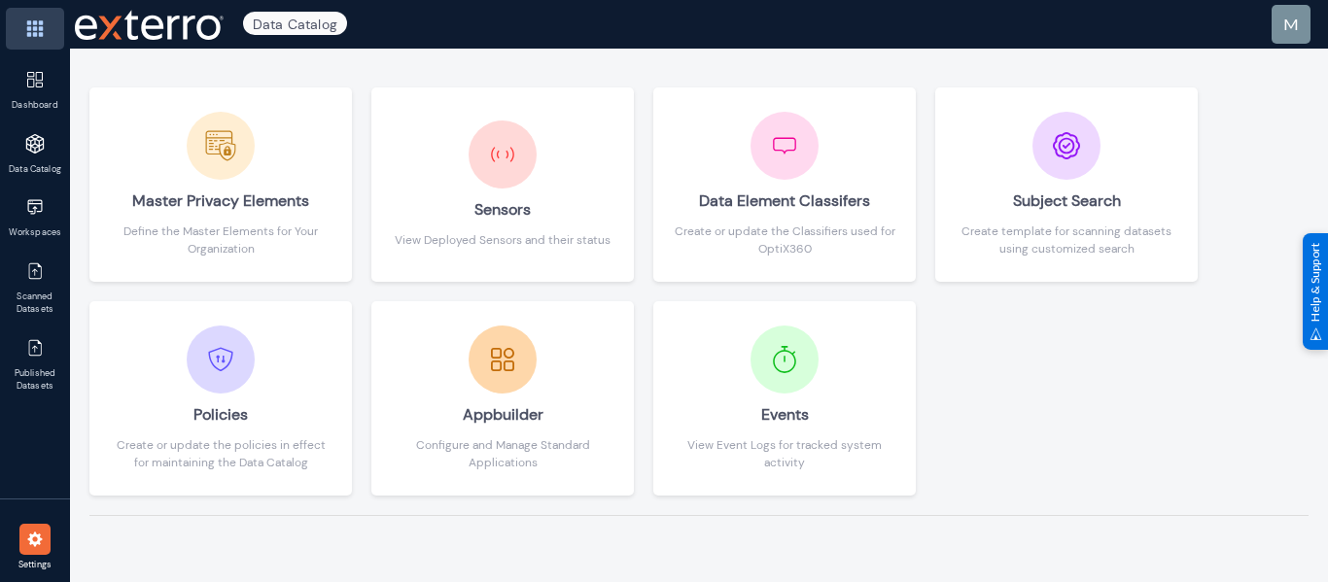
click at [28, 23] on img at bounding box center [35, 29] width 58 height 42
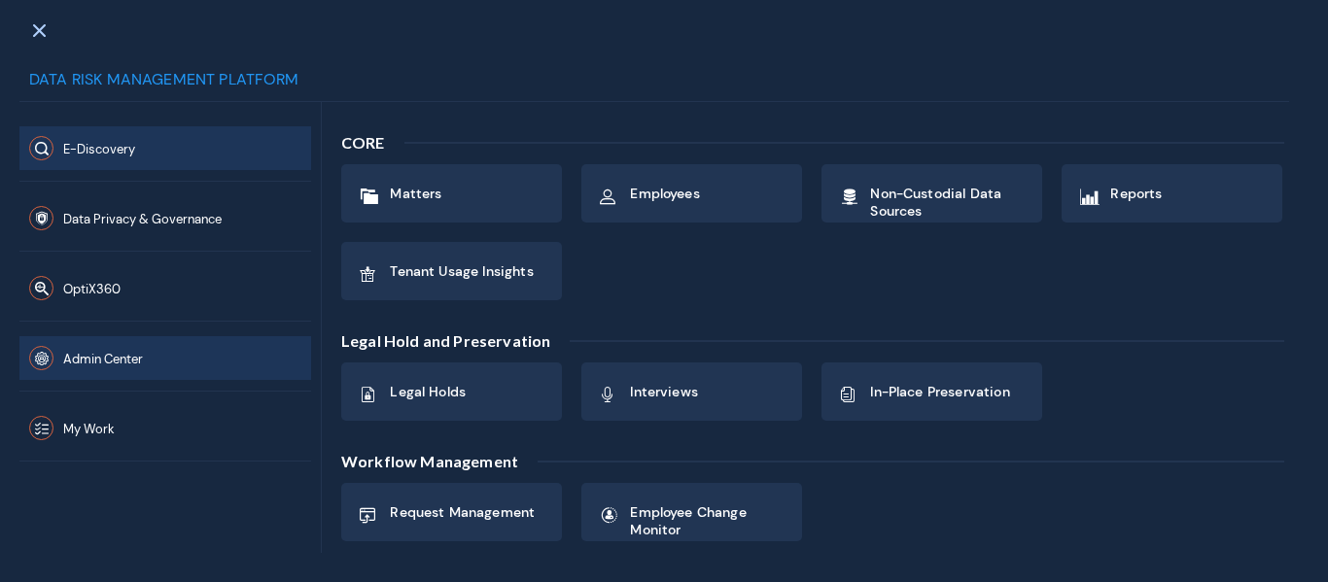
click at [125, 360] on span "Admin Center" at bounding box center [103, 359] width 80 height 17
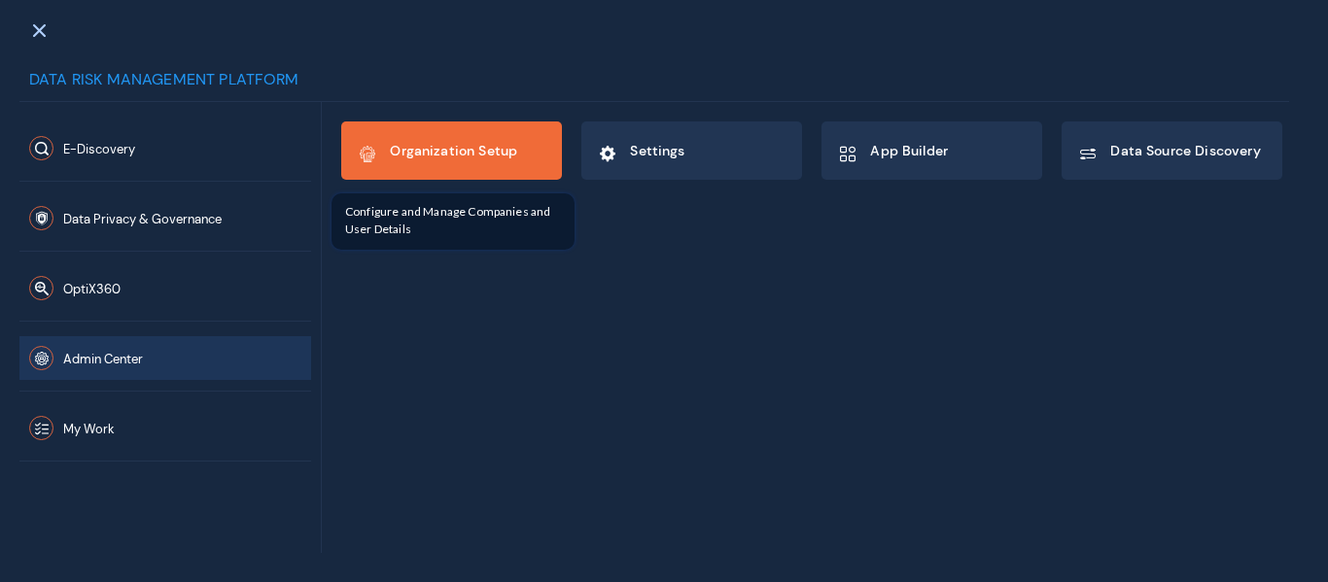
click at [489, 164] on div "Organization Setup" at bounding box center [453, 153] width 127 height 33
